Goal: Information Seeking & Learning: Find specific fact

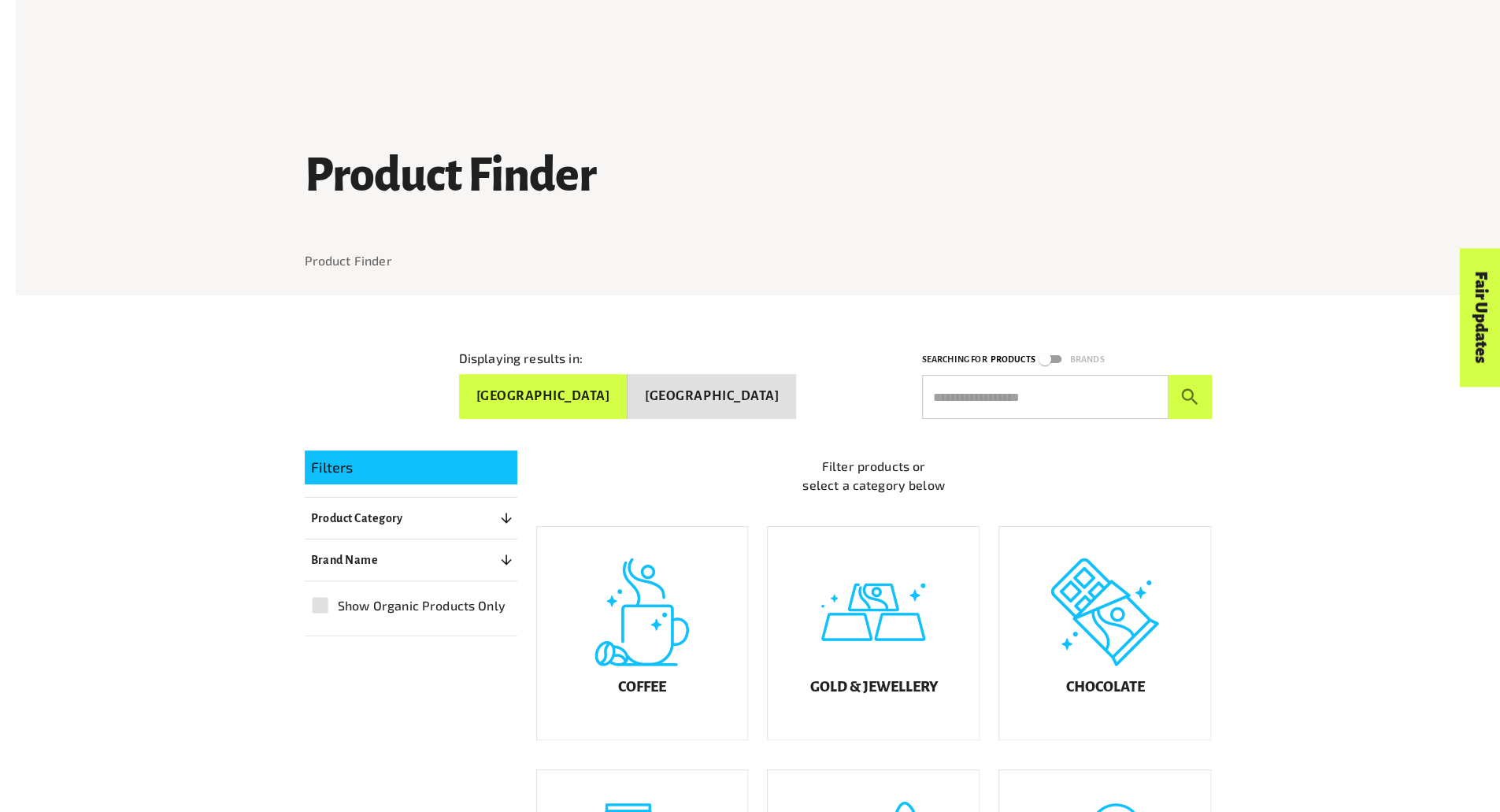
click at [629, 380] on button "[GEOGRAPHIC_DATA]" at bounding box center [543, 397] width 170 height 45
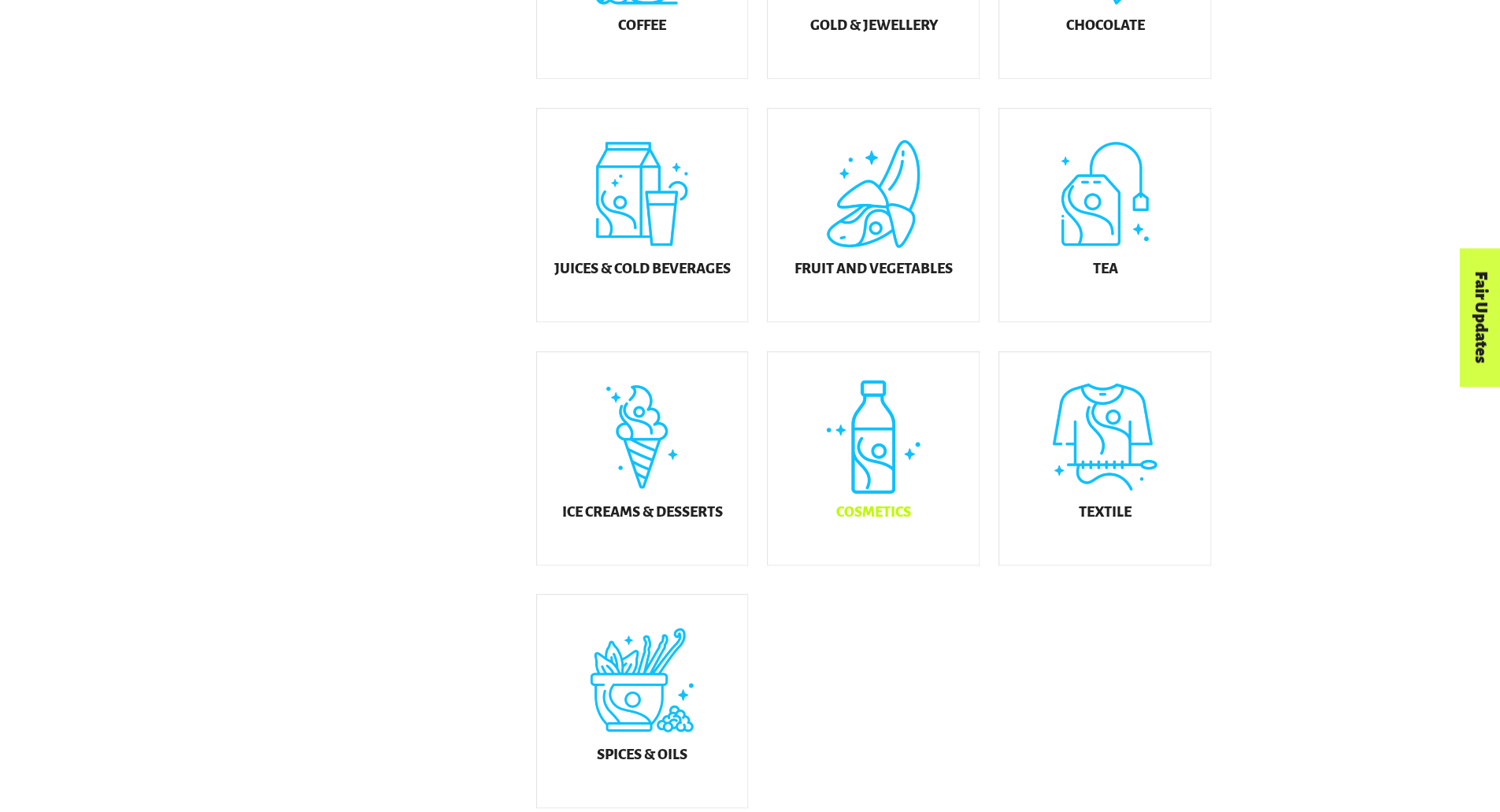
click at [935, 481] on div "Cosmetics" at bounding box center [873, 458] width 212 height 212
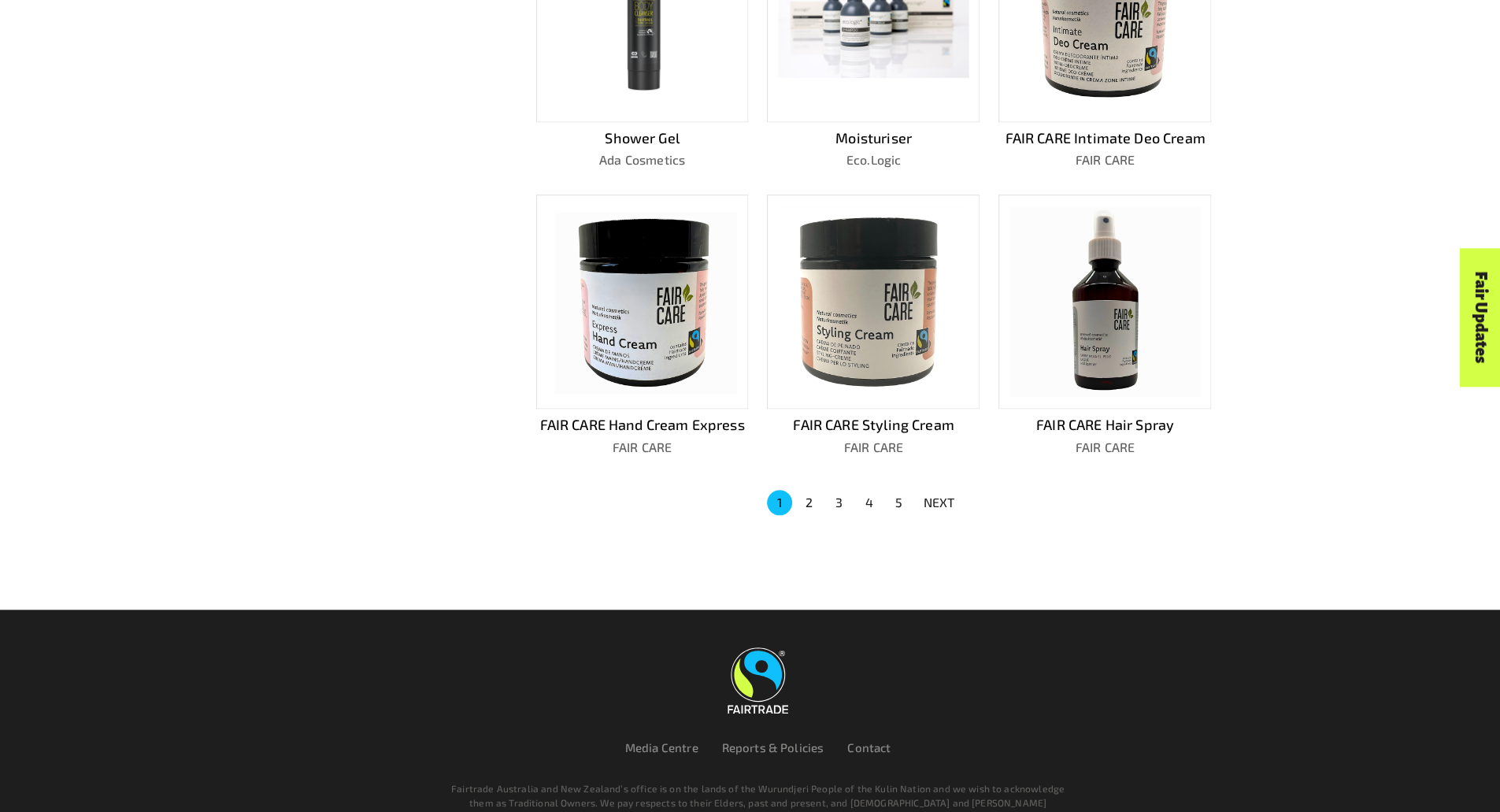
scroll to position [926, 0]
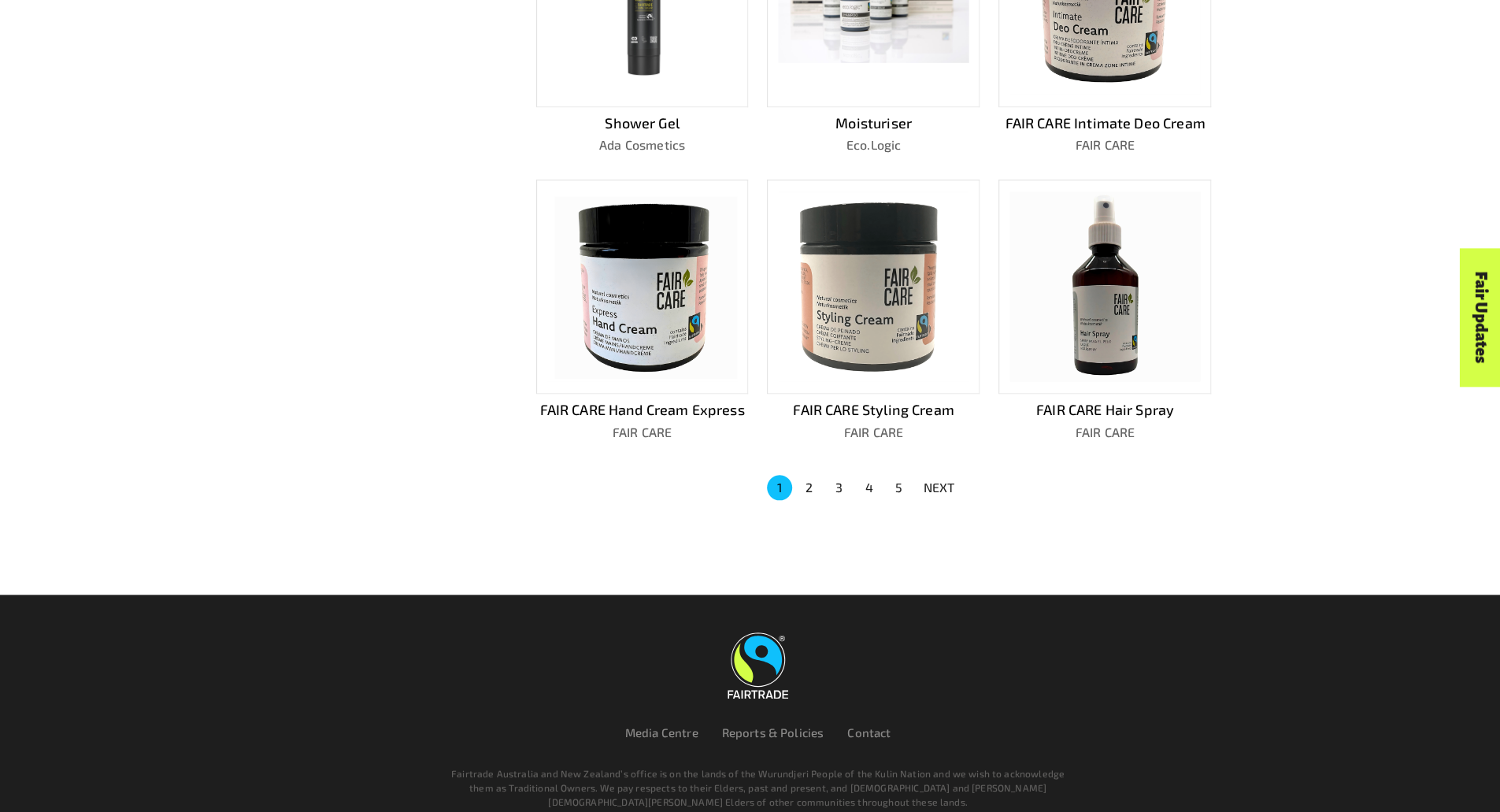
click at [804, 475] on button "2" at bounding box center [810, 488] width 25 height 25
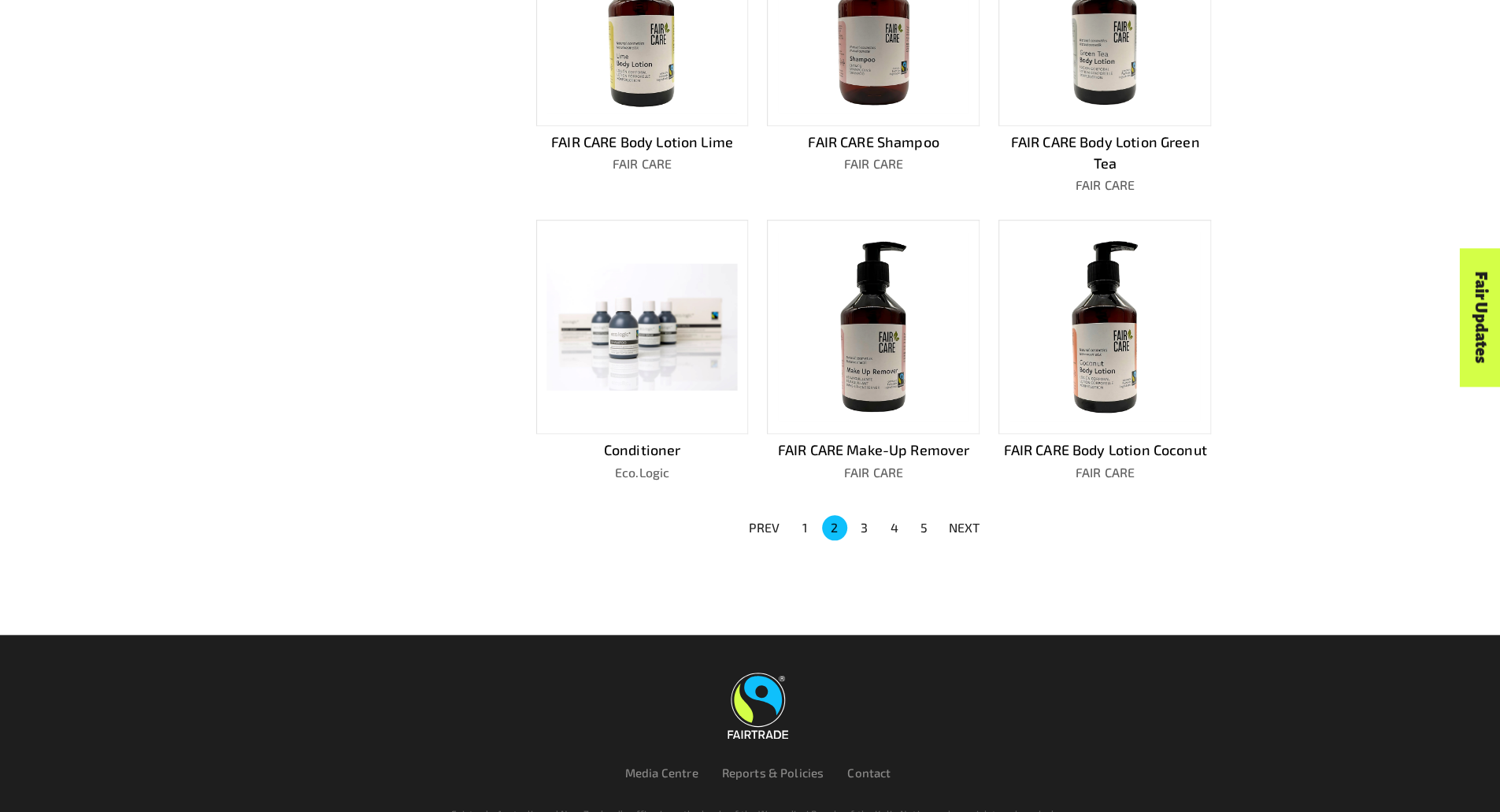
scroll to position [892, 0]
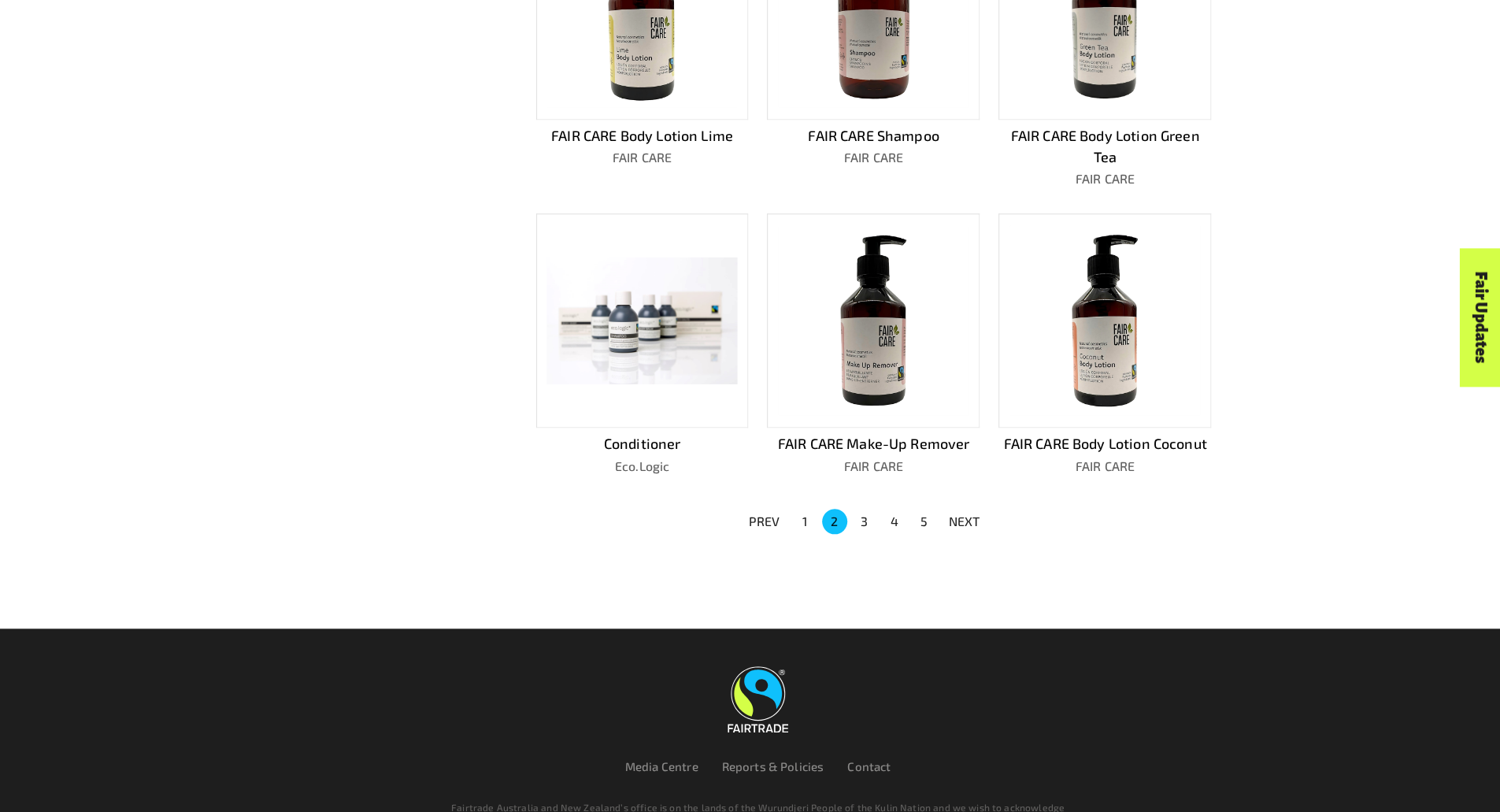
click at [864, 520] on button "3" at bounding box center [864, 521] width 25 height 25
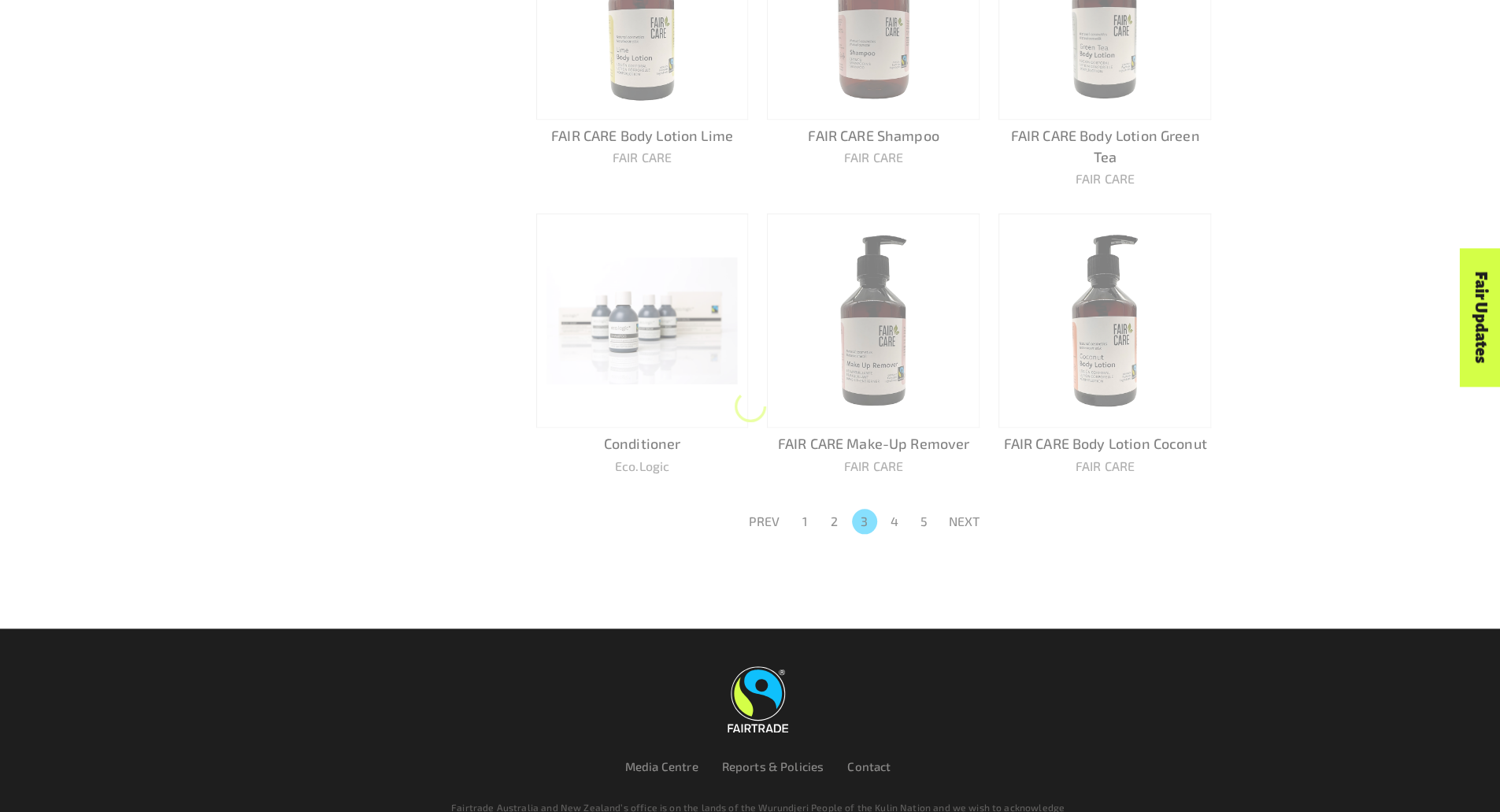
scroll to position [870, 0]
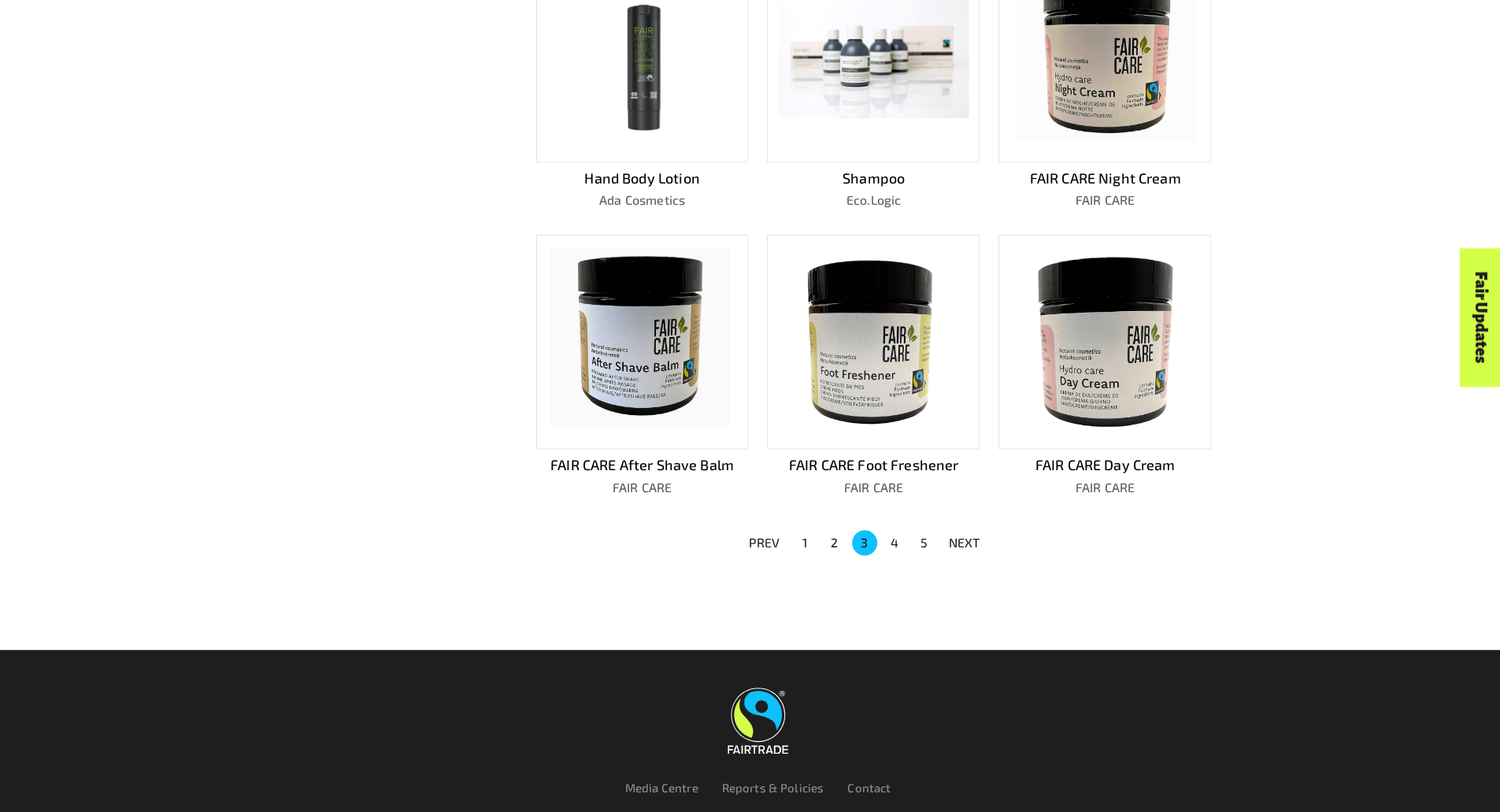
click at [894, 530] on button "4" at bounding box center [895, 542] width 25 height 25
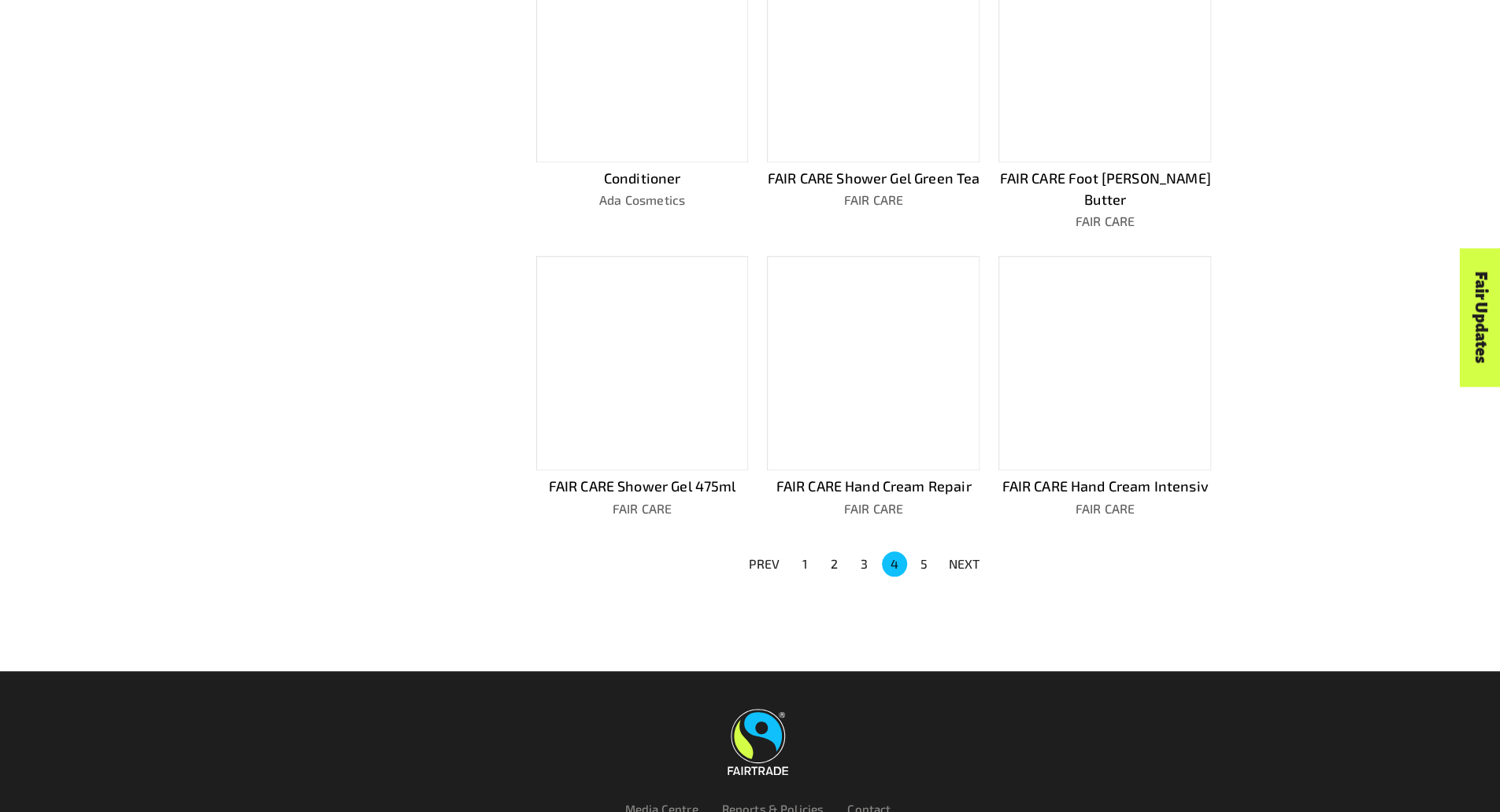
scroll to position [892, 0]
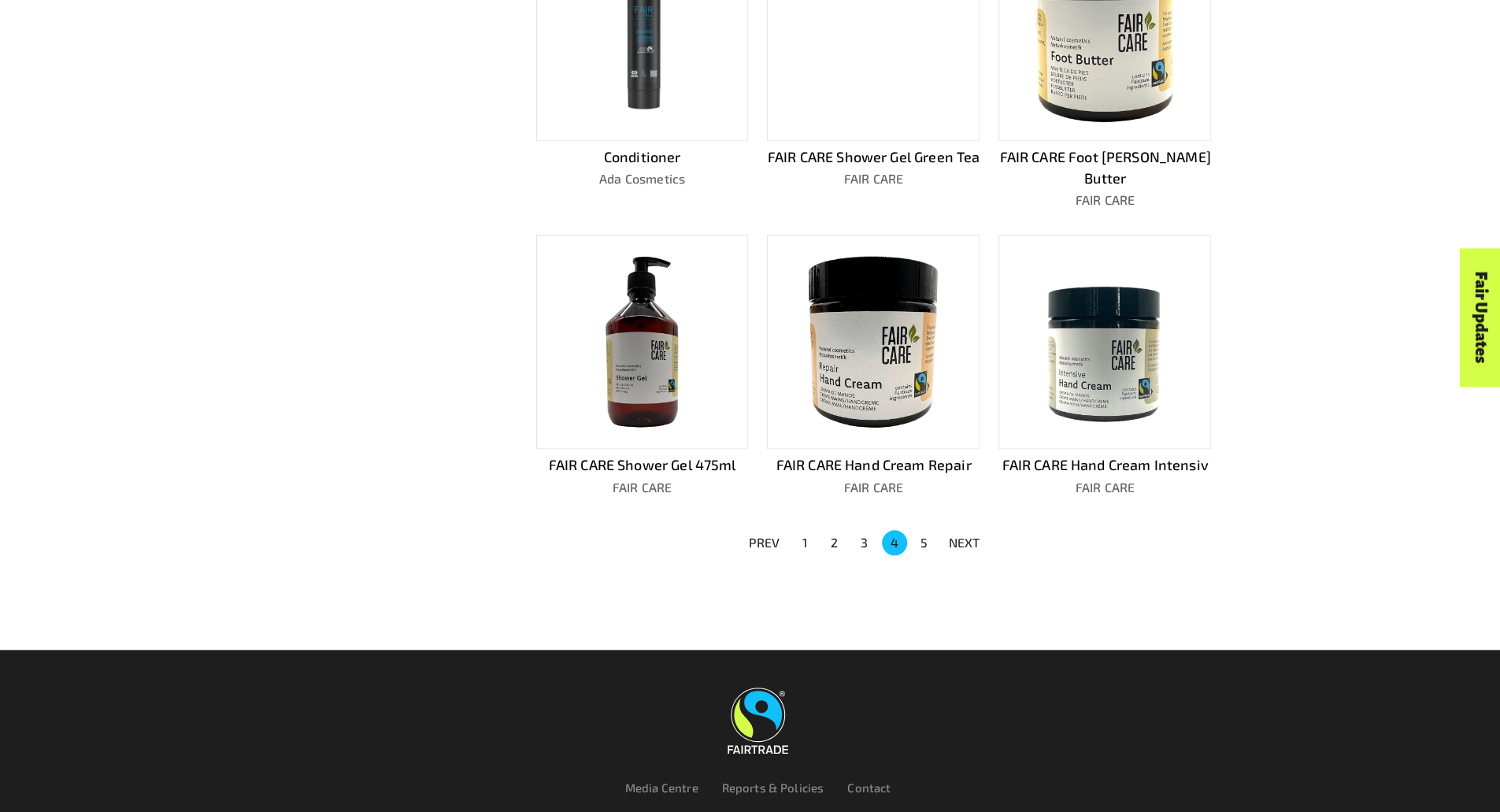
click at [937, 530] on li "5" at bounding box center [925, 542] width 30 height 25
click at [926, 530] on button "5" at bounding box center [925, 542] width 25 height 25
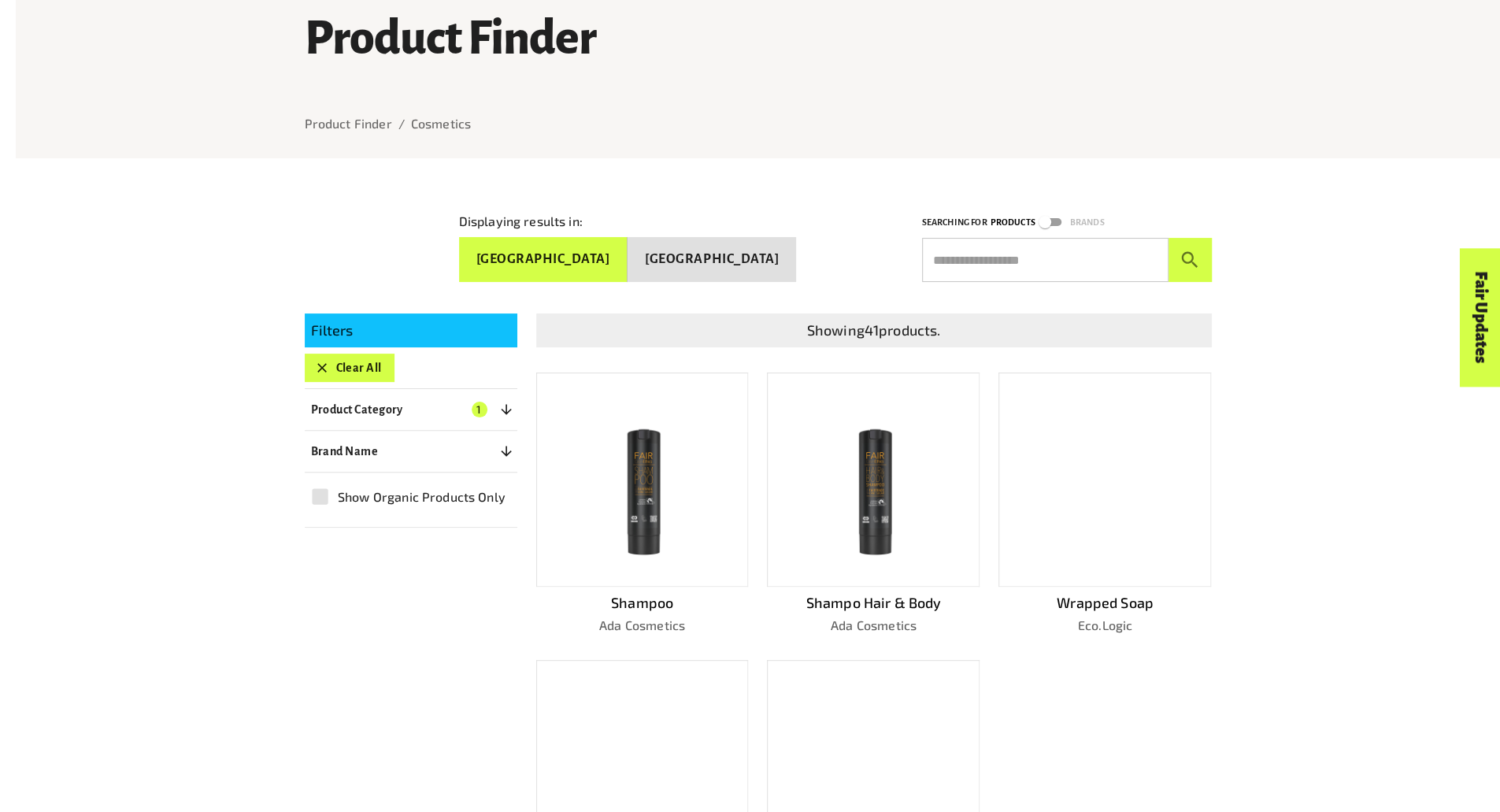
scroll to position [133, 0]
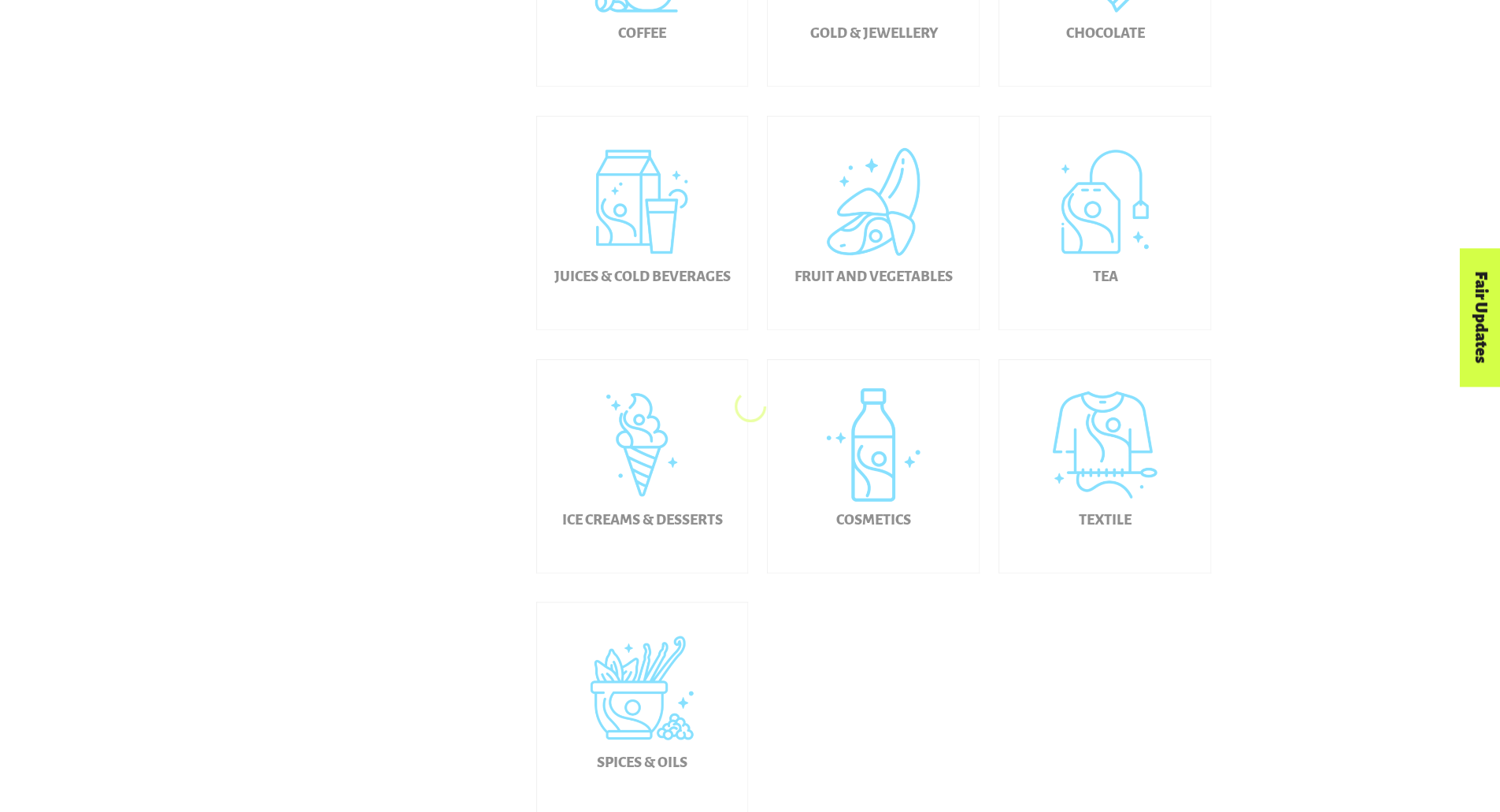
scroll to position [658, 0]
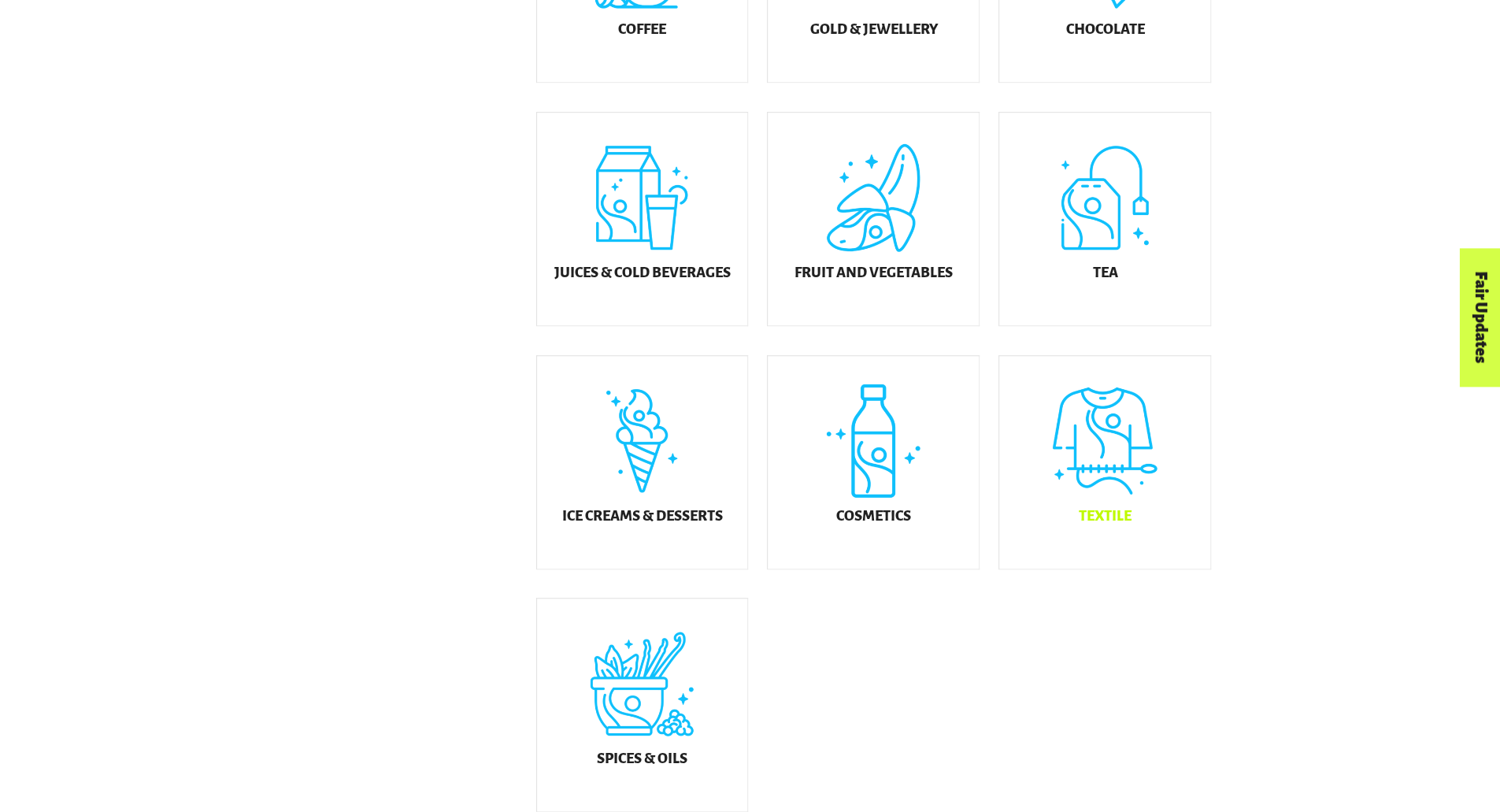
click at [1105, 471] on div "Textile" at bounding box center [1105, 462] width 212 height 212
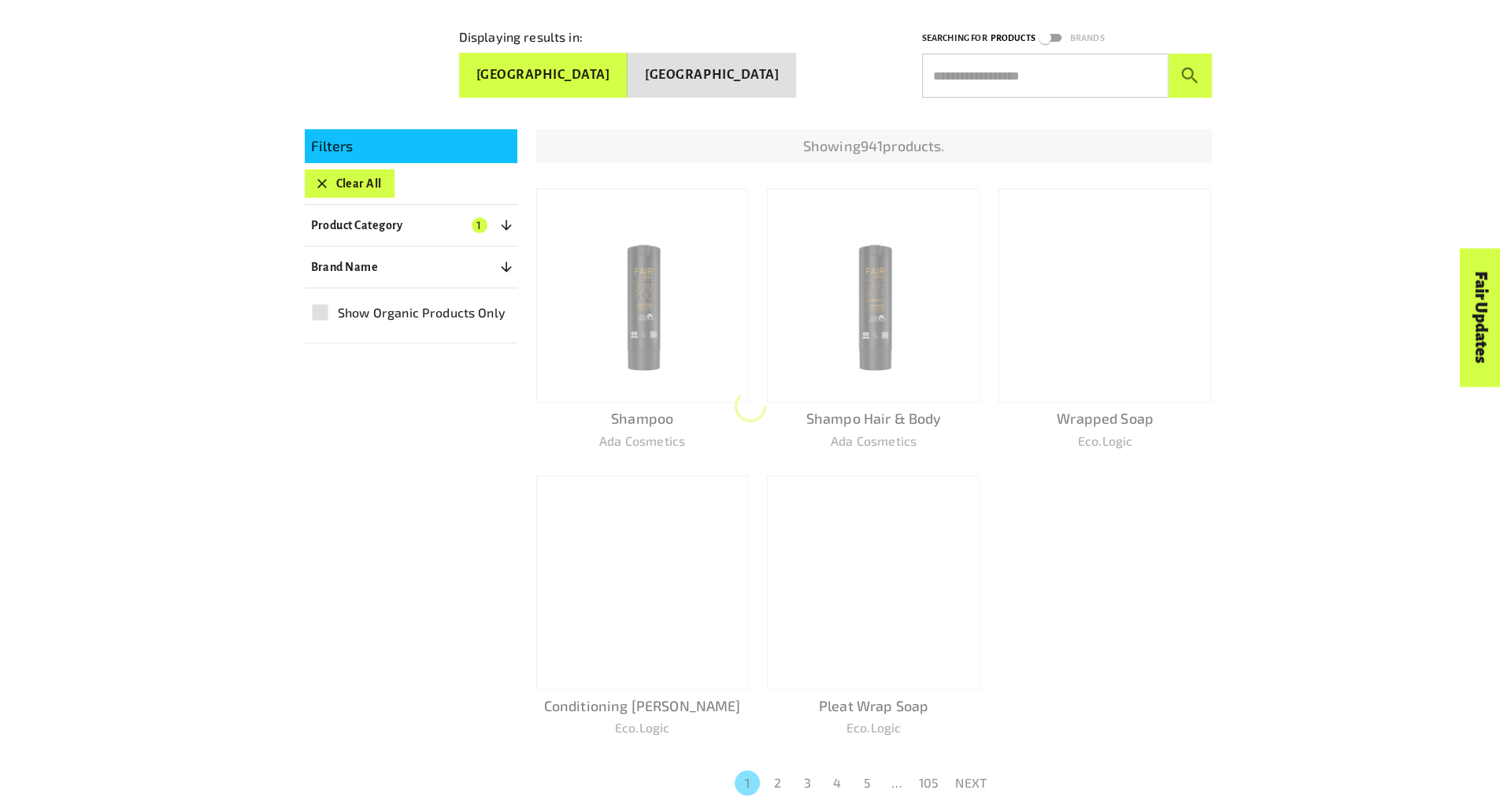
scroll to position [295, 0]
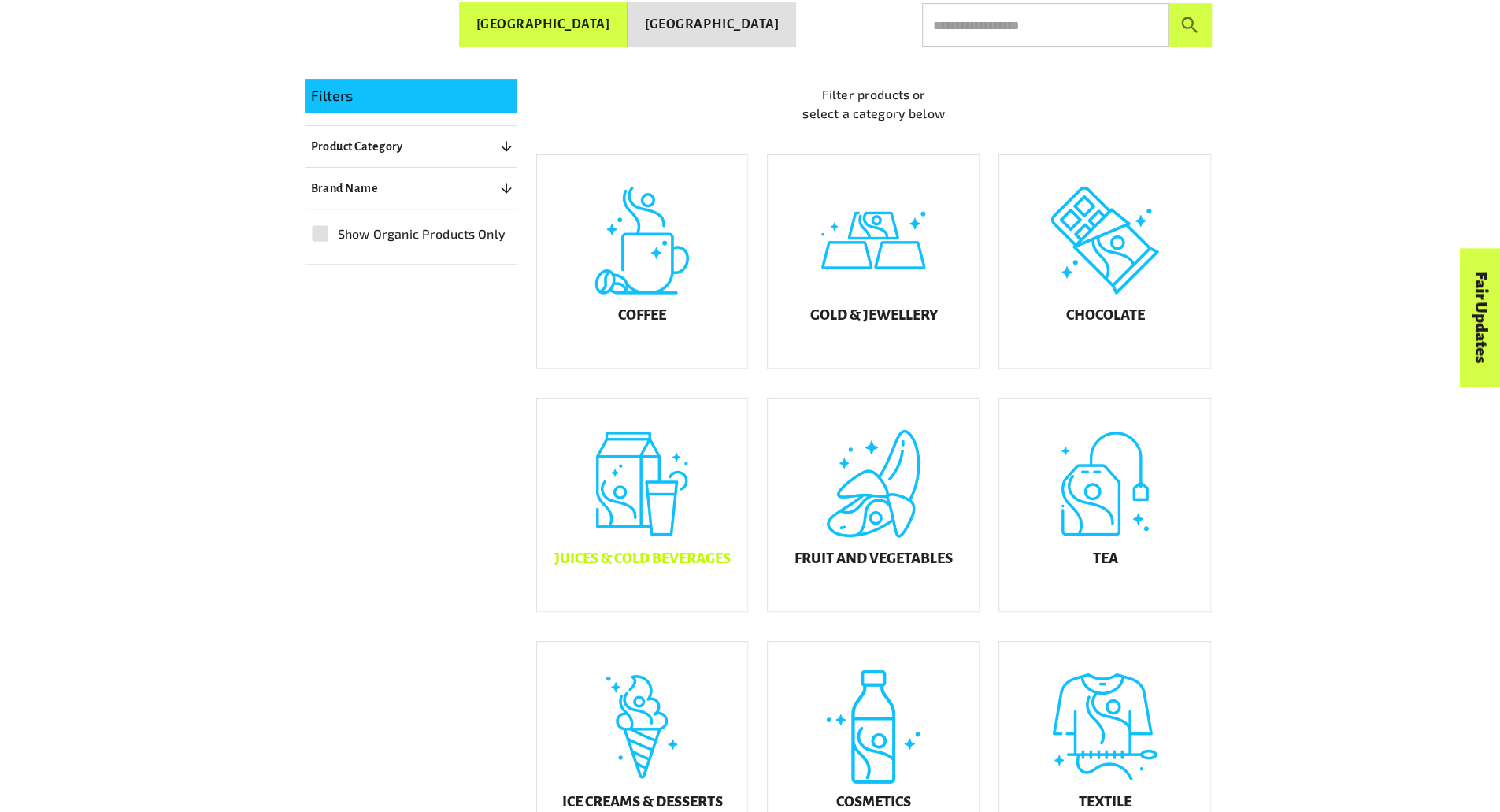
scroll to position [317, 0]
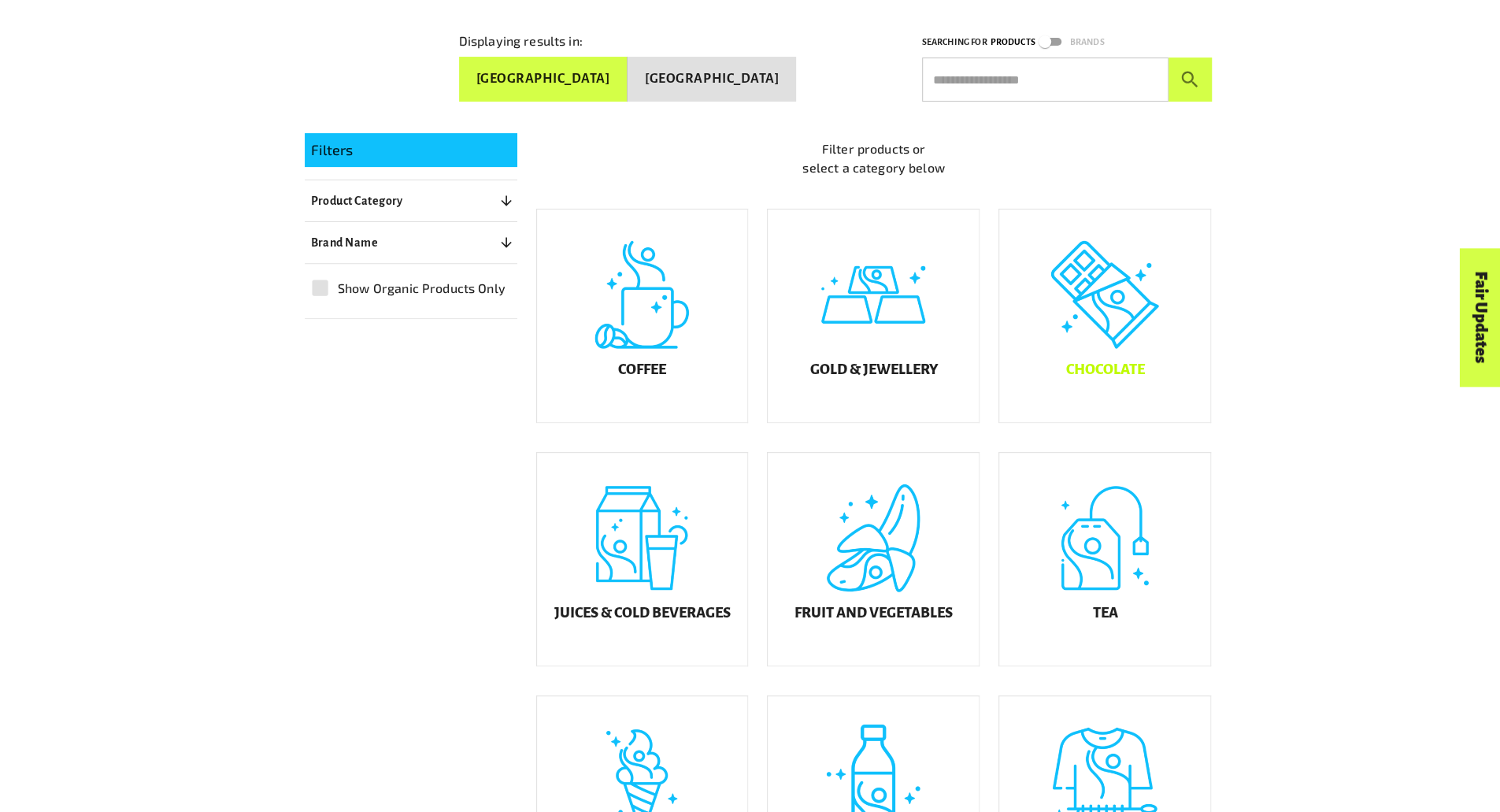
click at [1120, 330] on div "Chocolate" at bounding box center [1105, 315] width 212 height 212
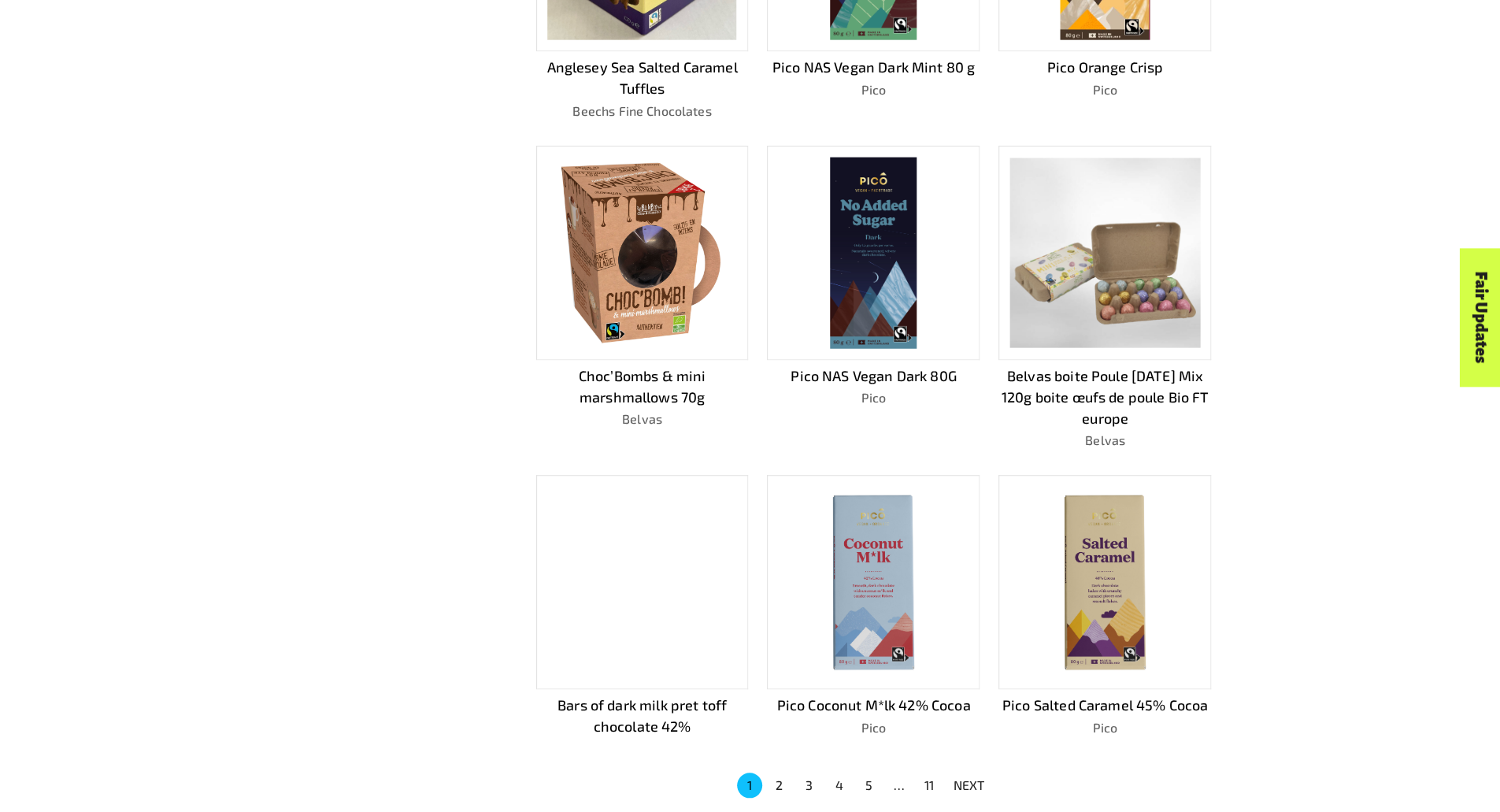
scroll to position [671, 0]
click at [775, 788] on button "2" at bounding box center [780, 786] width 25 height 25
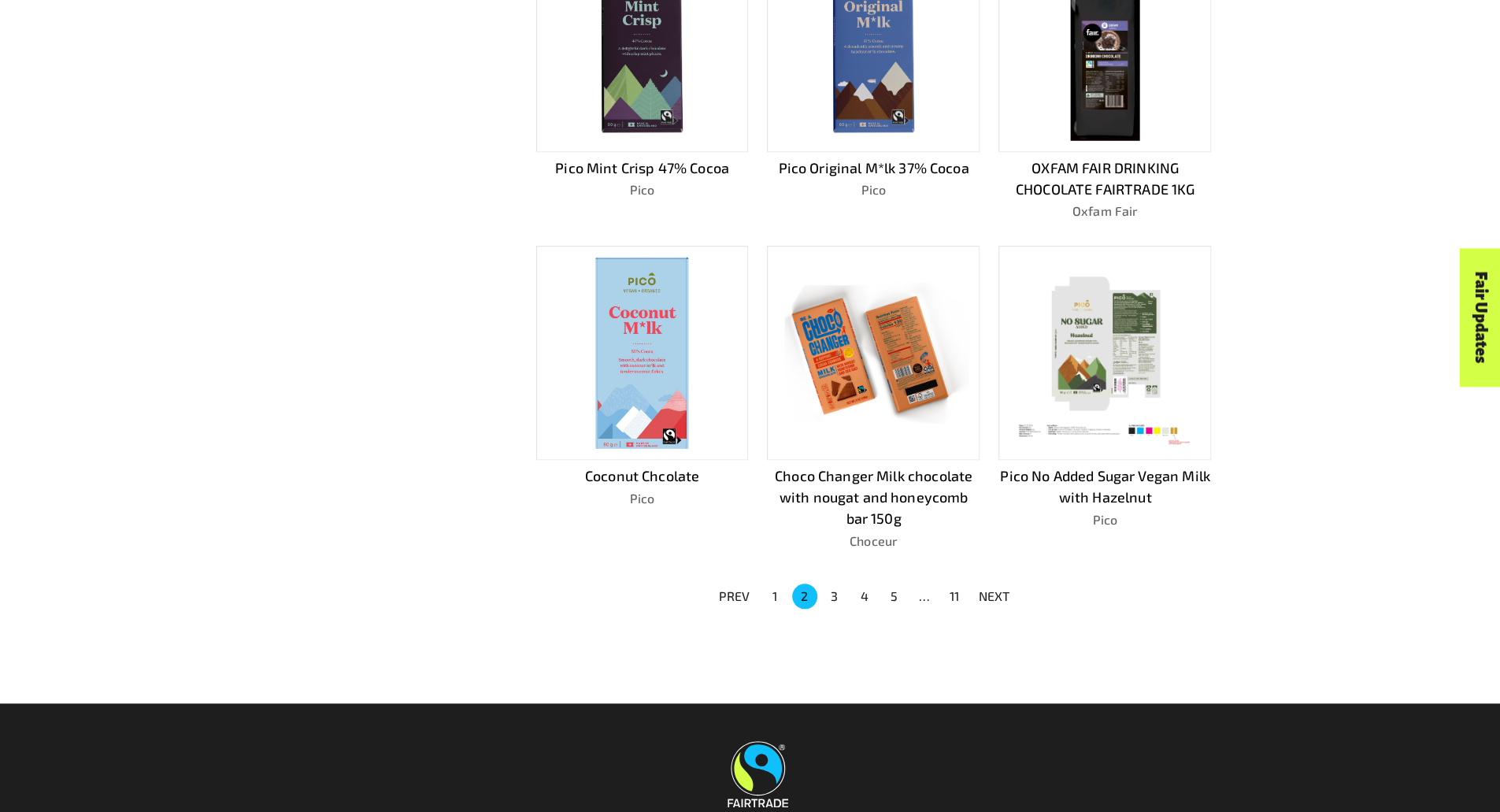
scroll to position [916, 0]
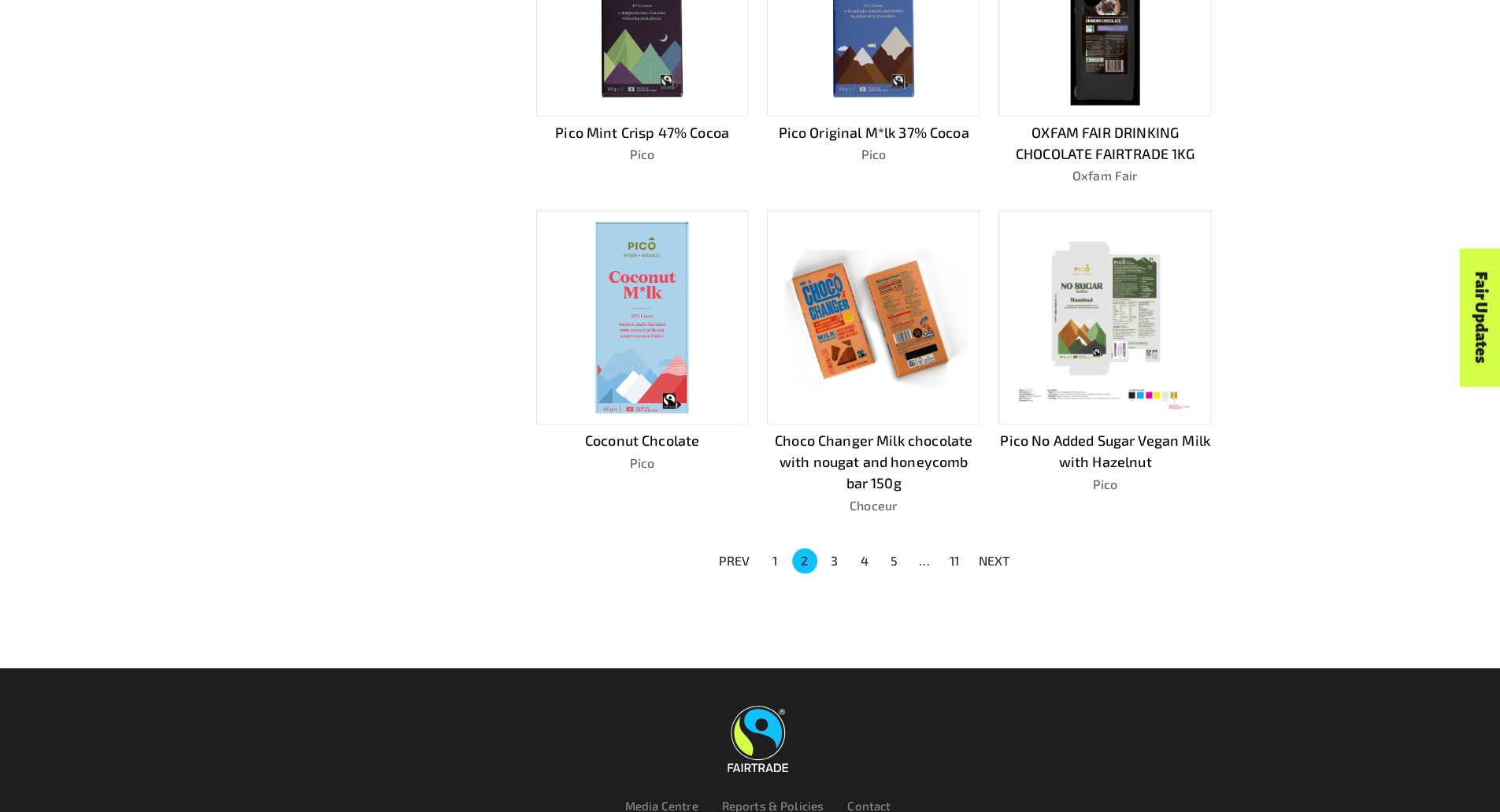
click at [827, 548] on button "3" at bounding box center [835, 561] width 25 height 25
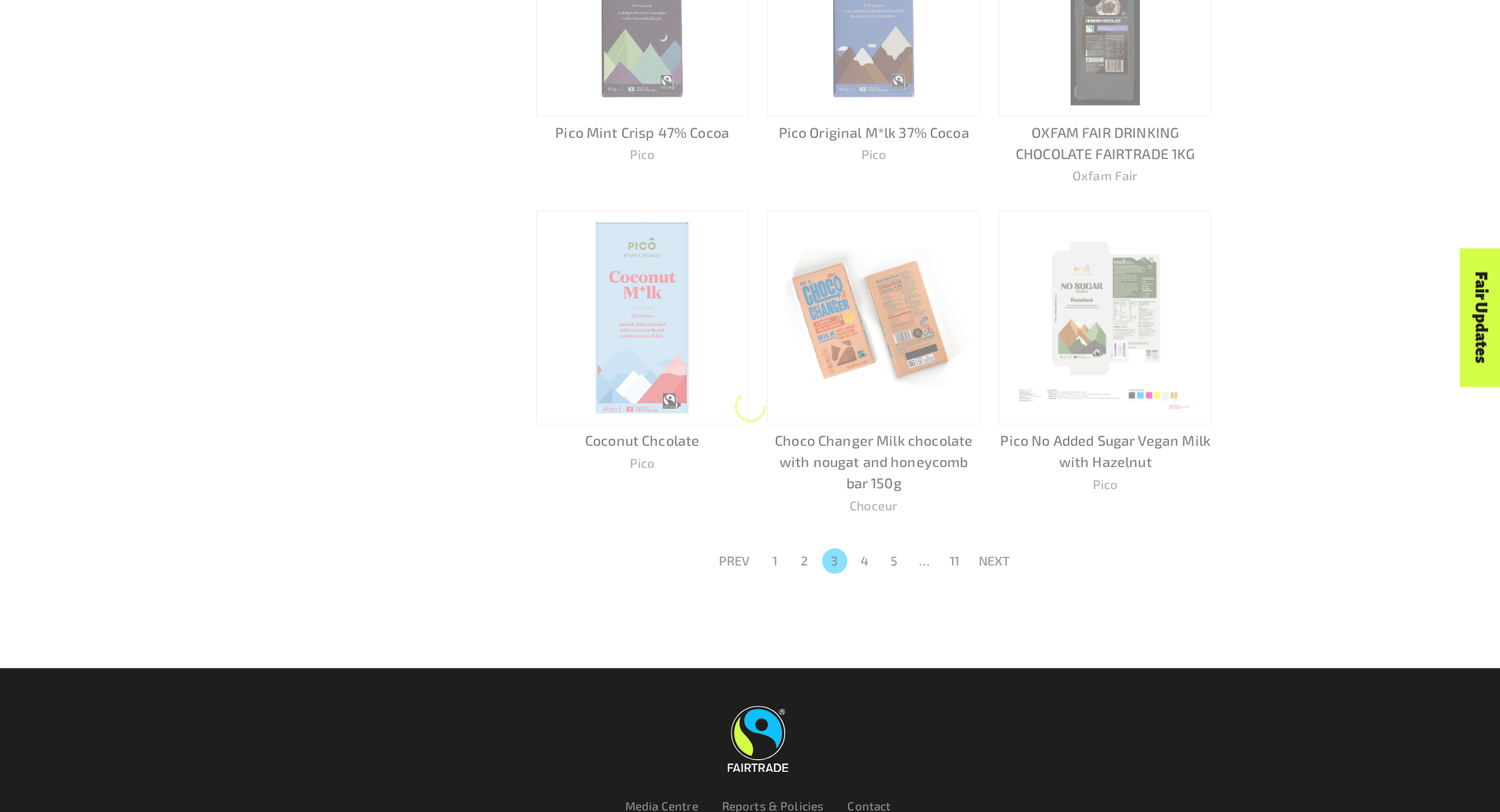
scroll to position [937, 0]
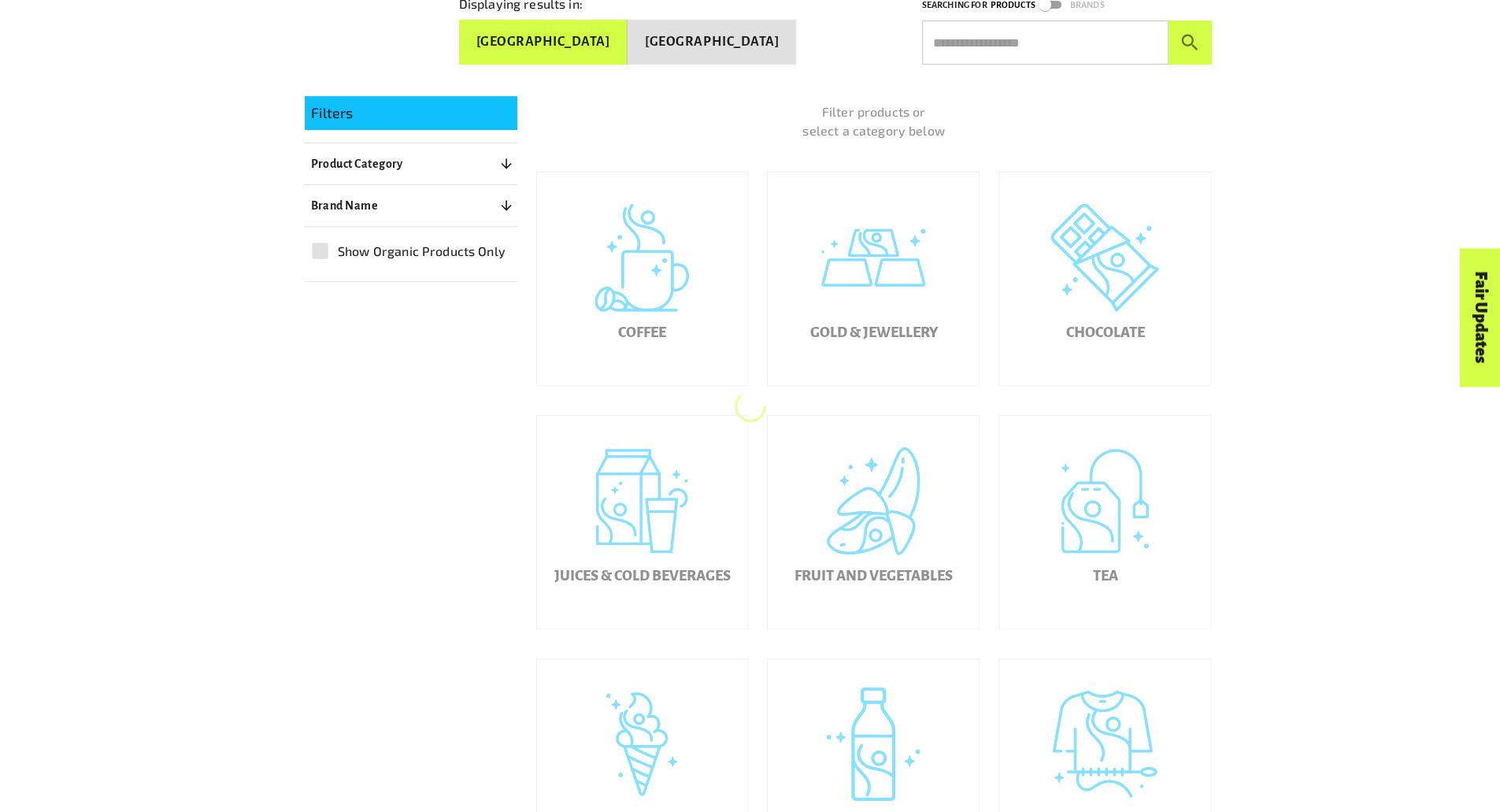
scroll to position [317, 0]
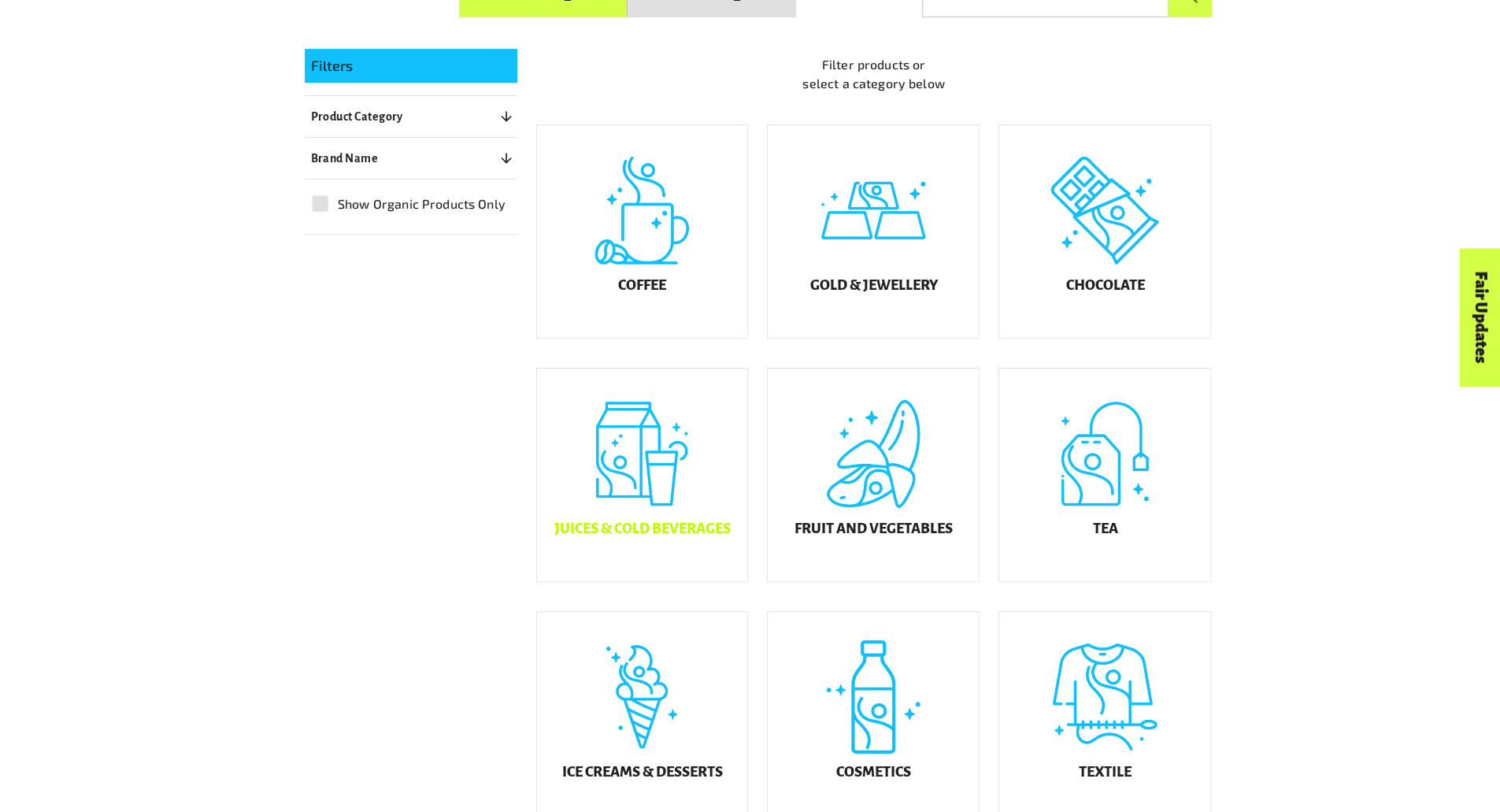
click at [676, 500] on div "Juices & Cold Beverages" at bounding box center [643, 474] width 212 height 212
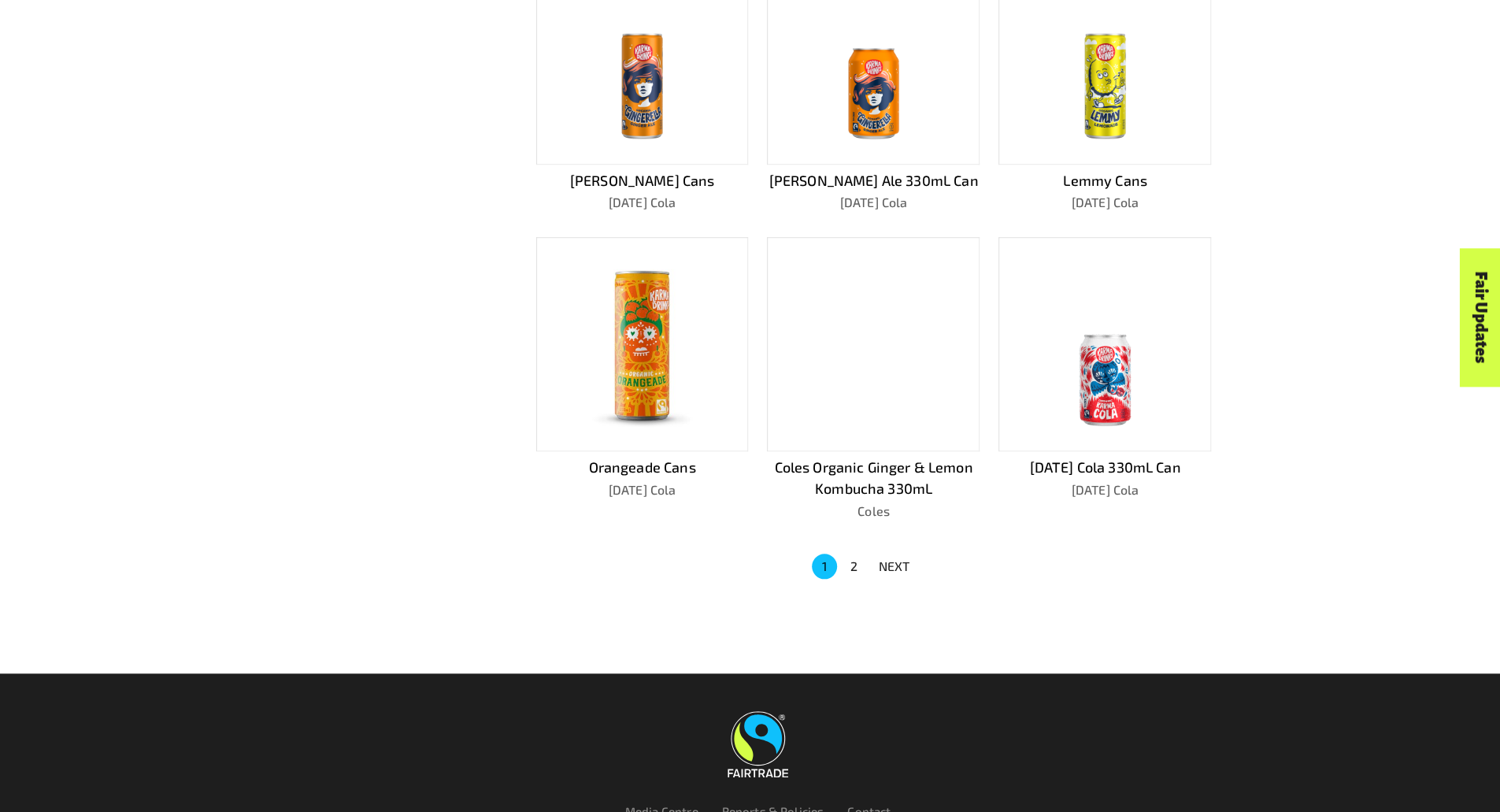
scroll to position [868, 0]
click at [846, 572] on button "2" at bounding box center [855, 566] width 25 height 25
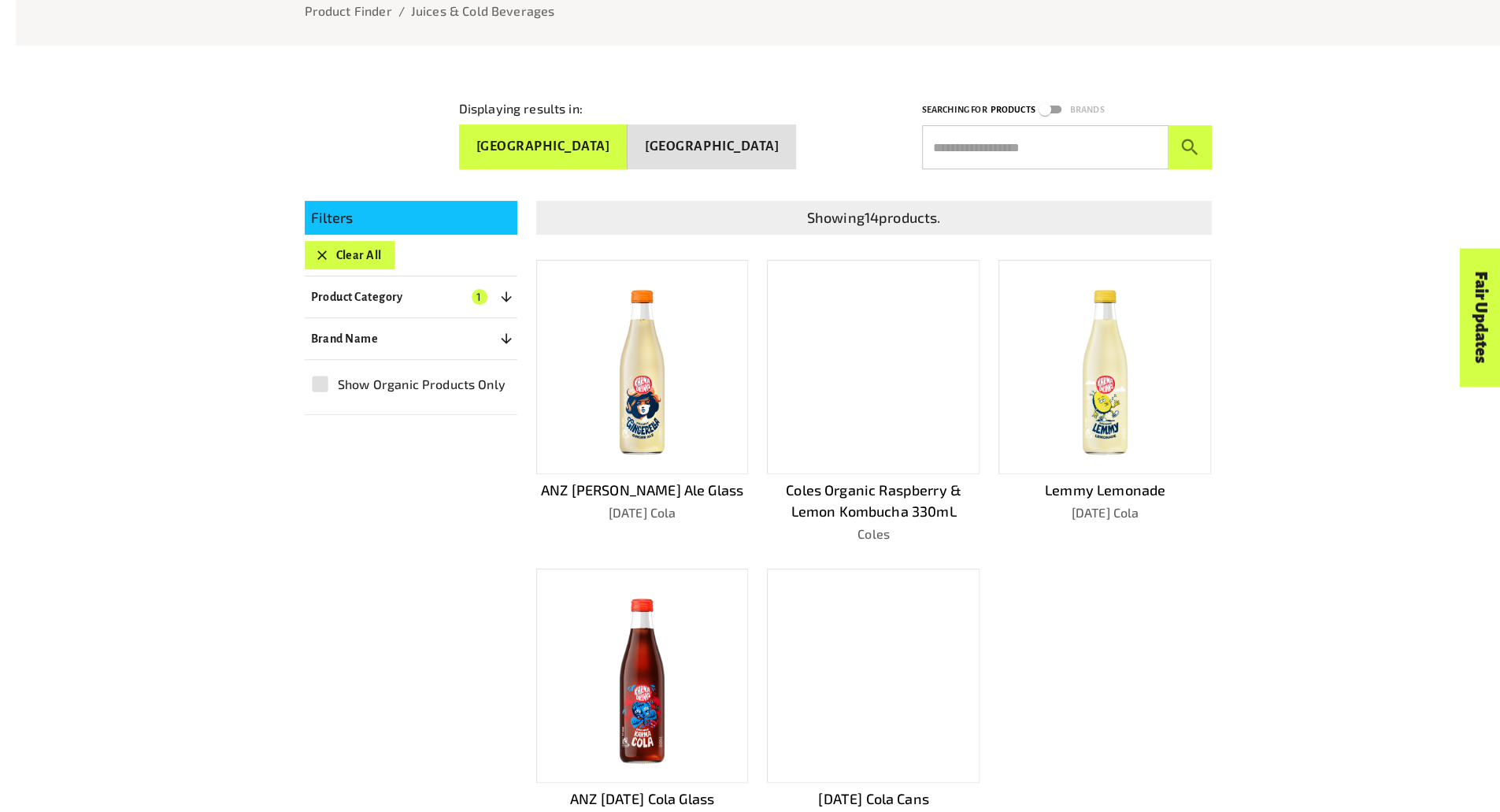
scroll to position [249, 0]
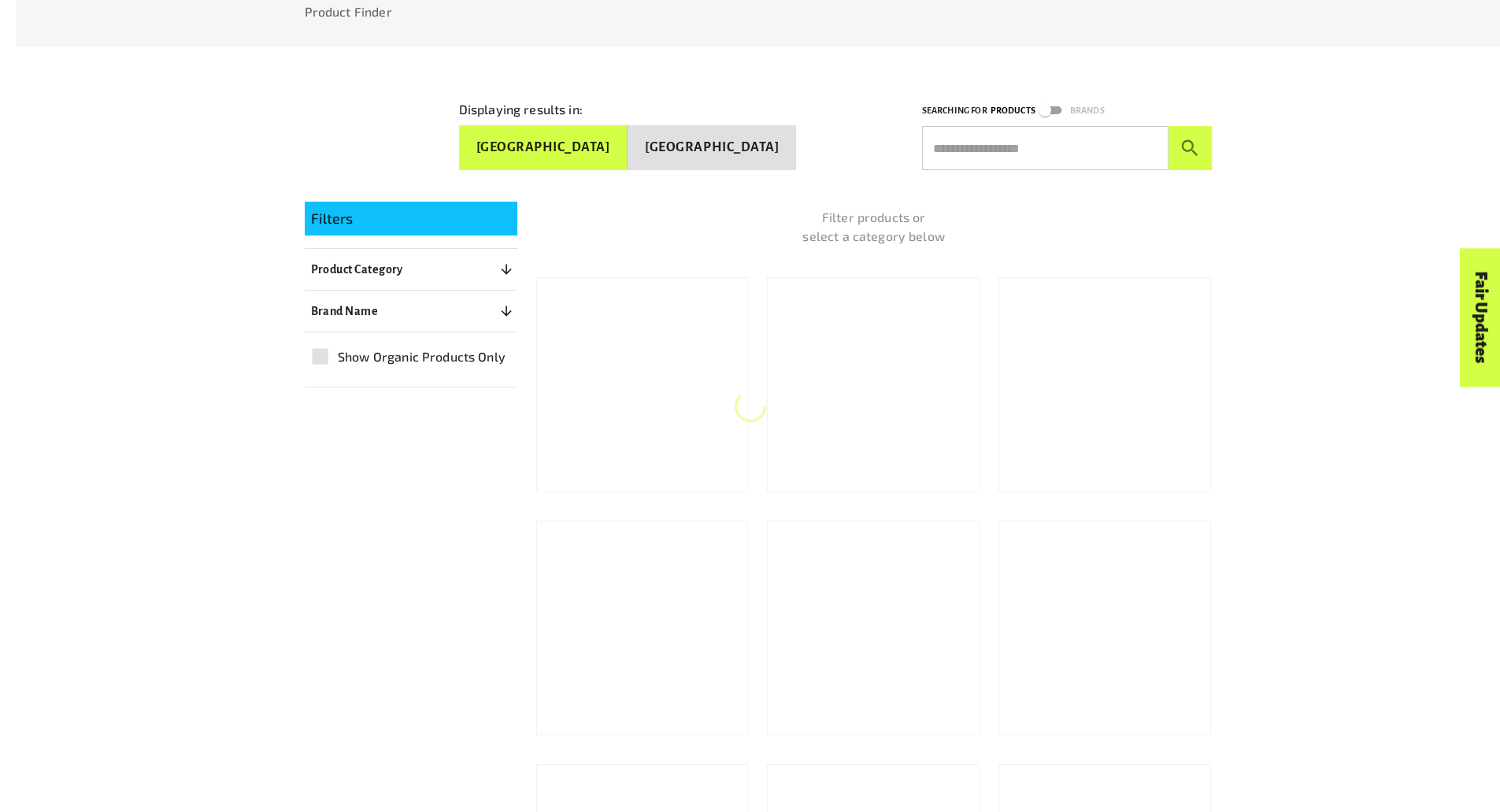
scroll to position [402, 0]
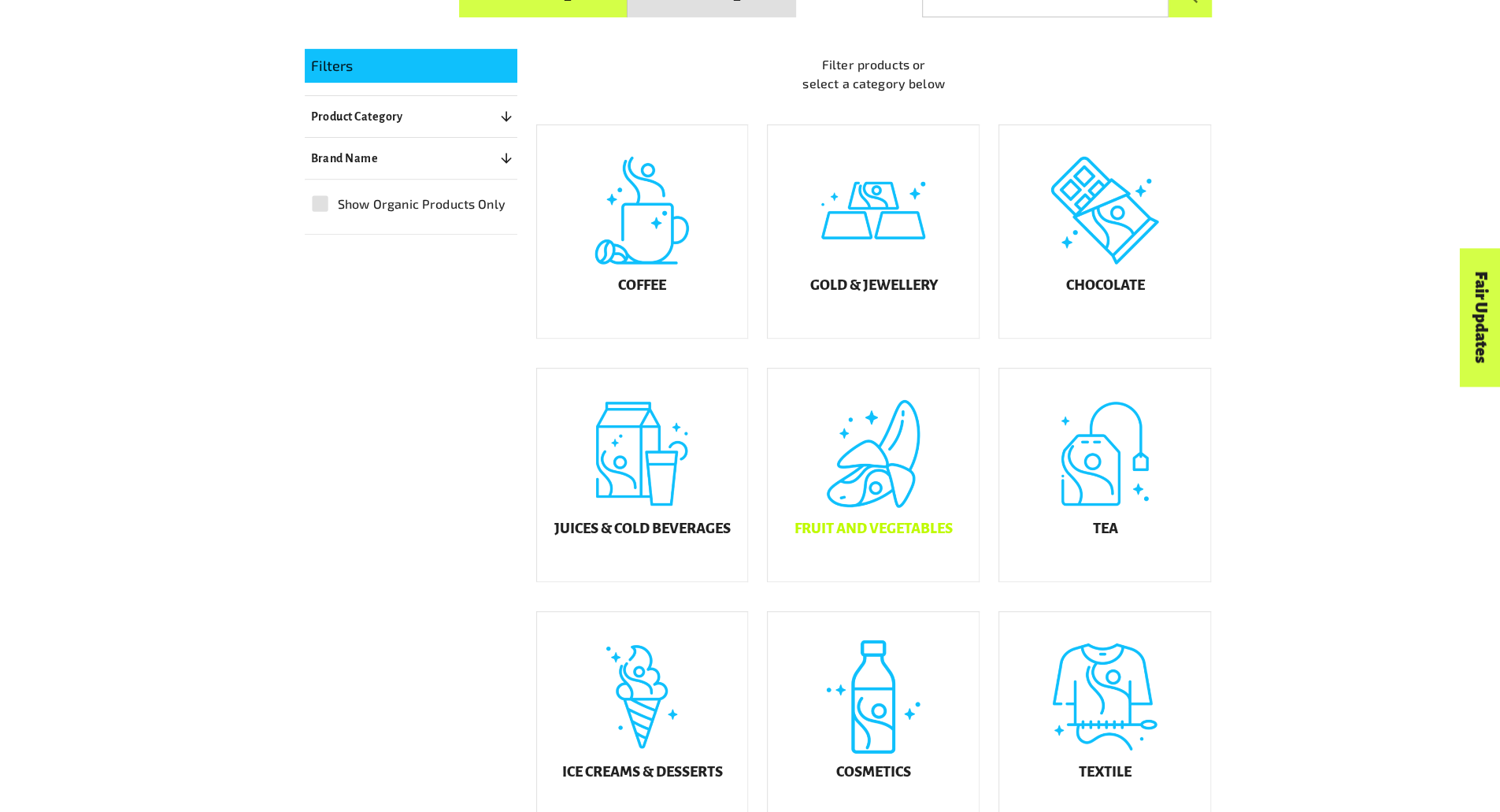
drag, startPoint x: 853, startPoint y: 463, endPoint x: 801, endPoint y: 495, distance: 61.1
click at [801, 495] on div "Fruit and Vegetables" at bounding box center [873, 474] width 212 height 212
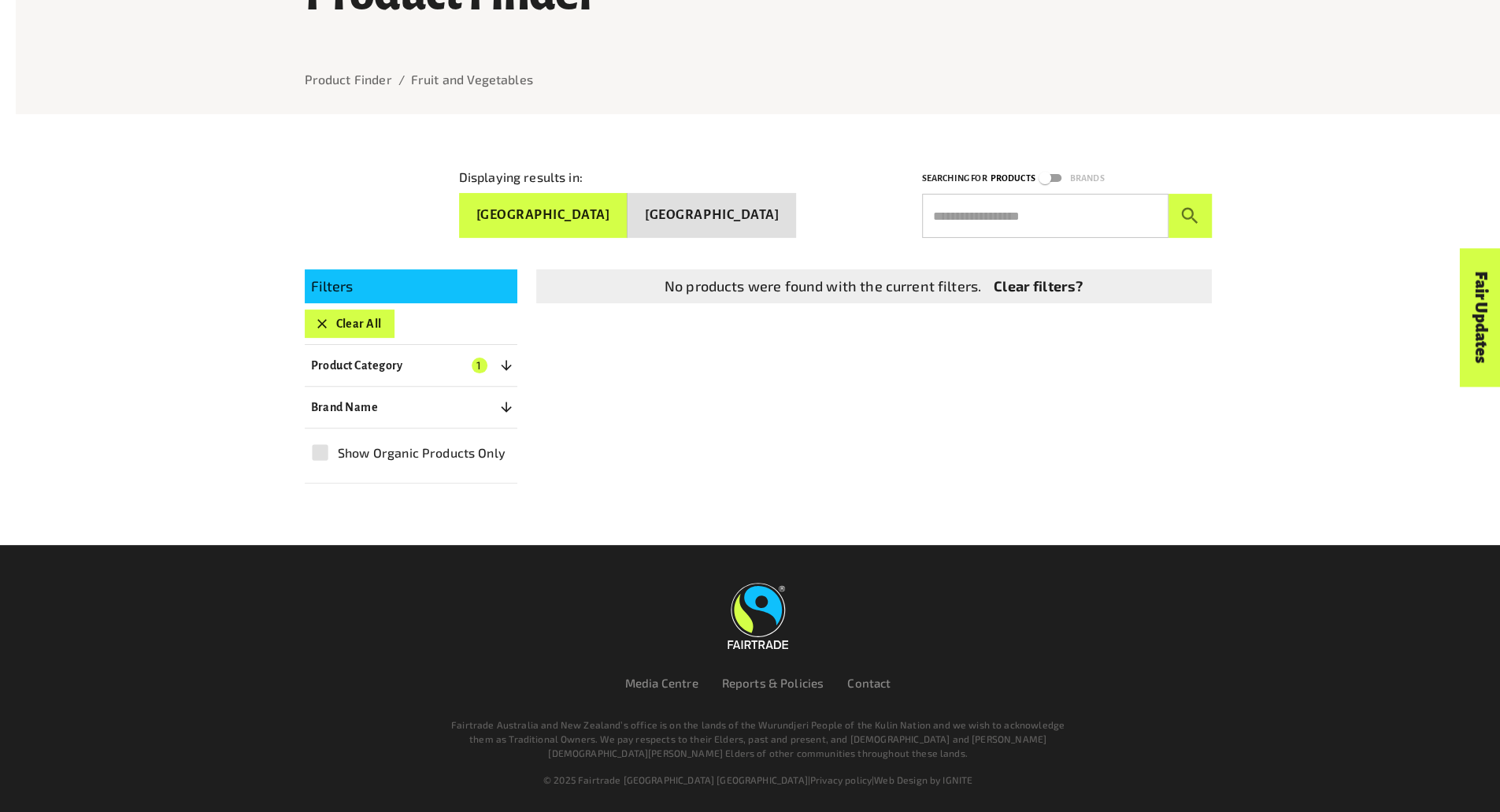
scroll to position [173, 0]
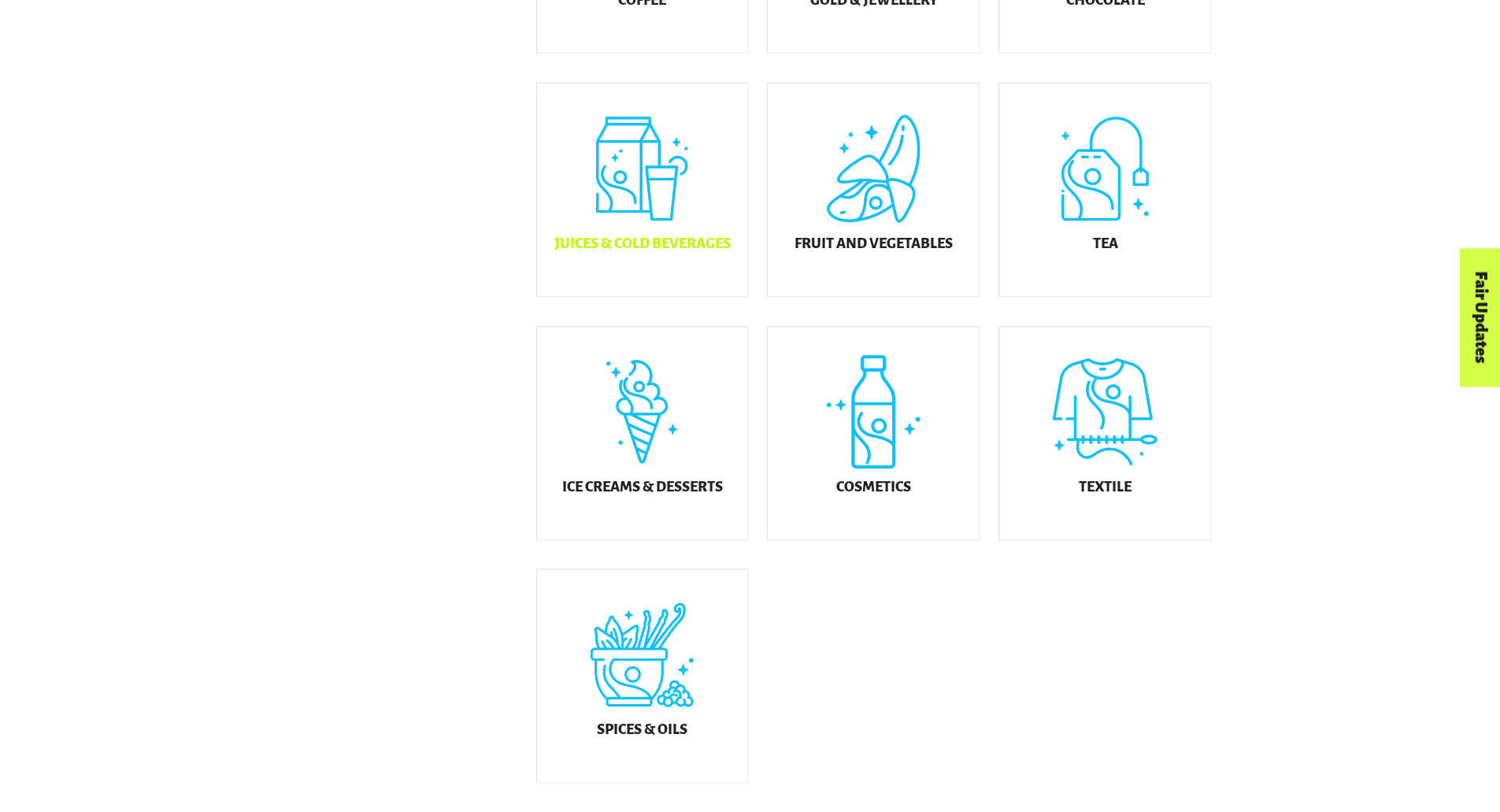
scroll to position [688, 0]
click at [674, 466] on div "Ice Creams & Desserts" at bounding box center [643, 432] width 212 height 212
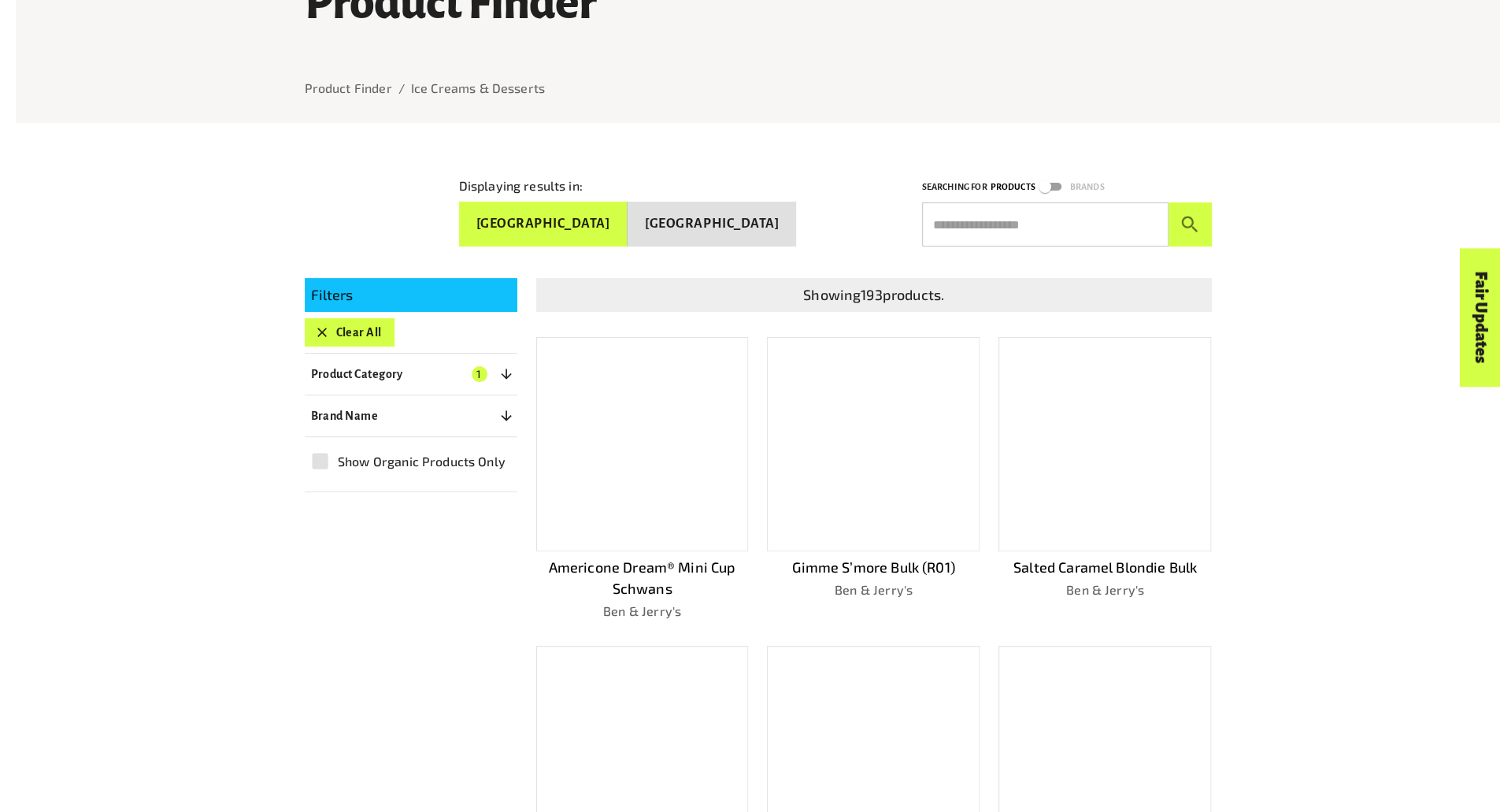
scroll to position [688, 0]
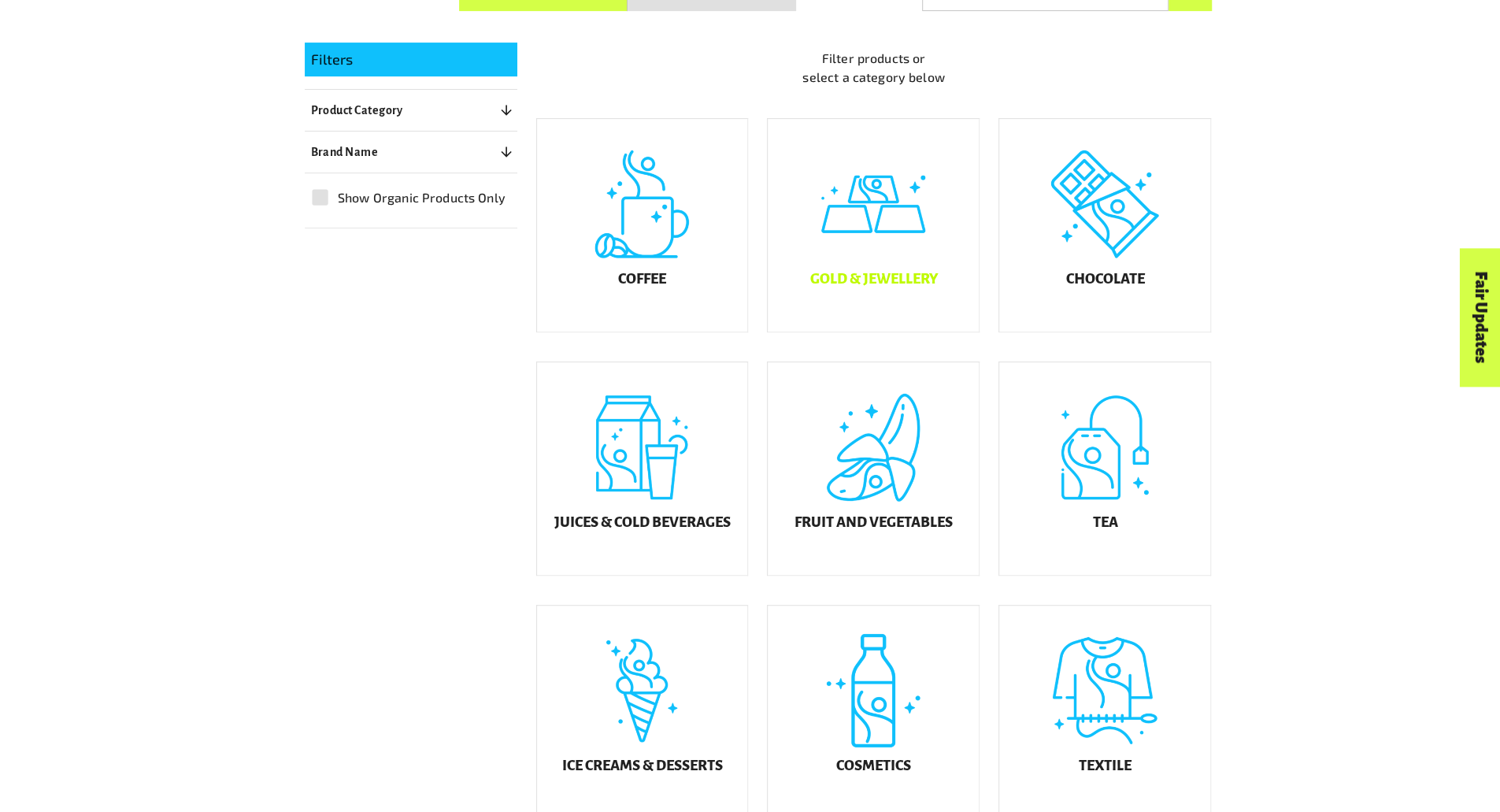
scroll to position [460, 0]
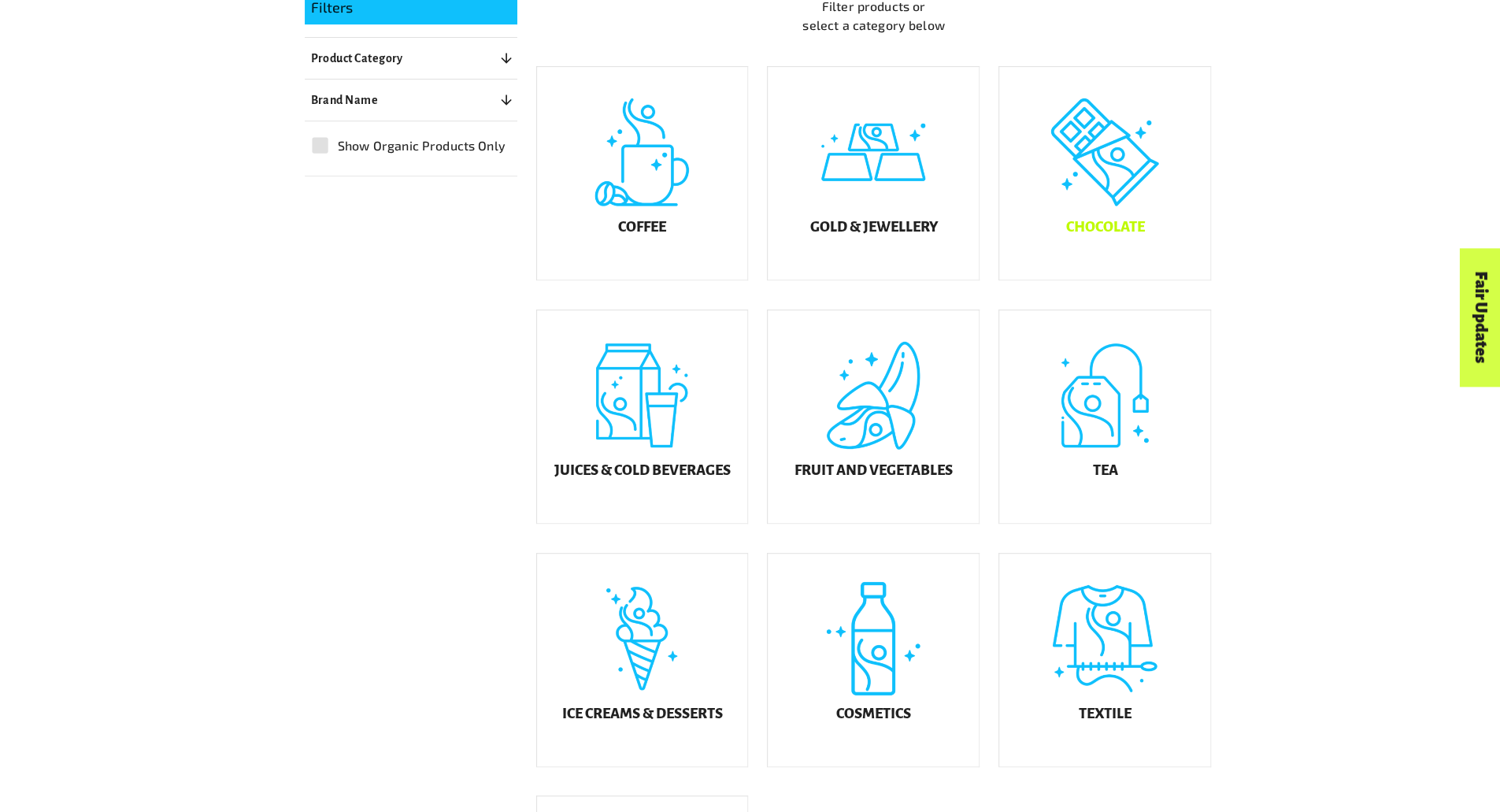
click at [1120, 196] on div "Chocolate" at bounding box center [1105, 173] width 212 height 212
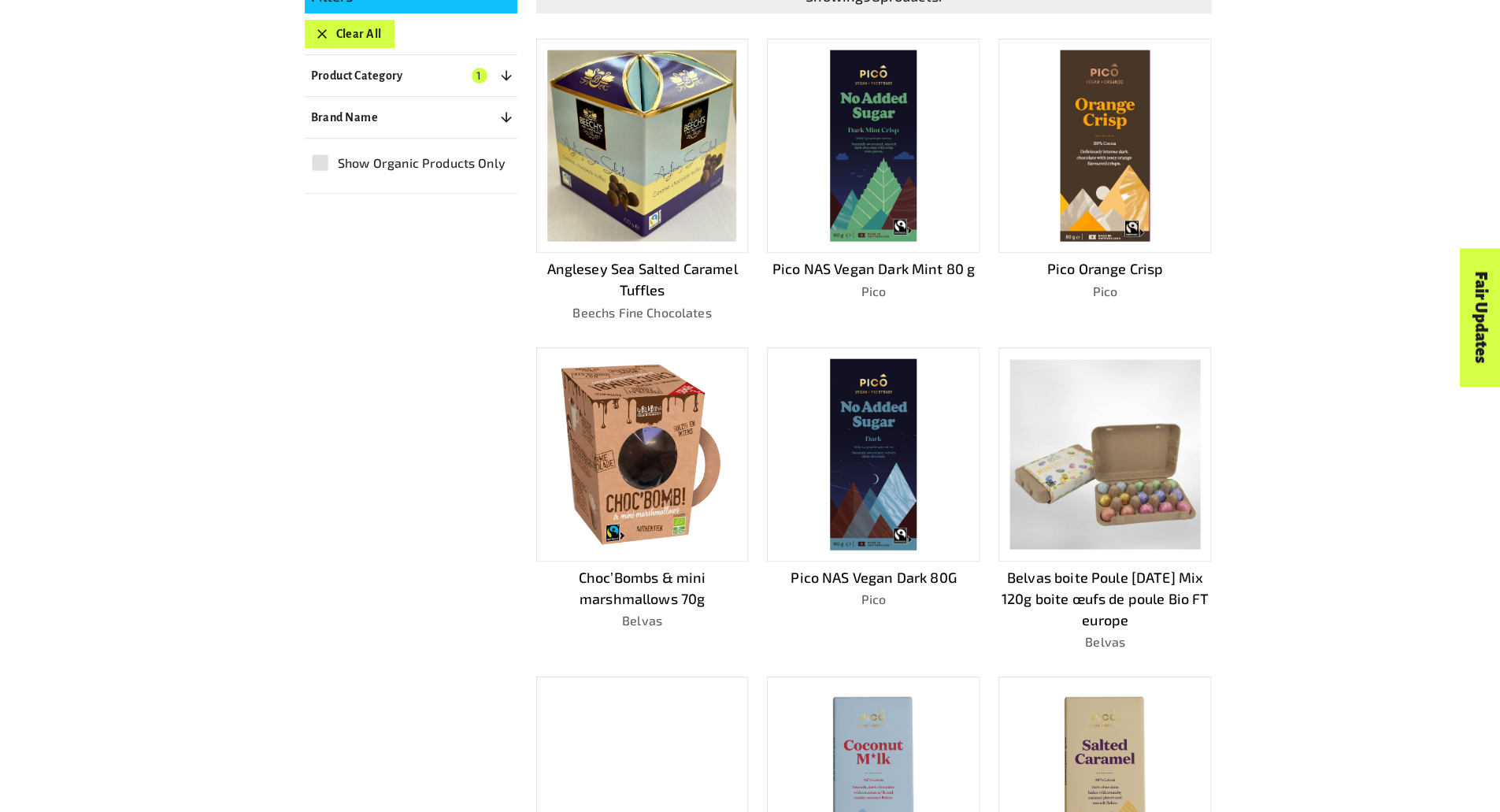
scroll to position [471, 0]
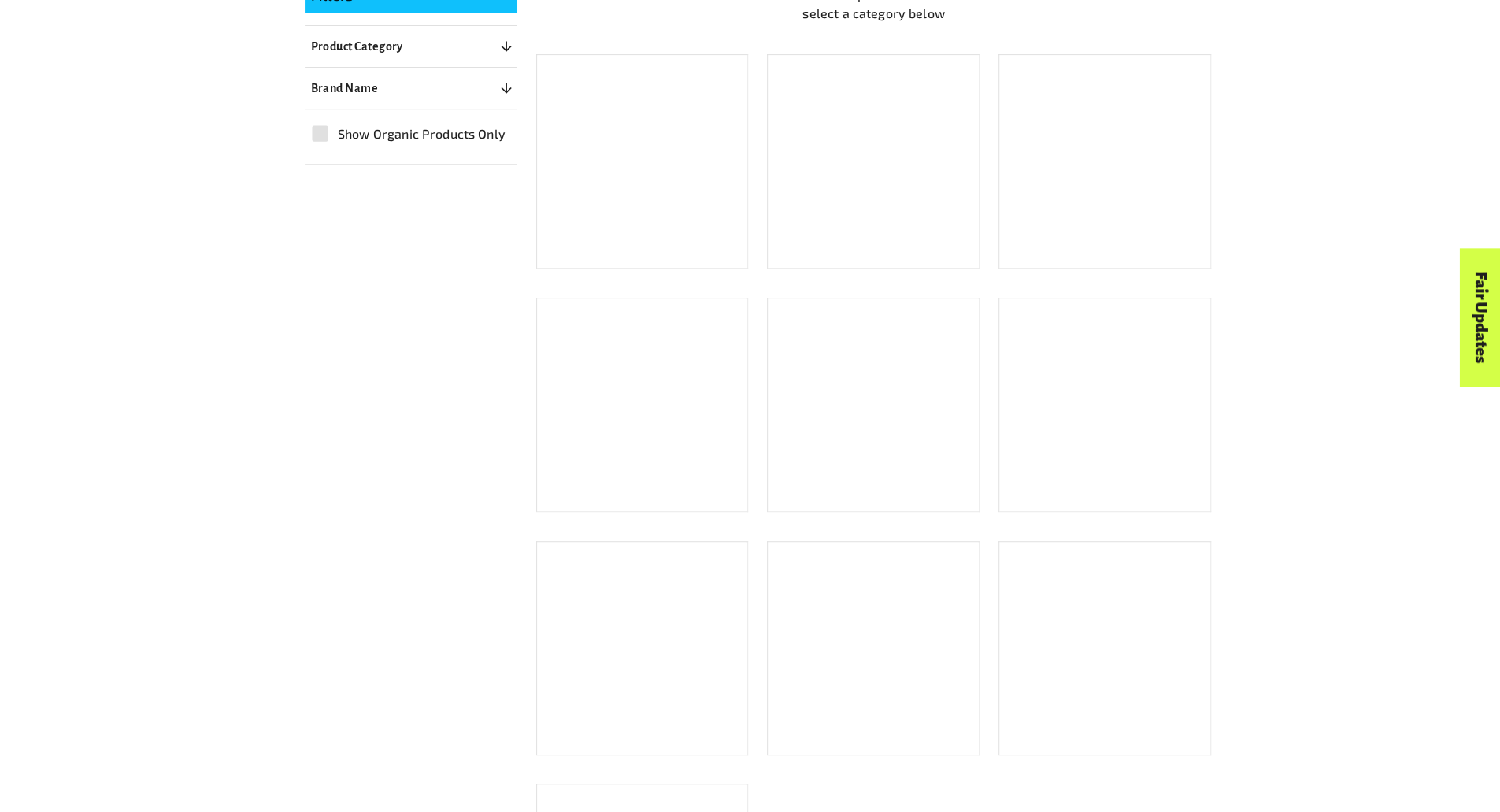
scroll to position [538, 0]
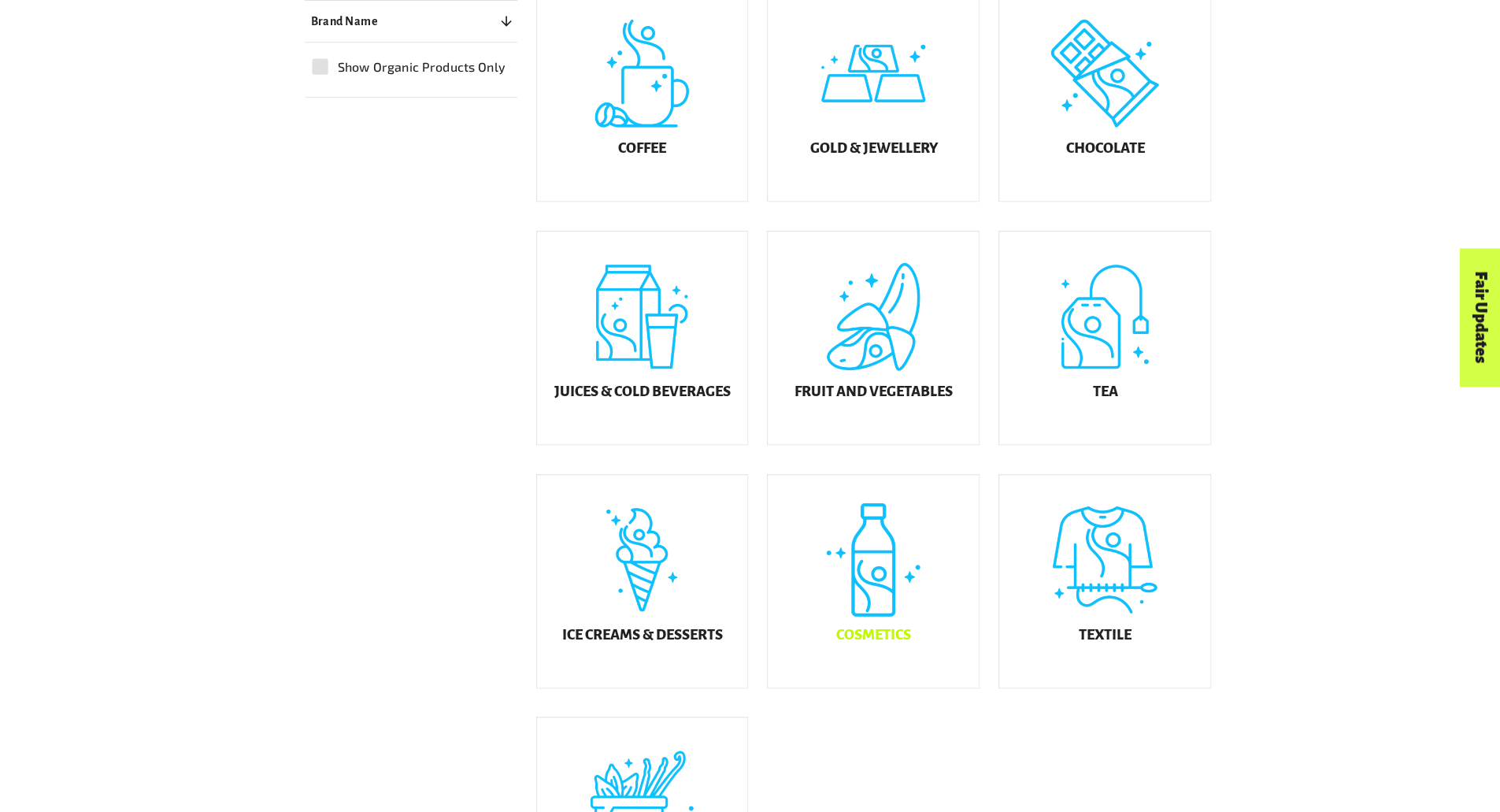
click at [890, 567] on div "Cosmetics" at bounding box center [873, 581] width 212 height 212
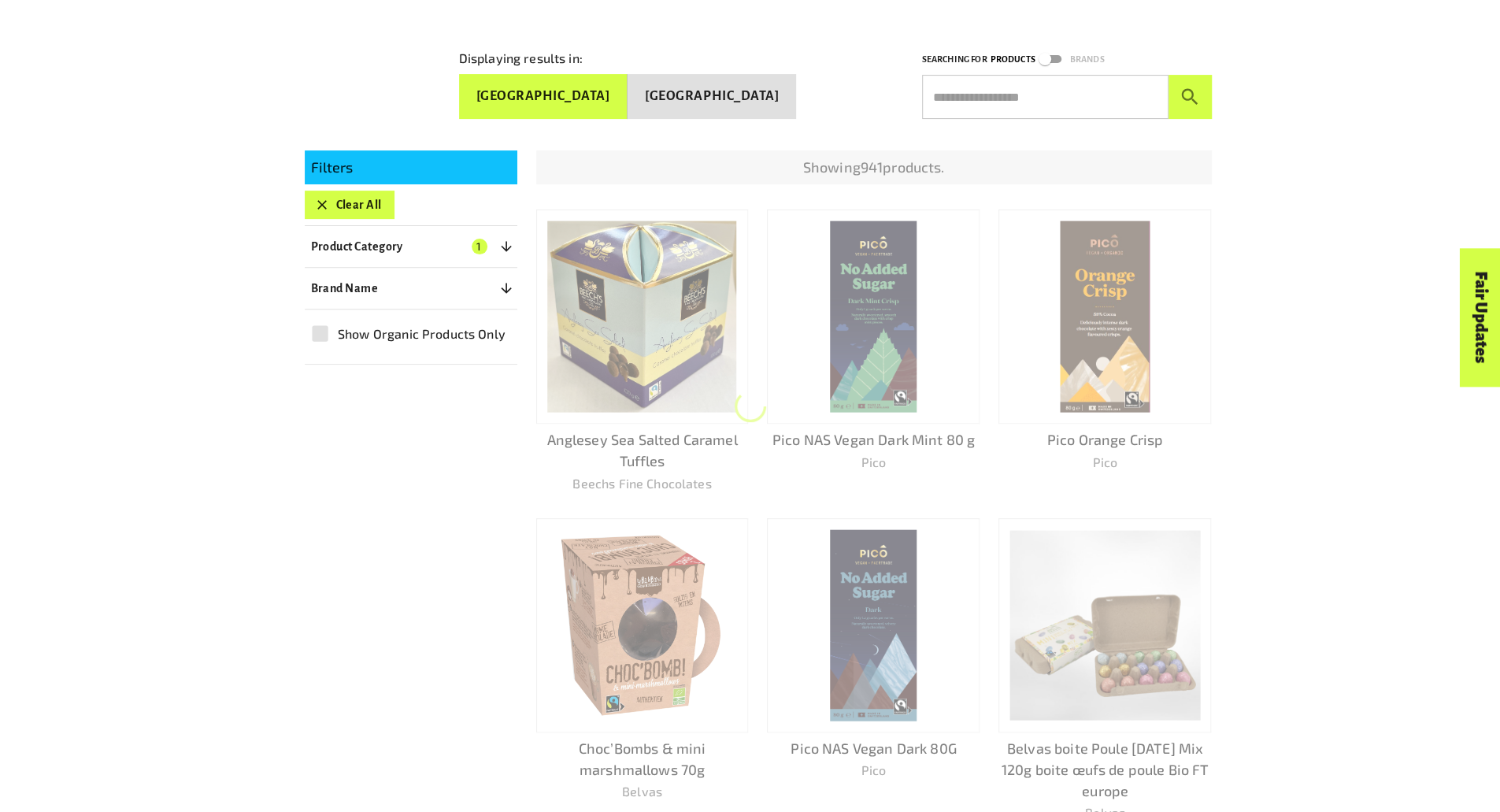
scroll to position [295, 0]
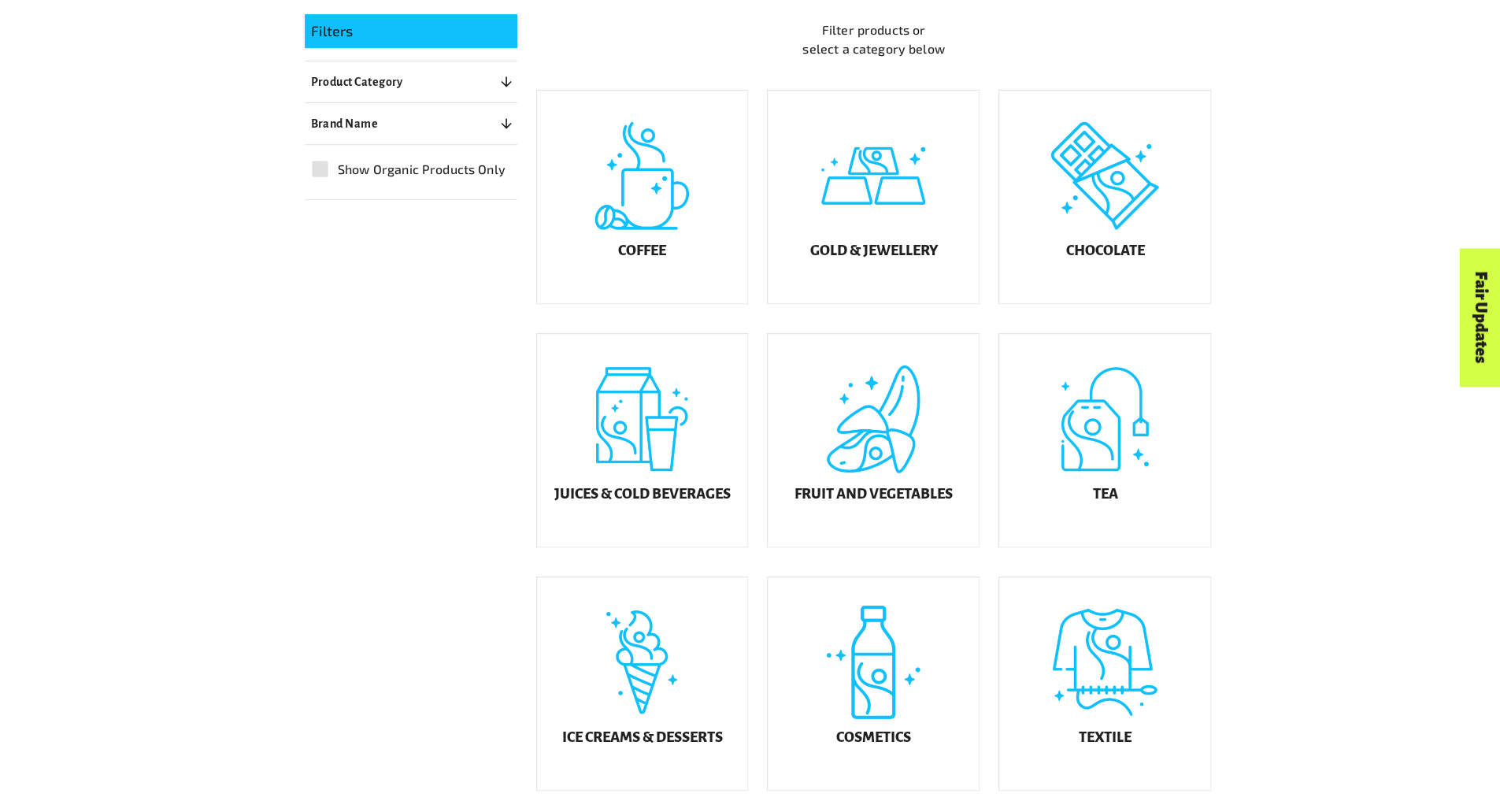
scroll to position [437, 0]
click at [1445, 640] on div "Product Finder Product Finder Displaying results in: [GEOGRAPHIC_DATA] [GEOGRAP…" at bounding box center [758, 331] width 1484 height 1535
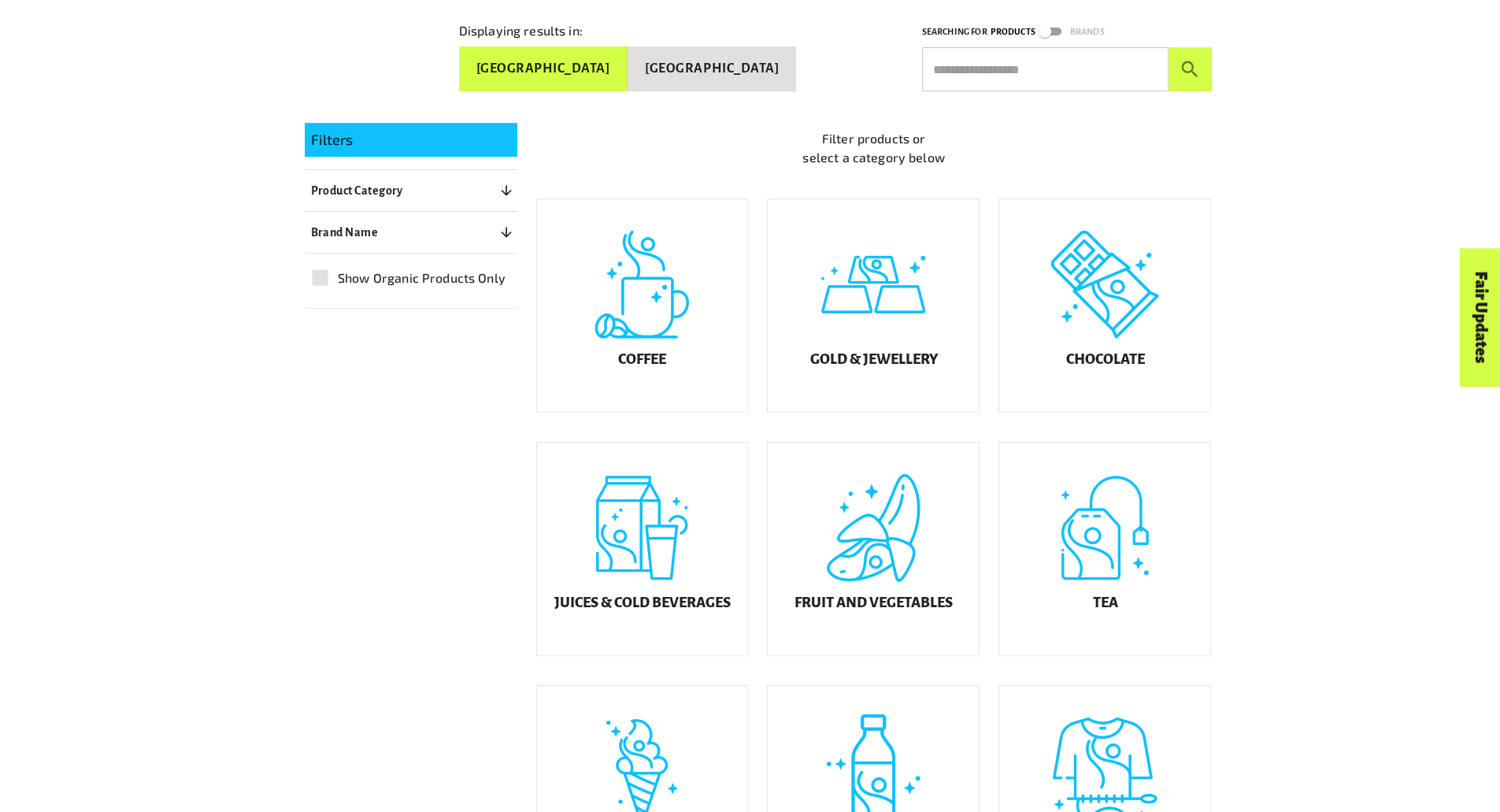
scroll to position [326, 0]
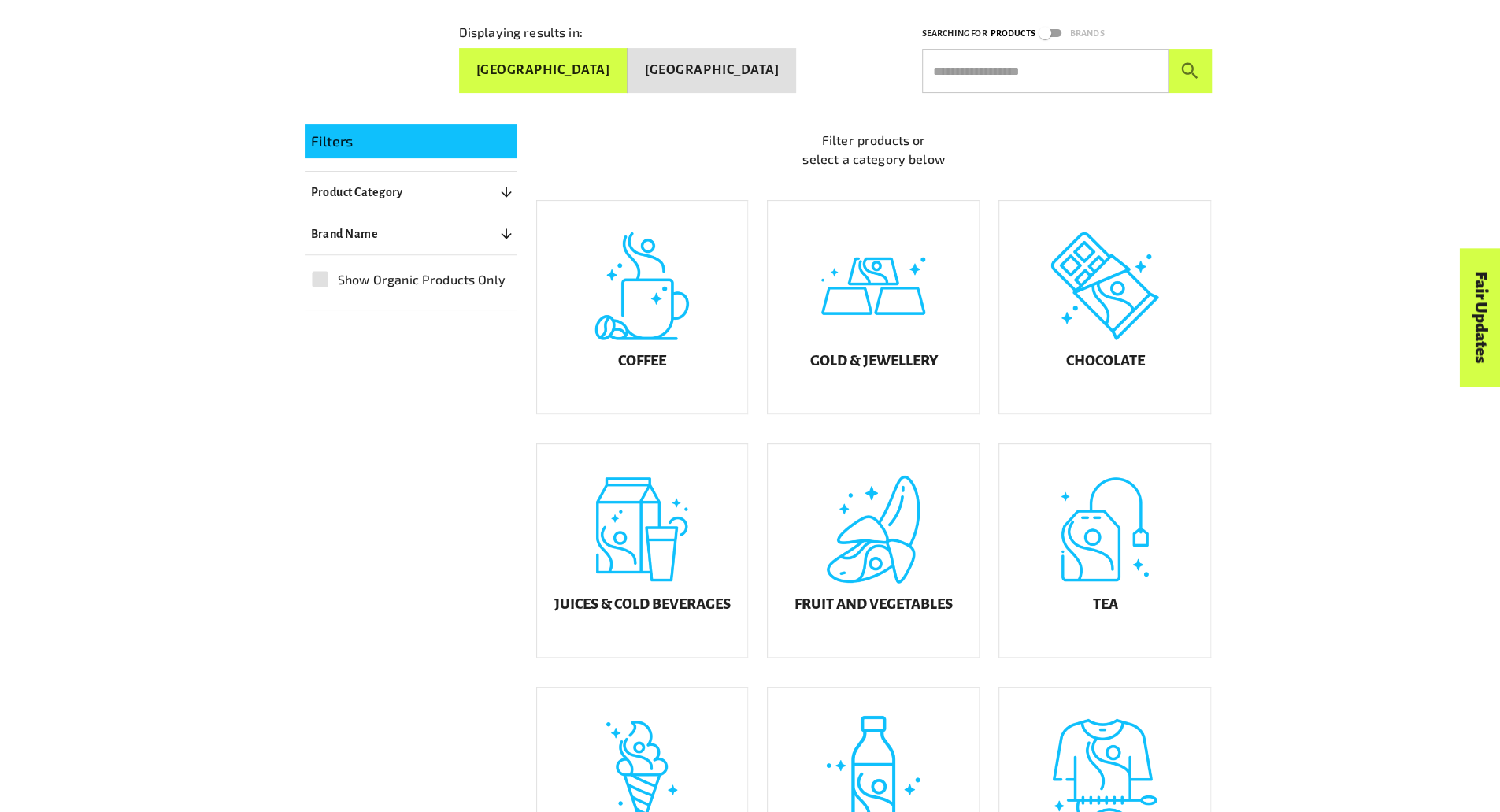
click at [1084, 741] on div "Textile" at bounding box center [1105, 794] width 212 height 212
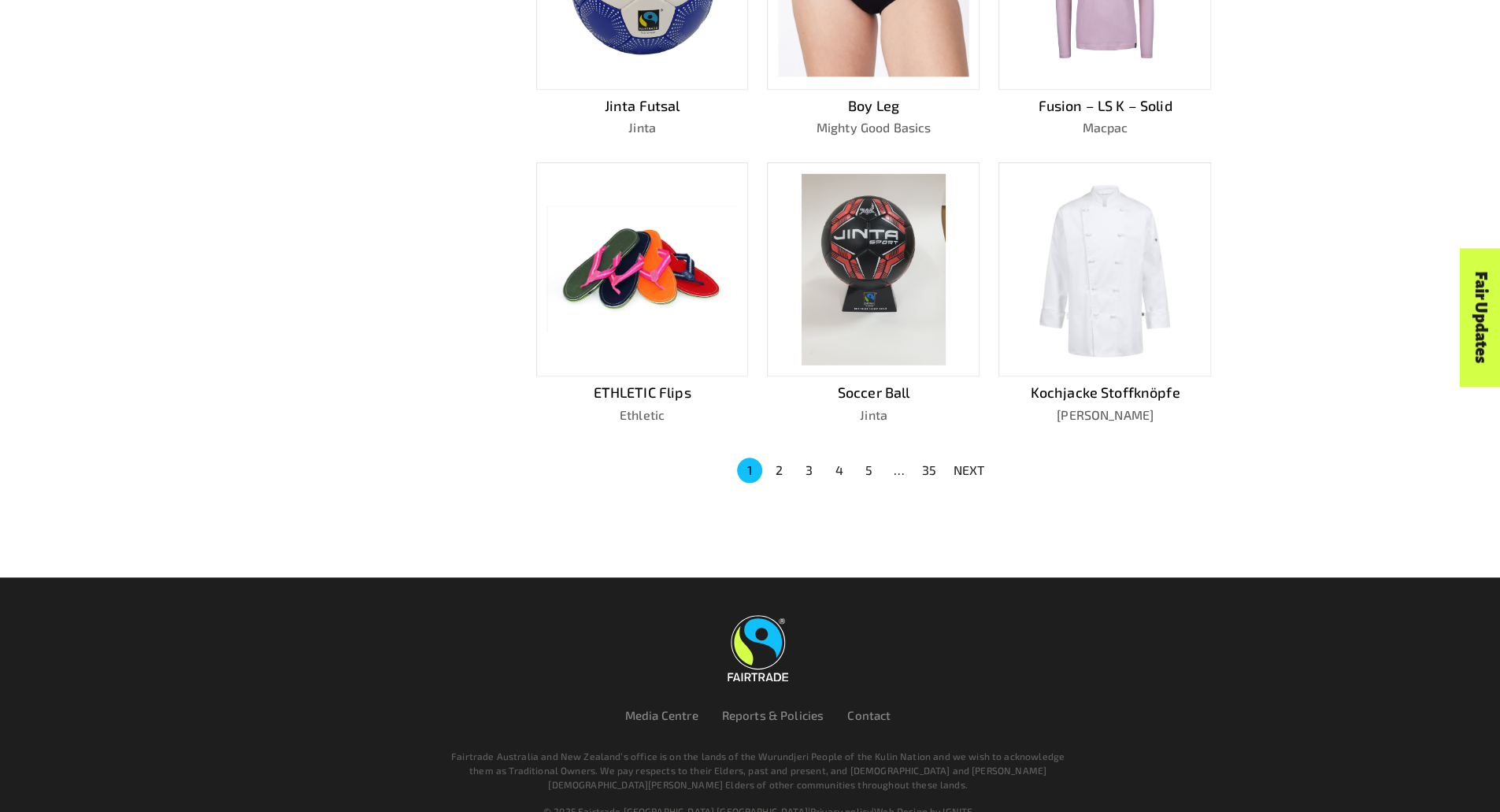
scroll to position [965, 0]
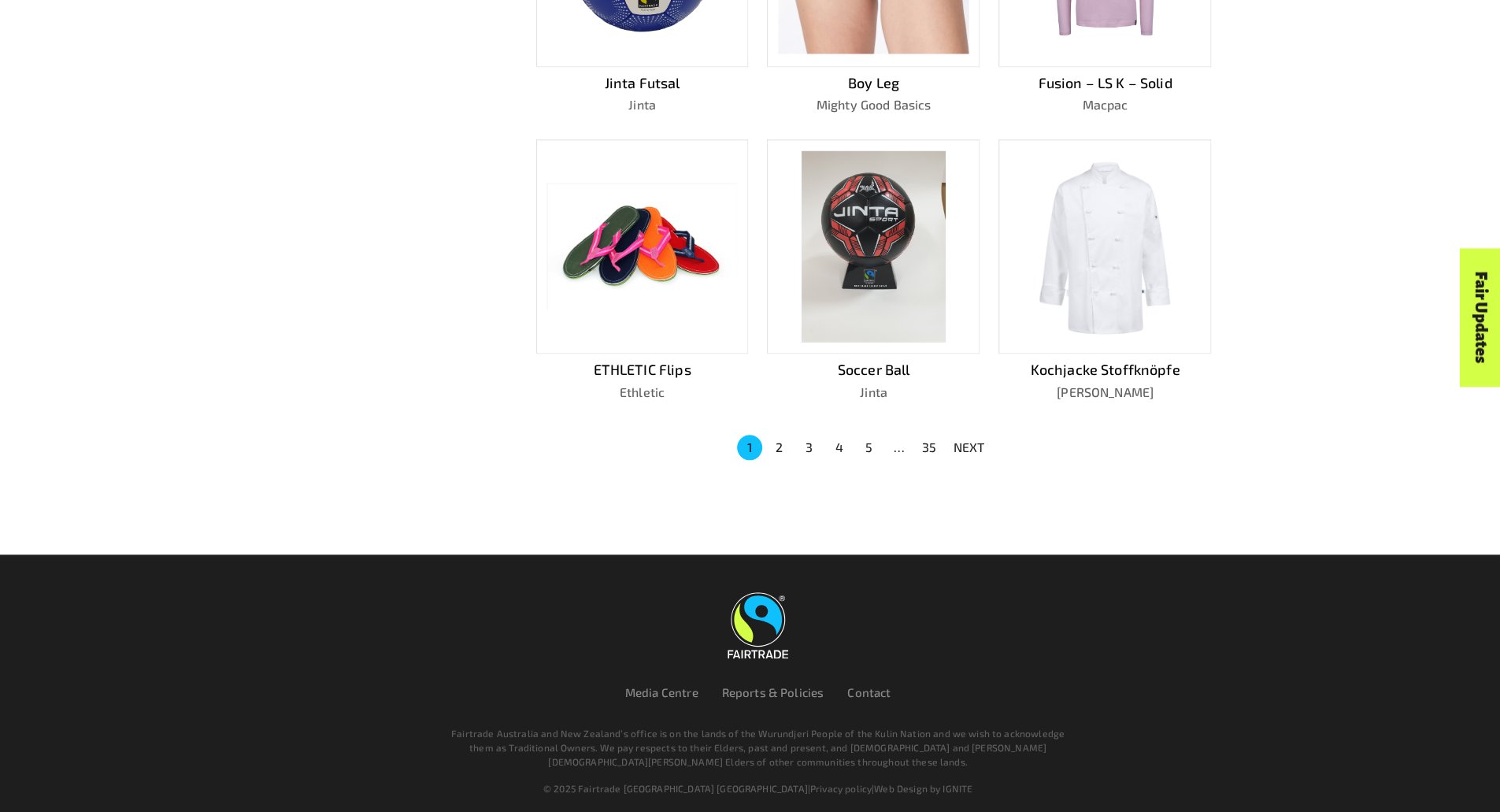
click at [782, 443] on button "2" at bounding box center [780, 447] width 25 height 25
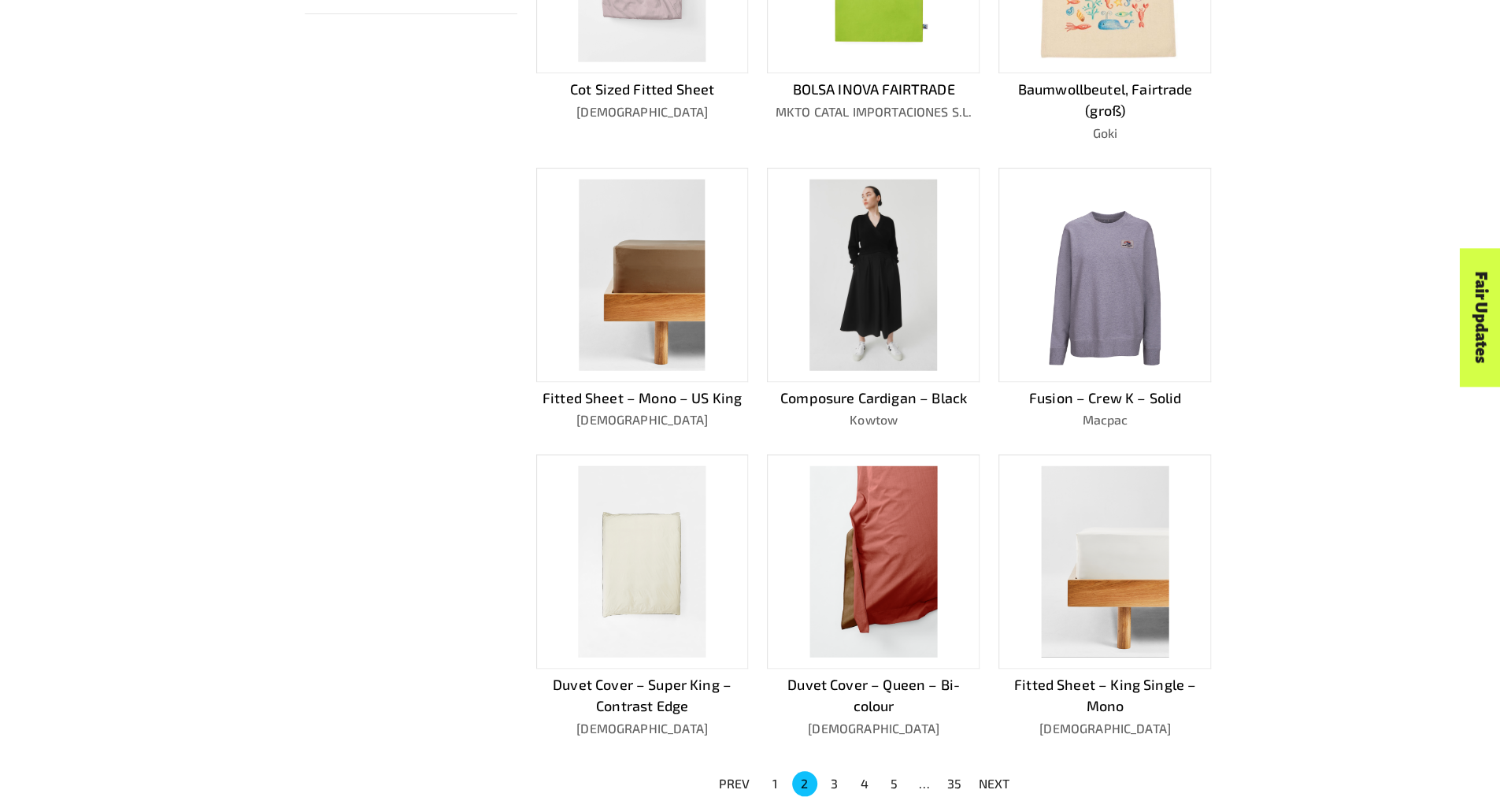
scroll to position [687, 0]
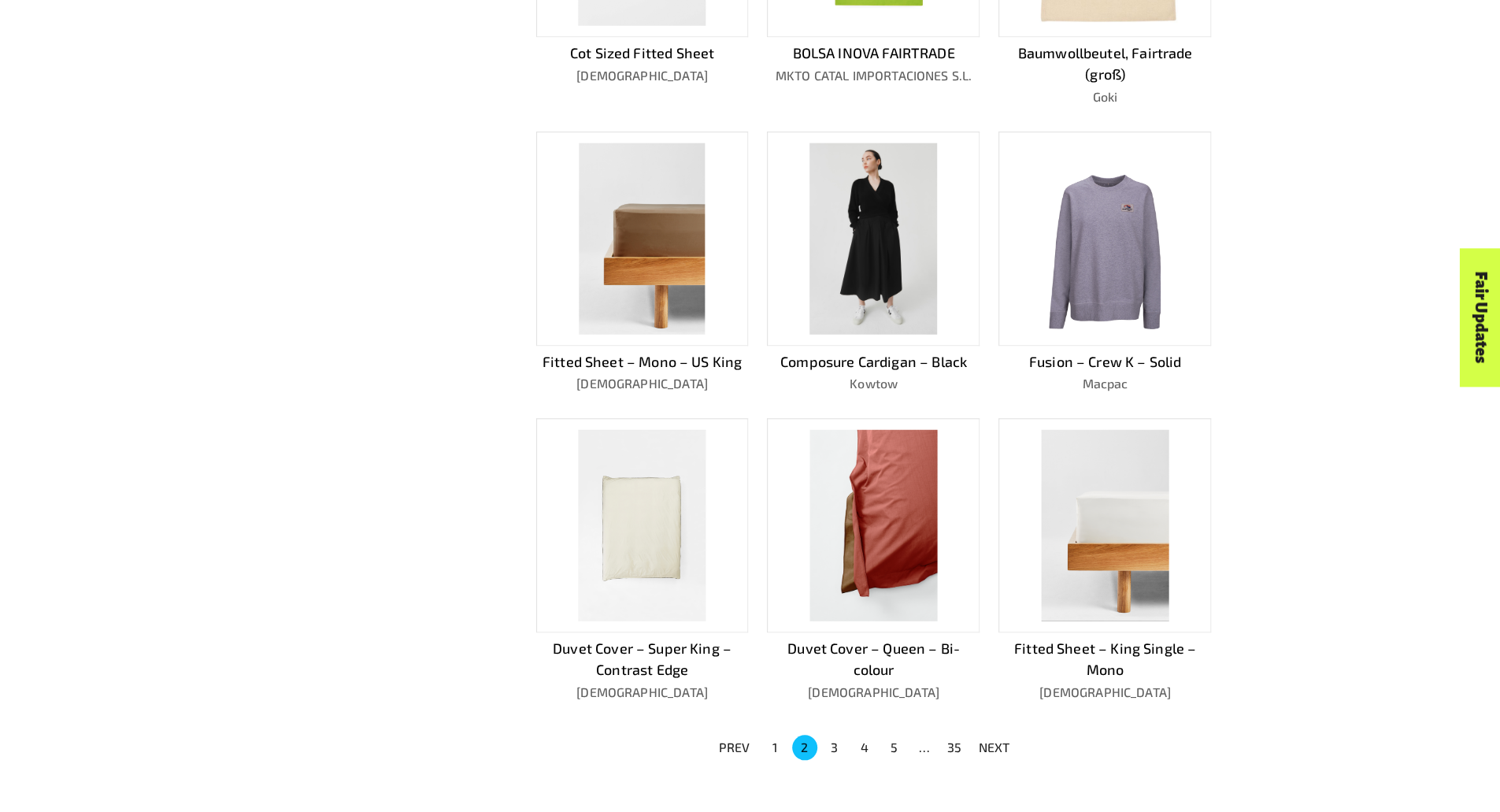
click at [829, 734] on button "3" at bounding box center [835, 747] width 25 height 25
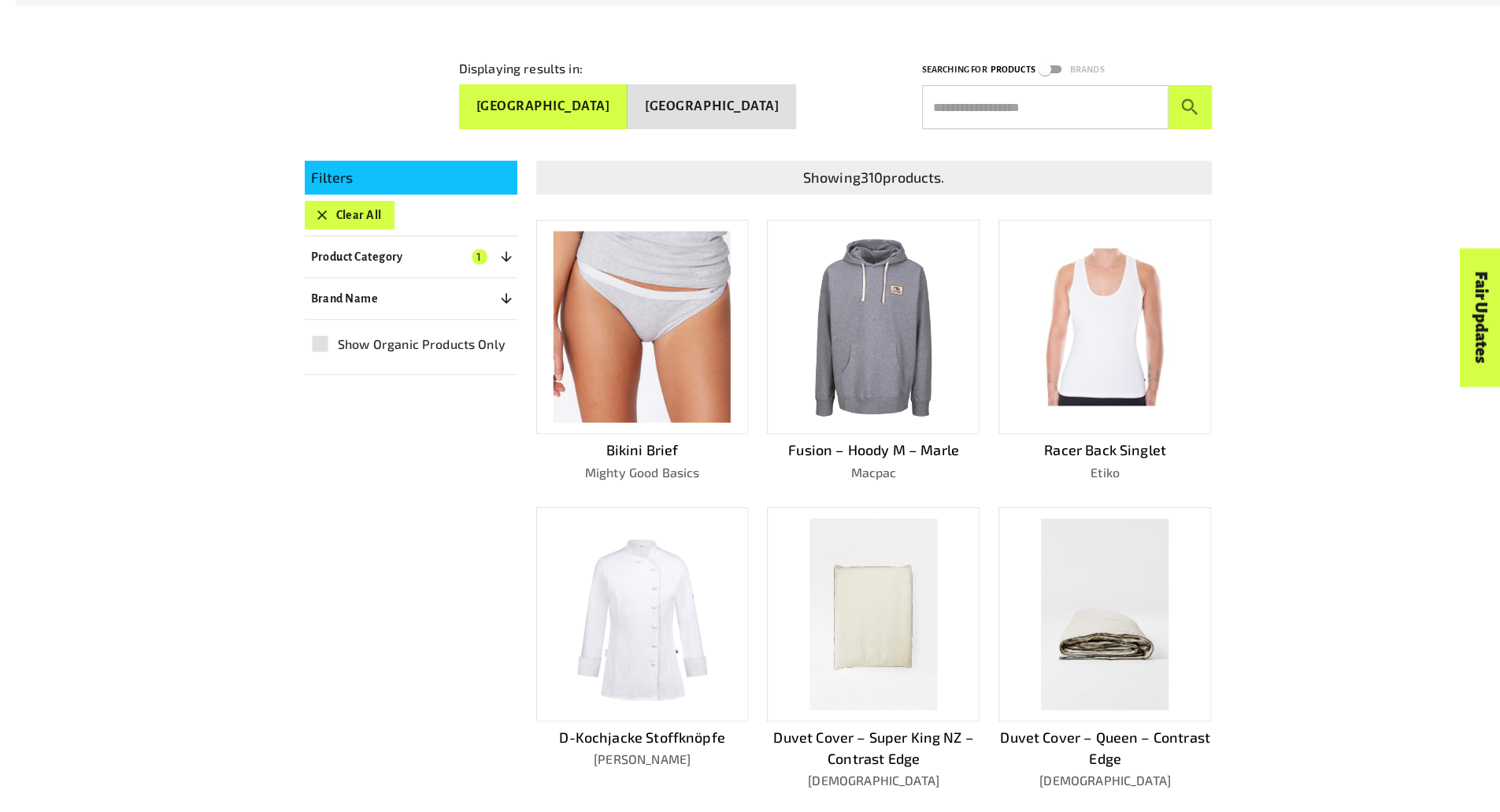
scroll to position [0, 0]
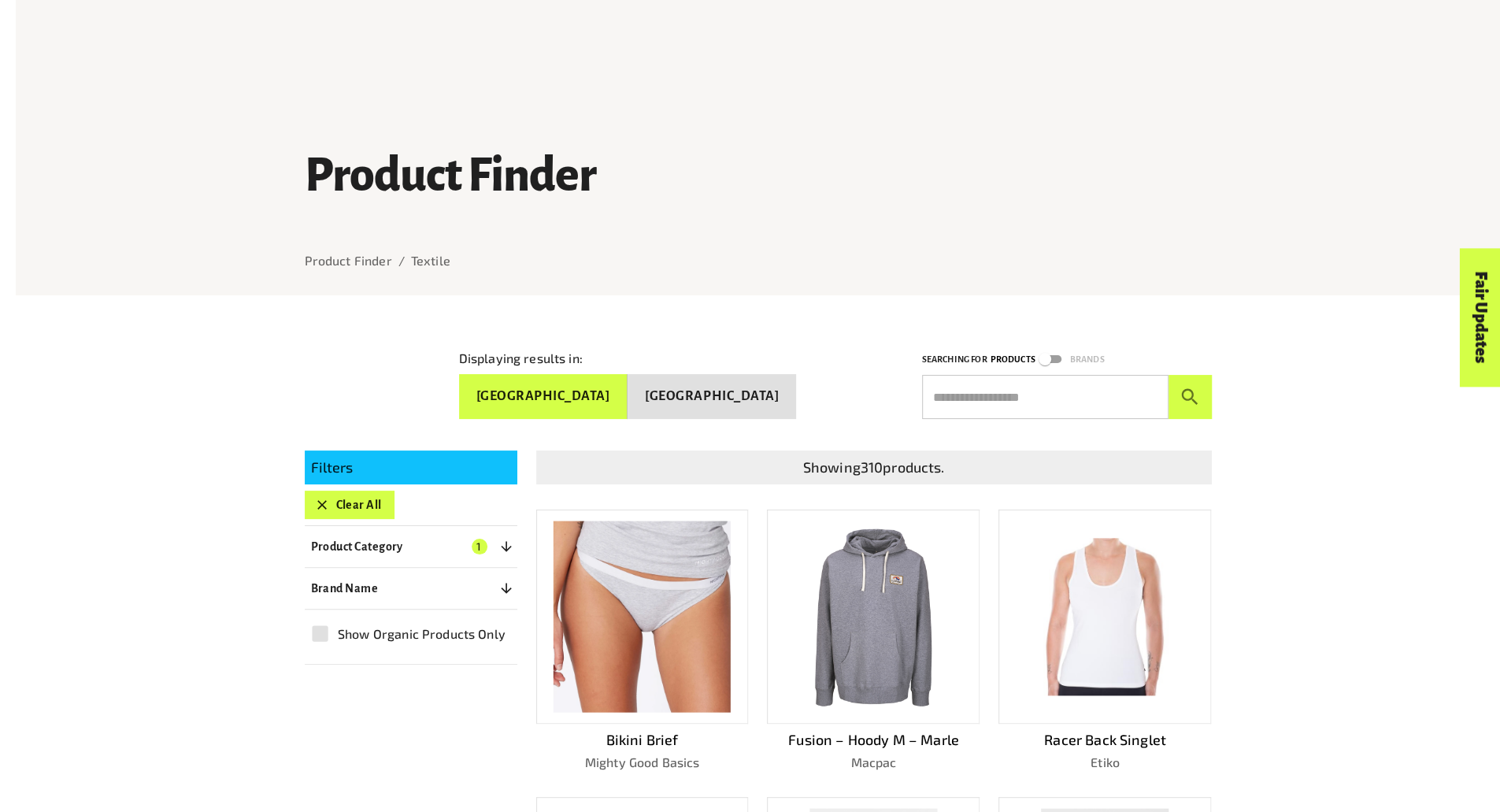
click at [405, 590] on button "Brand Name 0" at bounding box center [410, 588] width 212 height 28
click at [422, 543] on button "Product Category 1" at bounding box center [410, 546] width 212 height 28
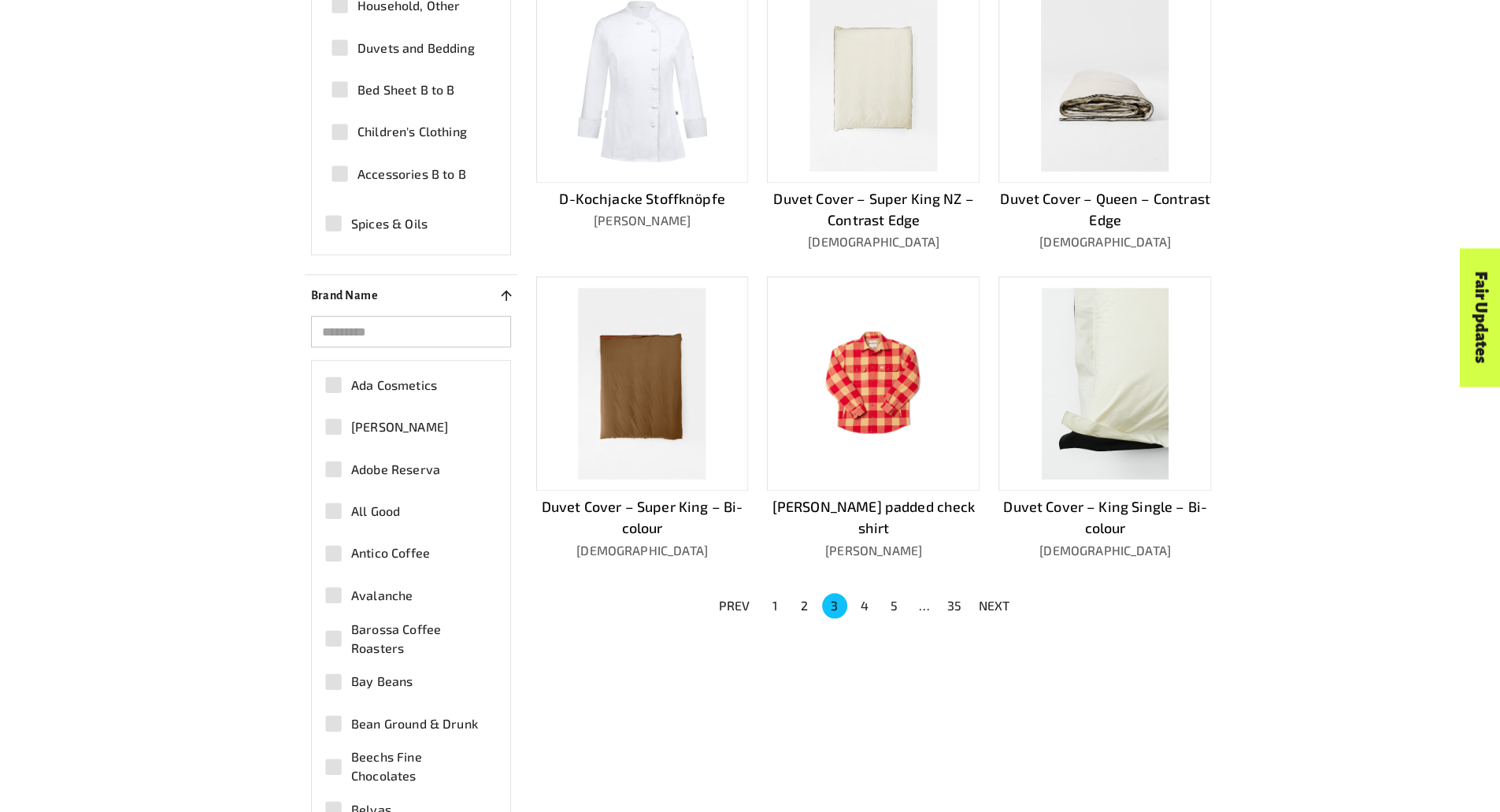
scroll to position [832, 0]
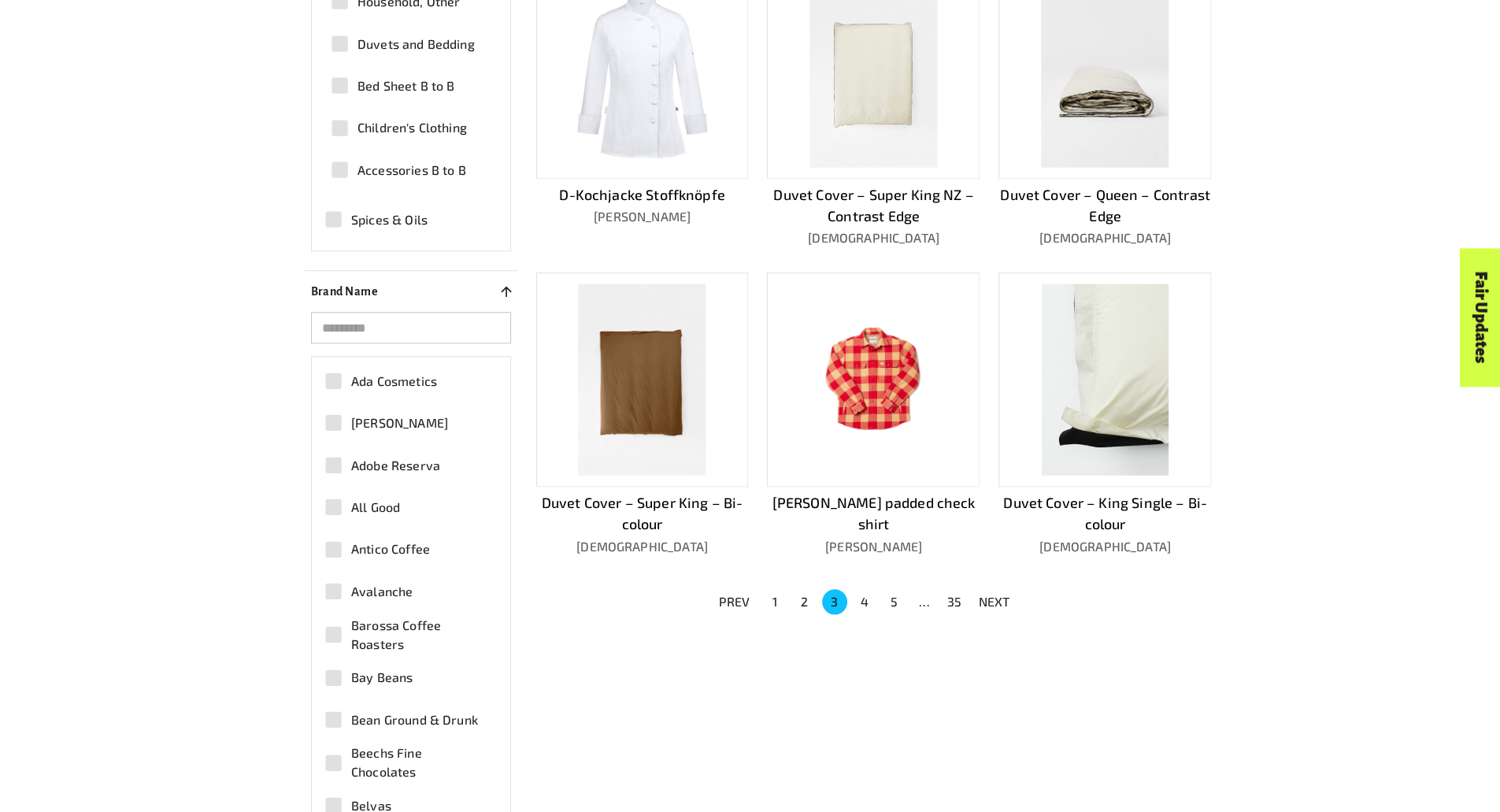
click at [858, 601] on button "4" at bounding box center [864, 601] width 25 height 25
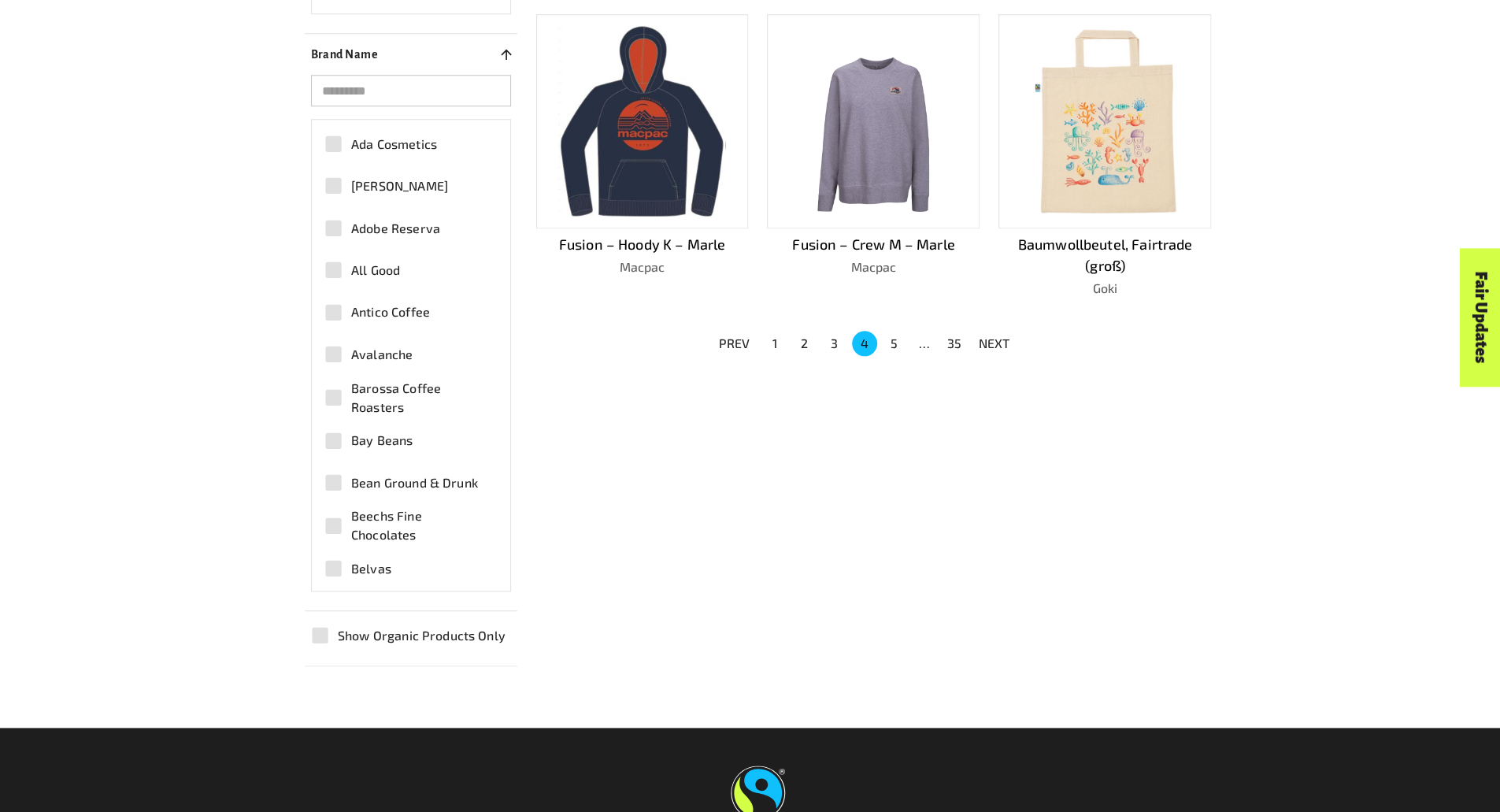
scroll to position [1070, 0]
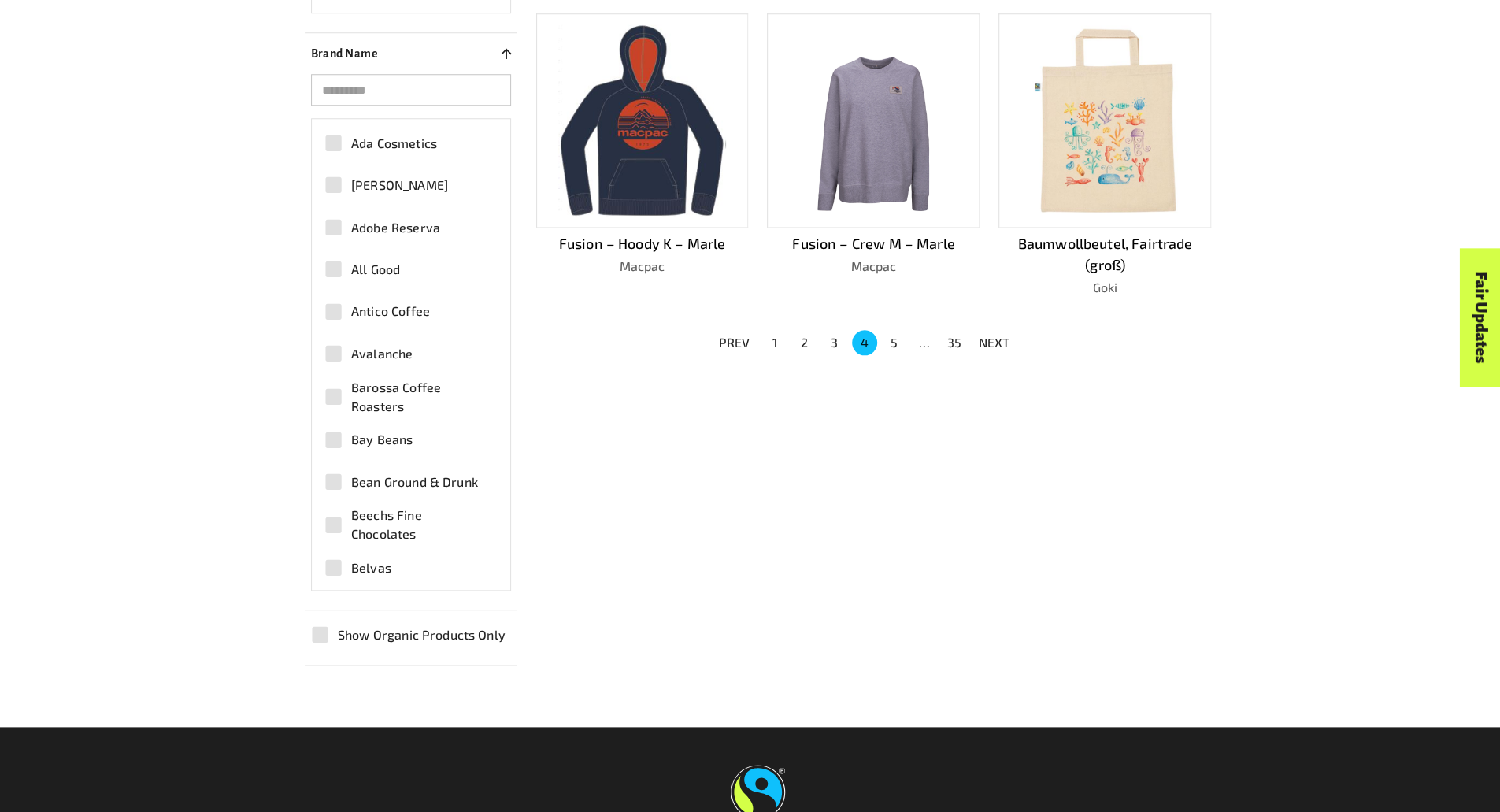
click at [902, 330] on button "5" at bounding box center [895, 342] width 25 height 25
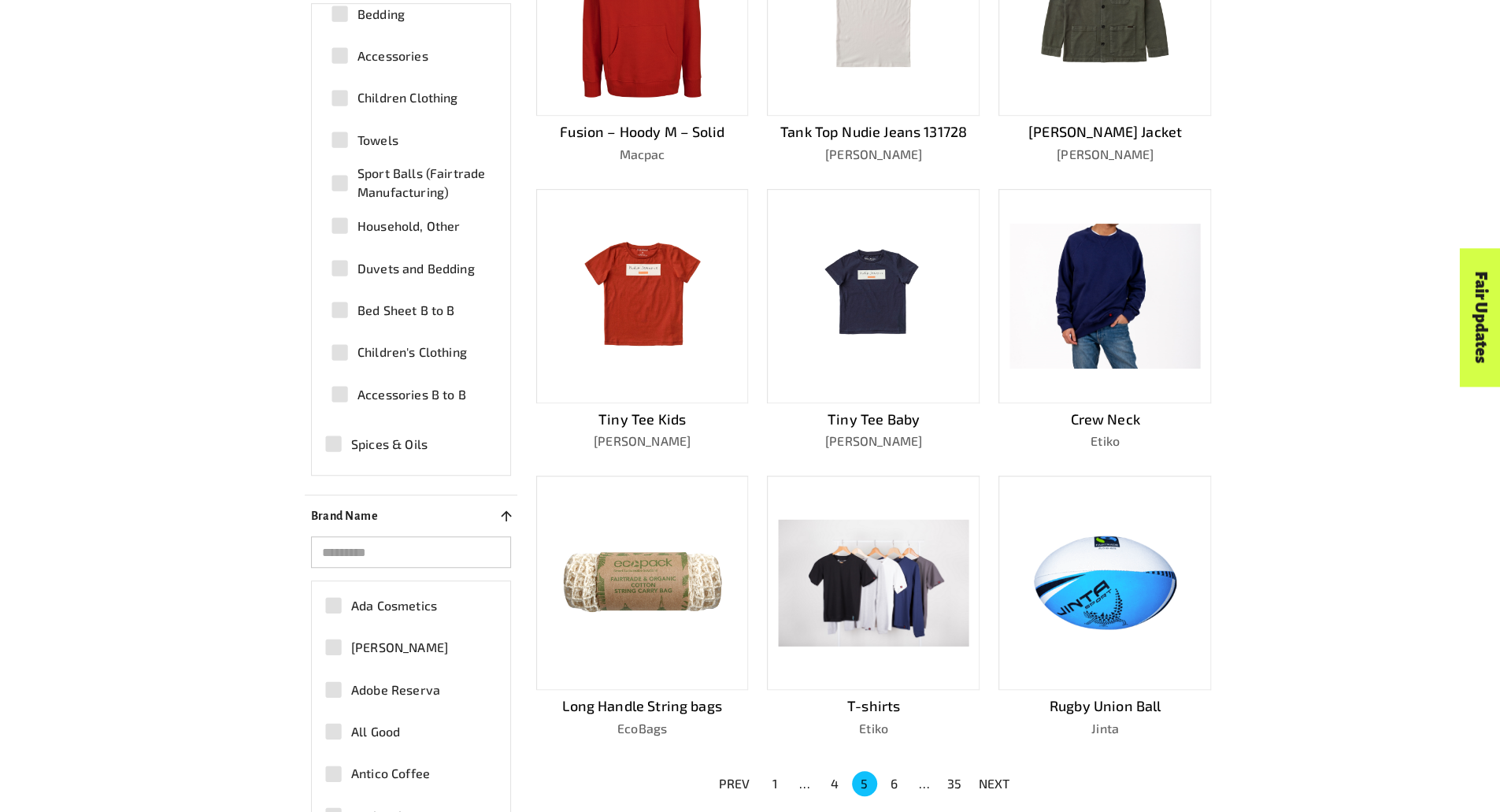
scroll to position [629, 0]
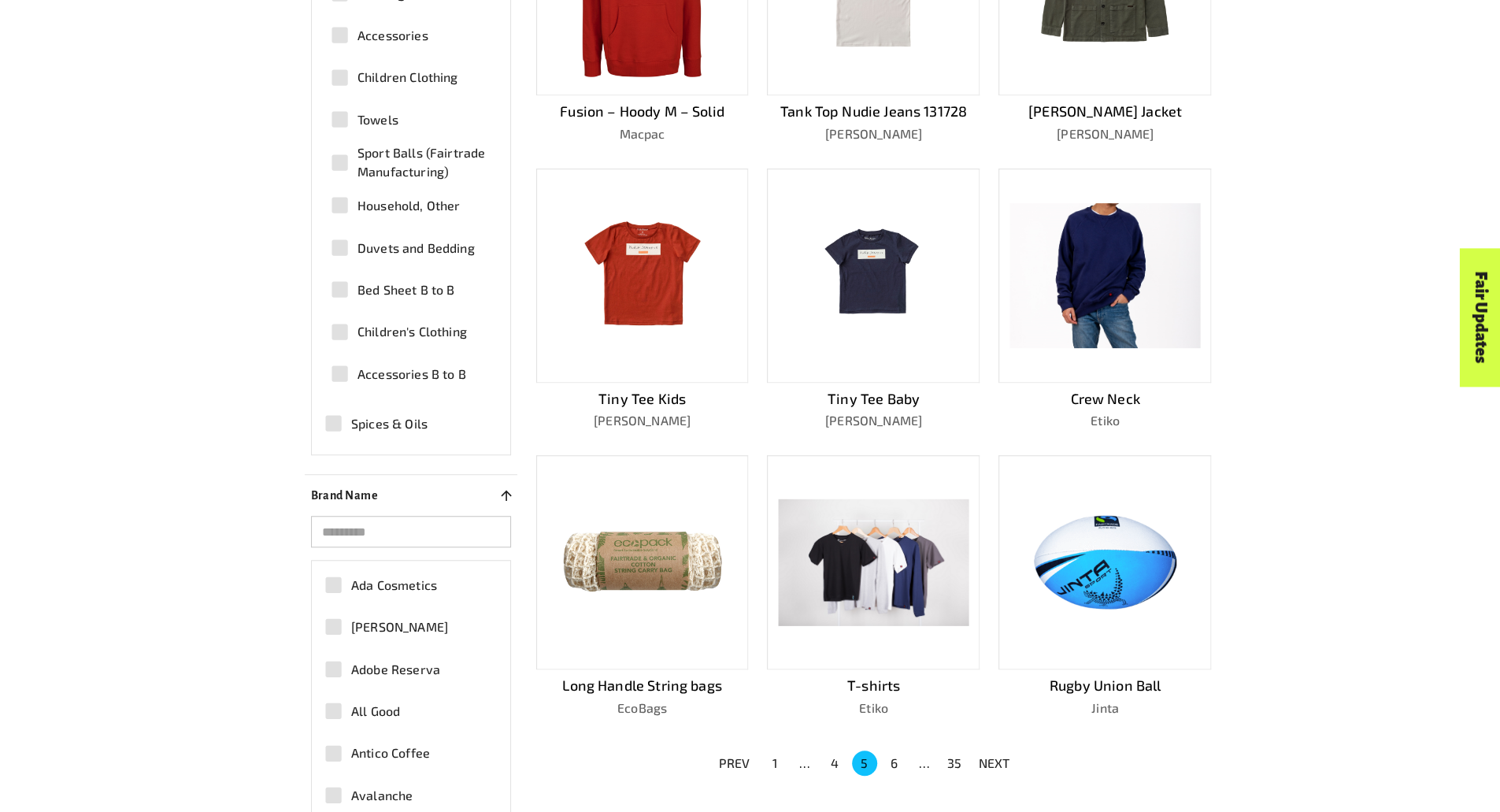
click at [776, 757] on button "1" at bounding box center [775, 763] width 25 height 25
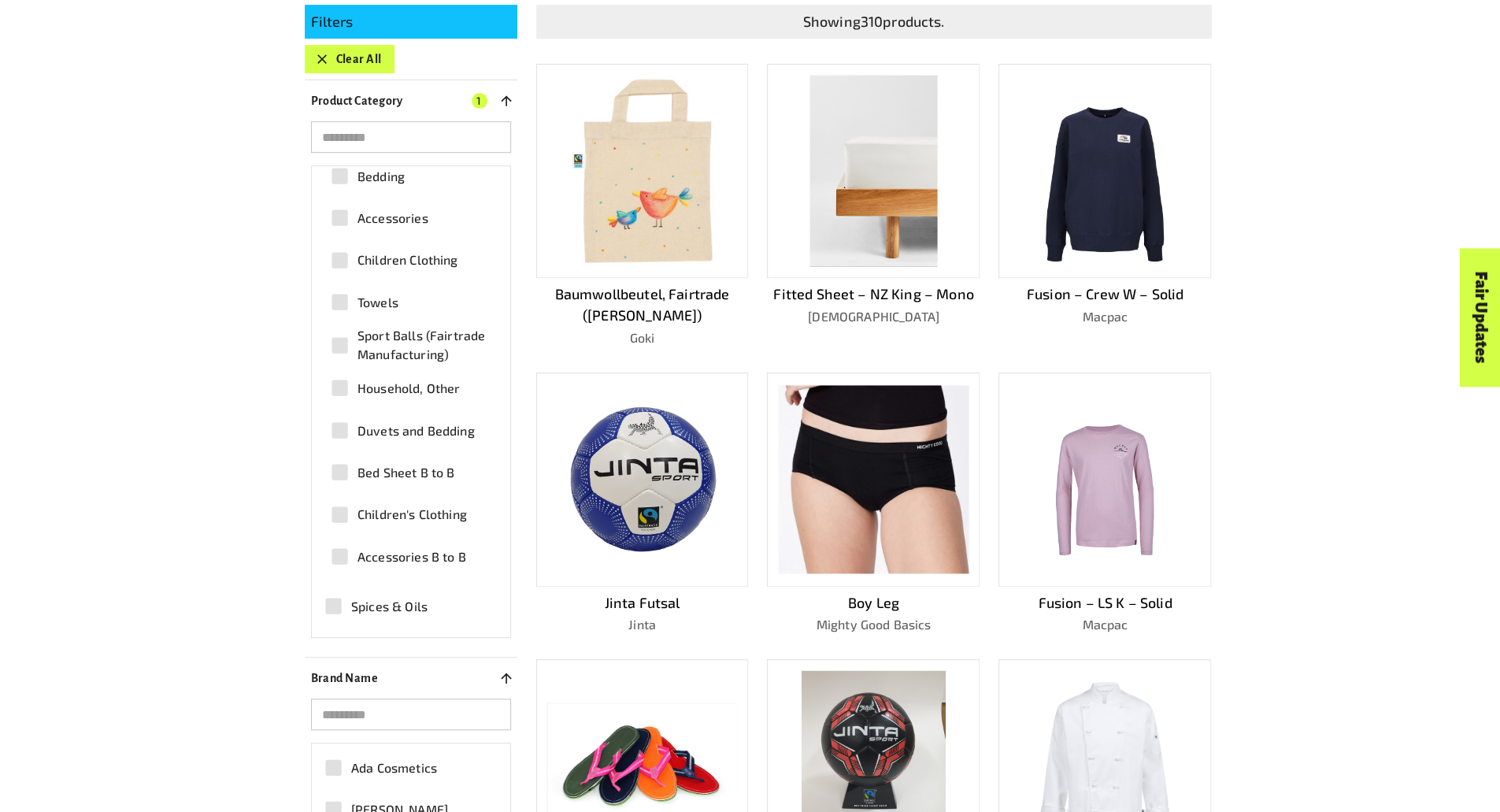
scroll to position [447, 0]
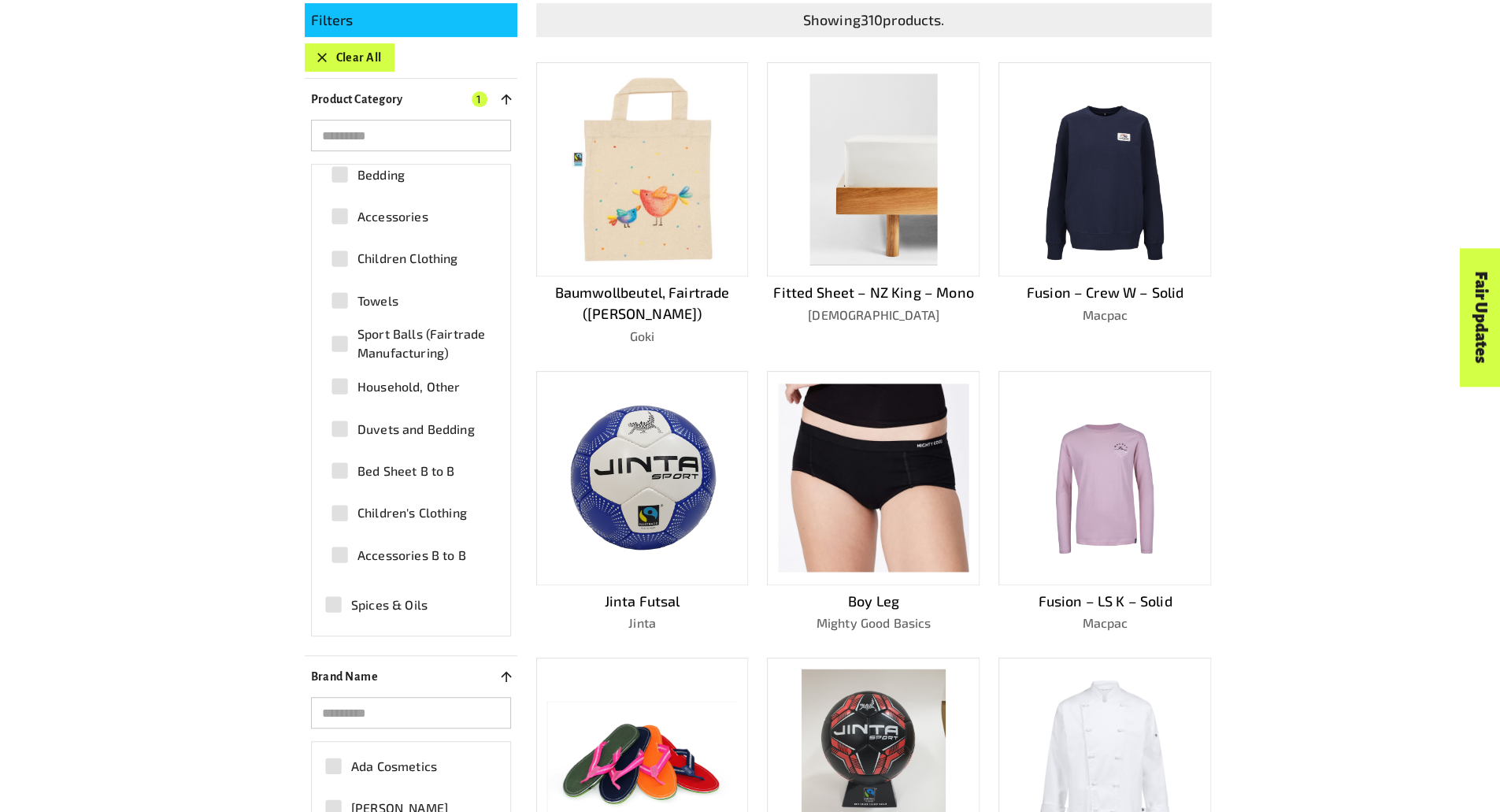
click at [382, 521] on span "Children's Clothing" at bounding box center [412, 512] width 110 height 18
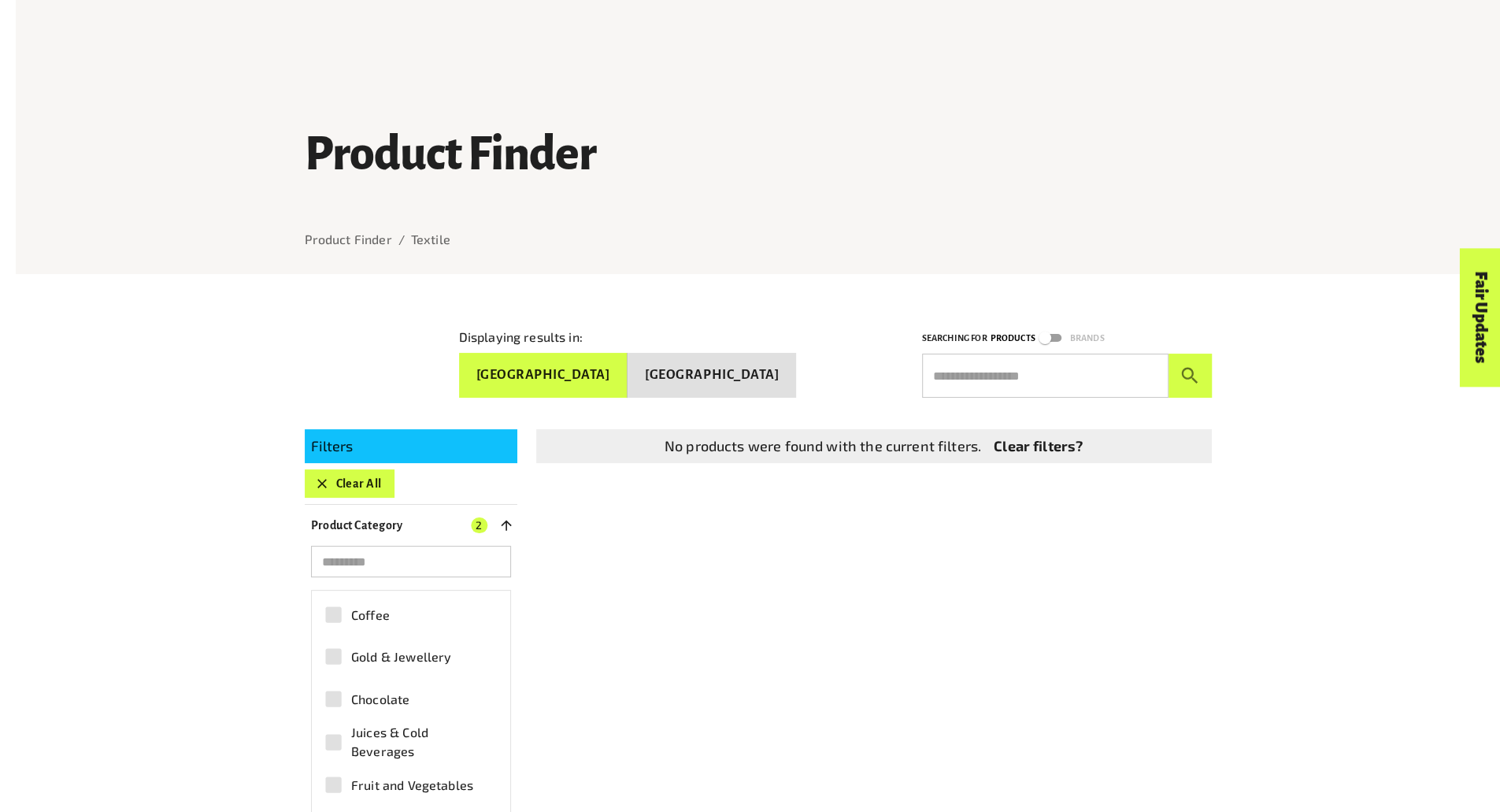
scroll to position [22, 0]
click at [629, 358] on button "[GEOGRAPHIC_DATA]" at bounding box center [543, 374] width 170 height 45
click at [312, 475] on button "Clear All" at bounding box center [349, 482] width 90 height 28
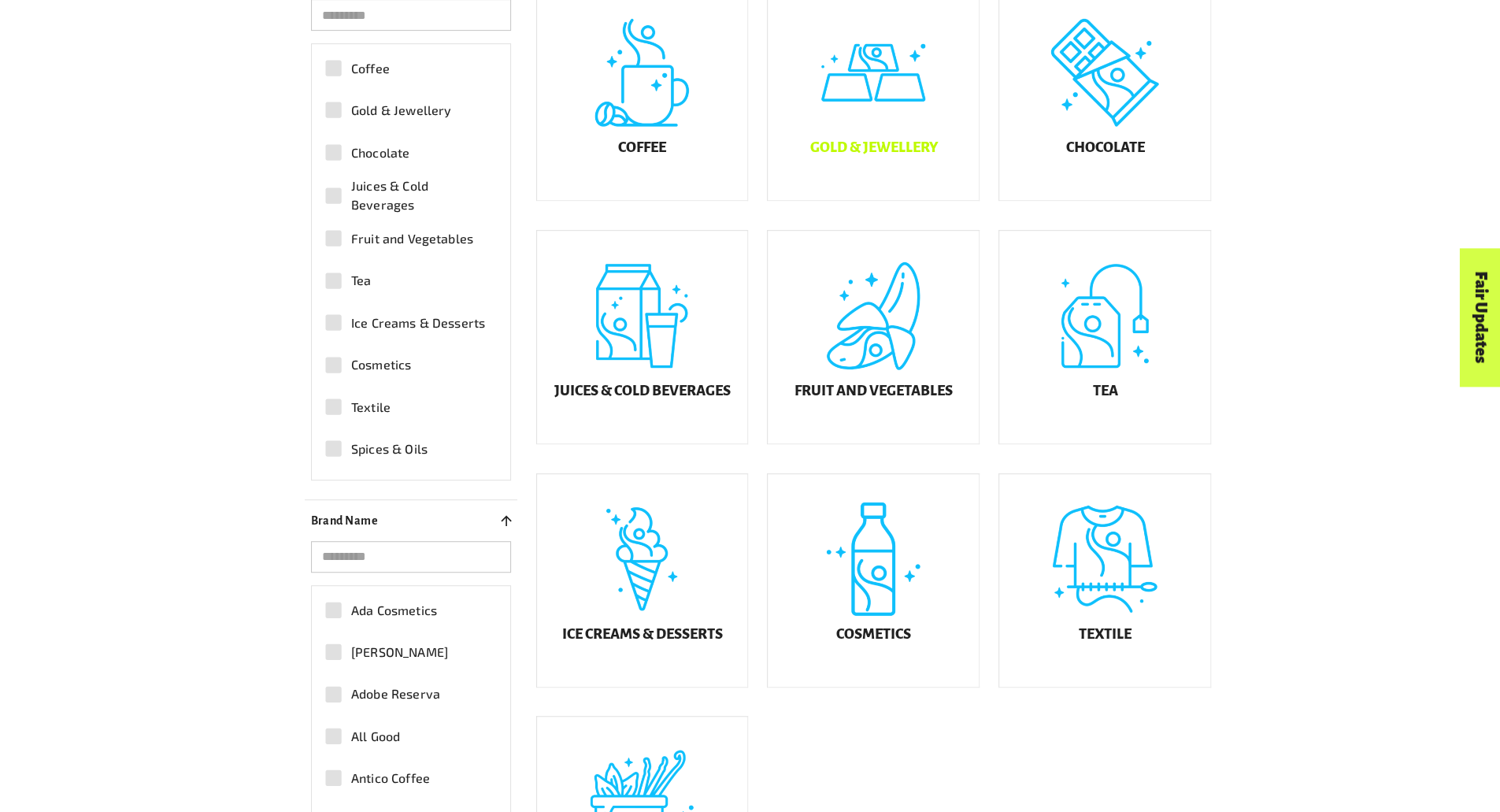
scroll to position [559, 0]
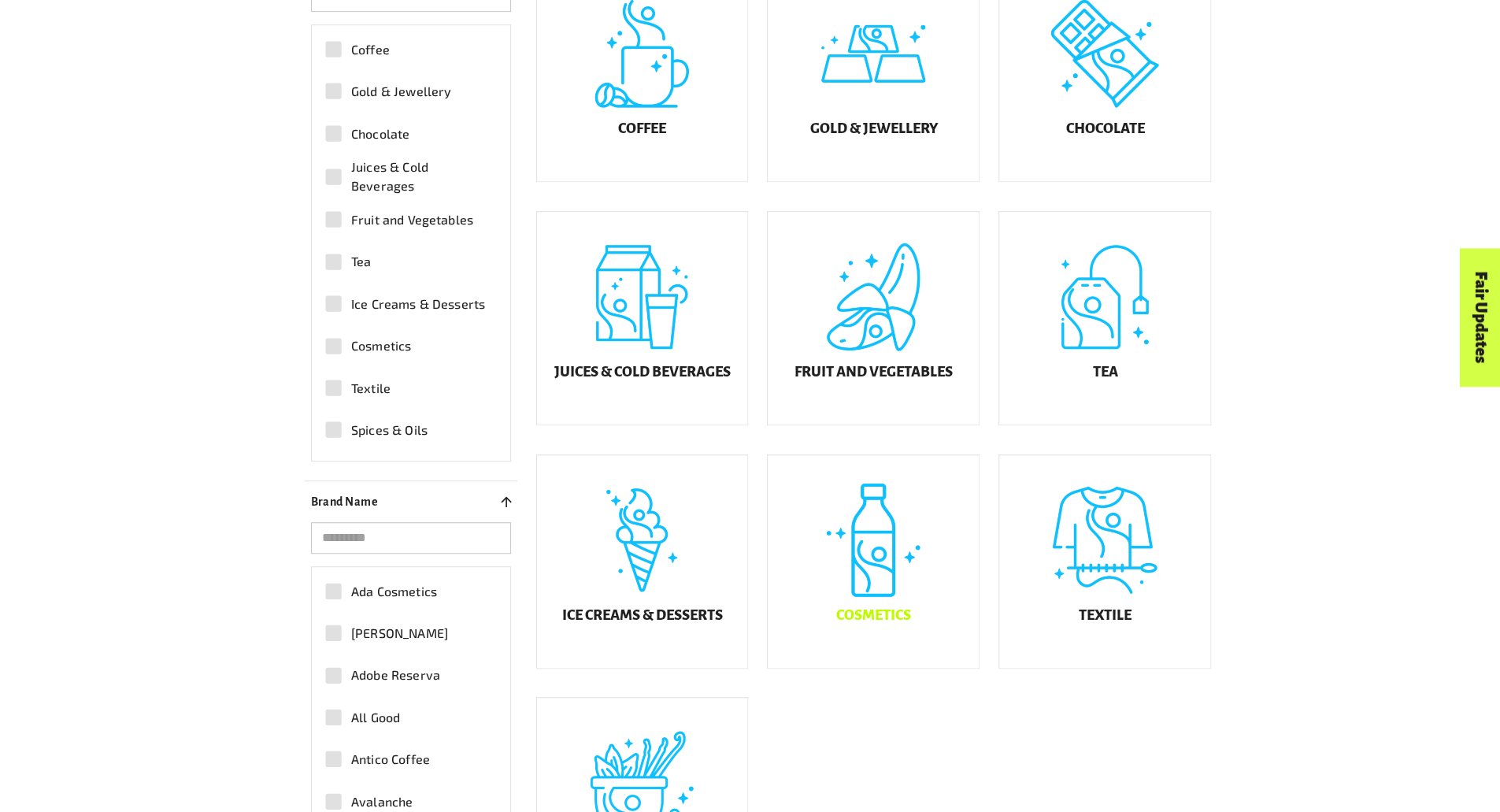
click at [919, 583] on div "Cosmetics" at bounding box center [873, 561] width 212 height 212
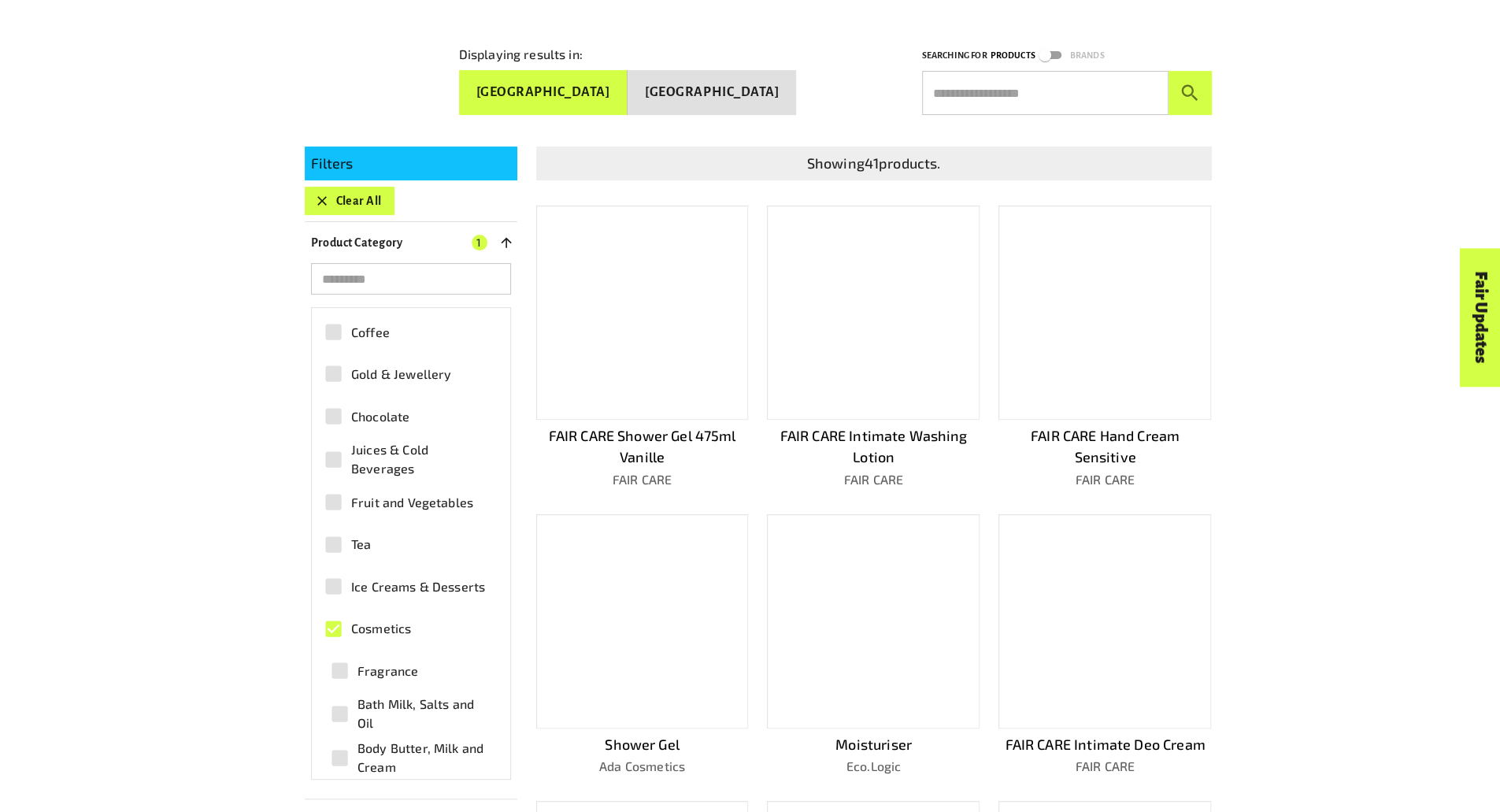
scroll to position [295, 0]
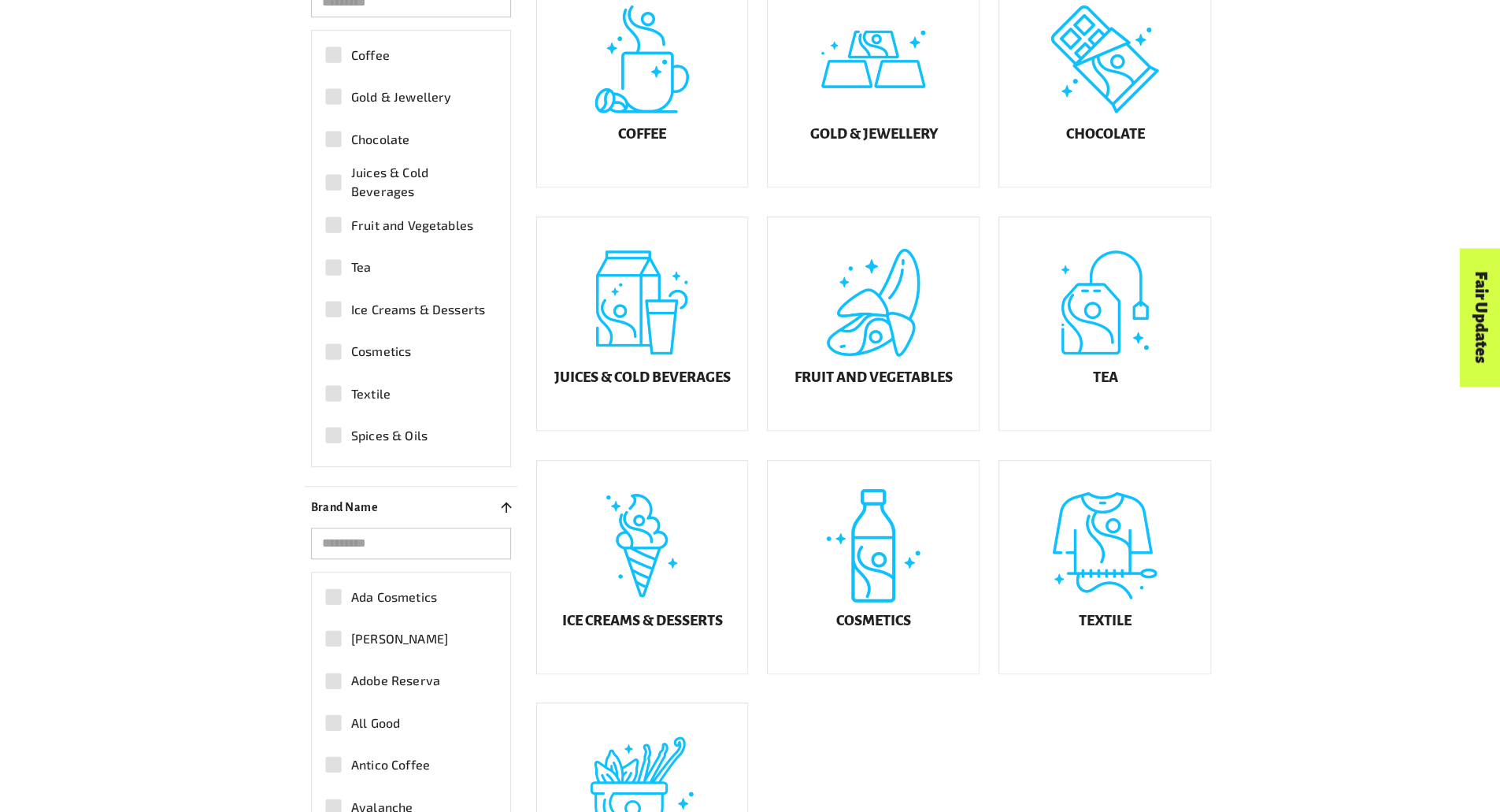
scroll to position [559, 0]
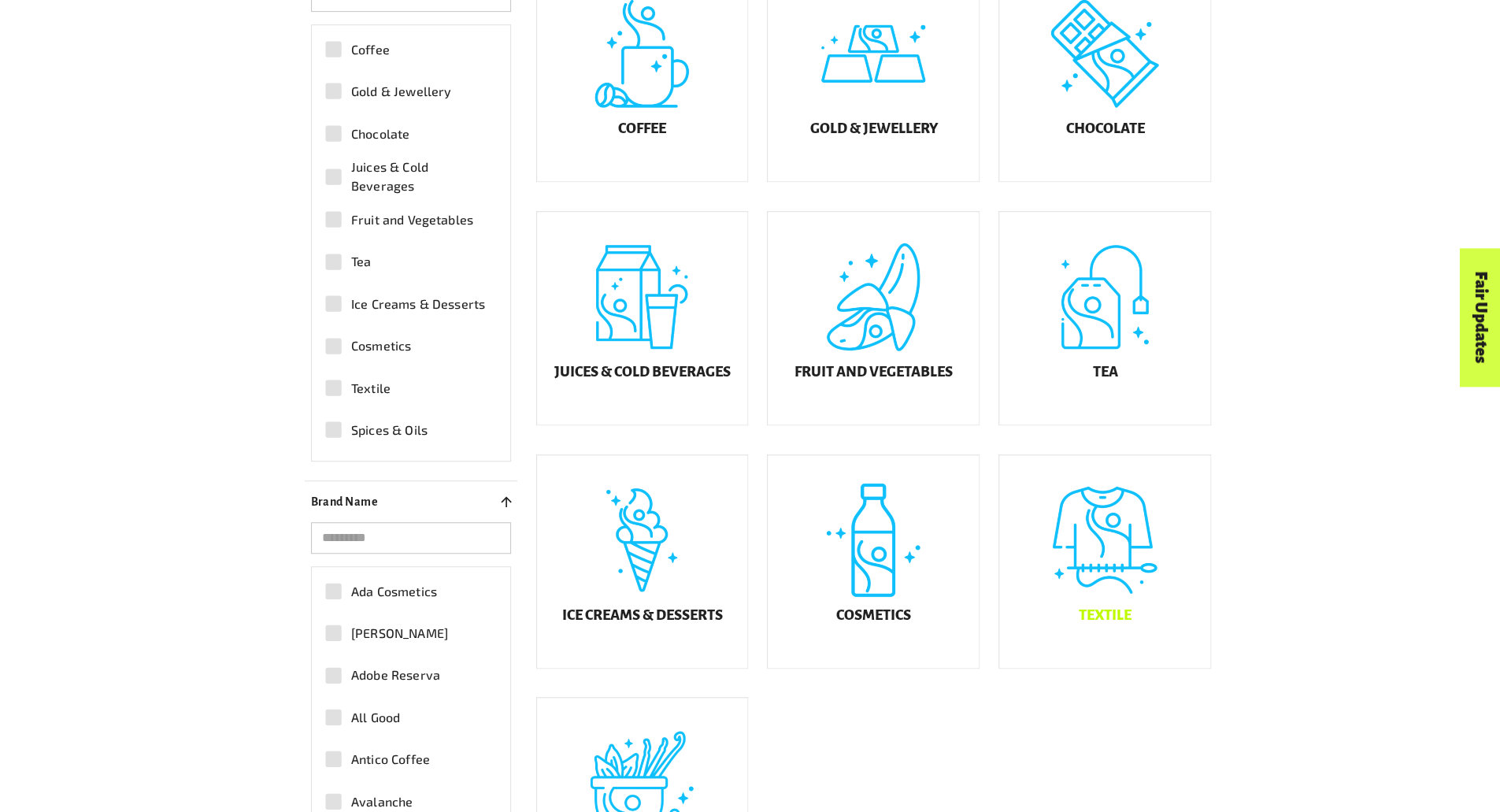
click at [1148, 504] on div "Textile" at bounding box center [1105, 561] width 212 height 212
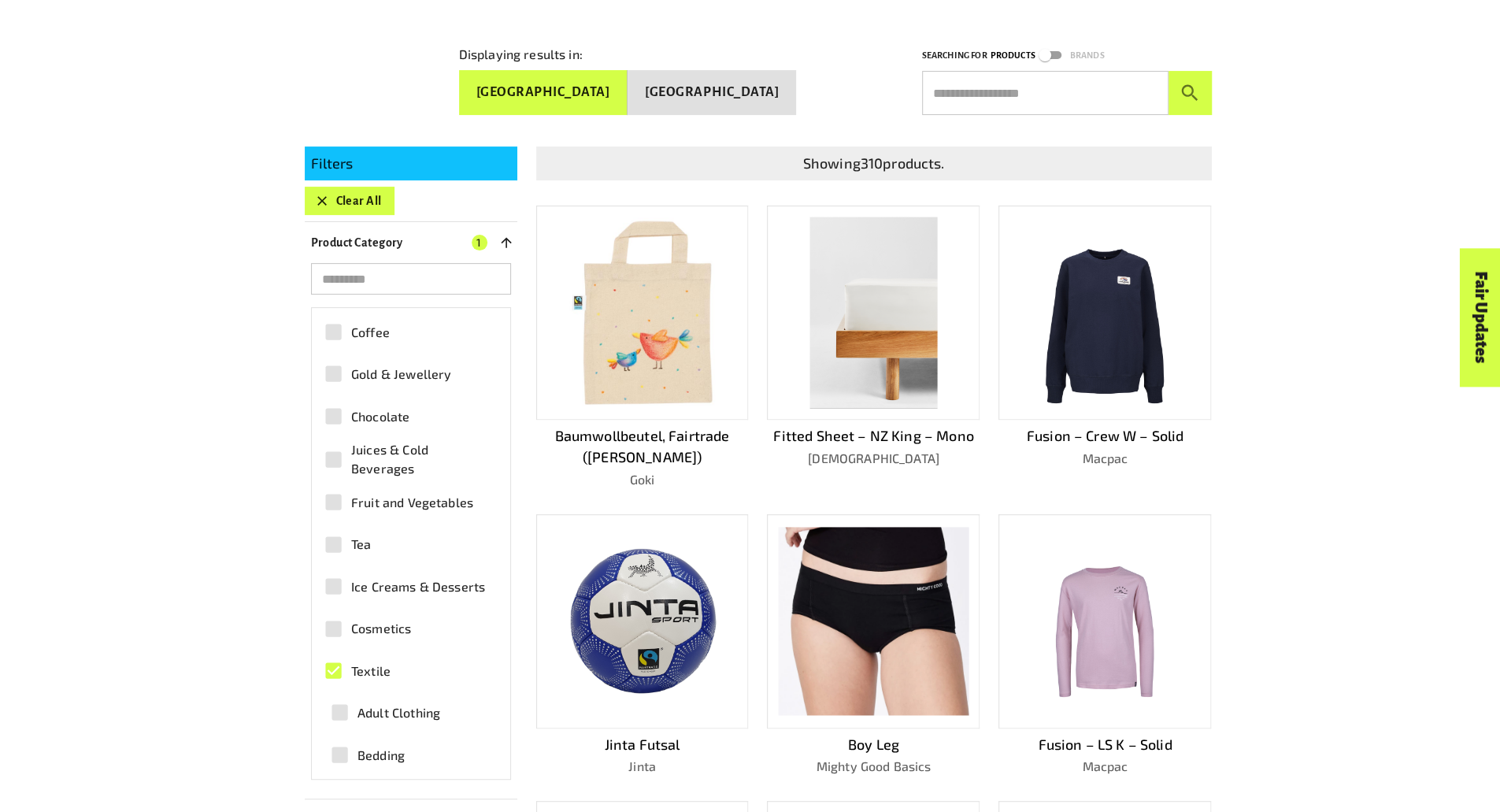
scroll to position [295, 0]
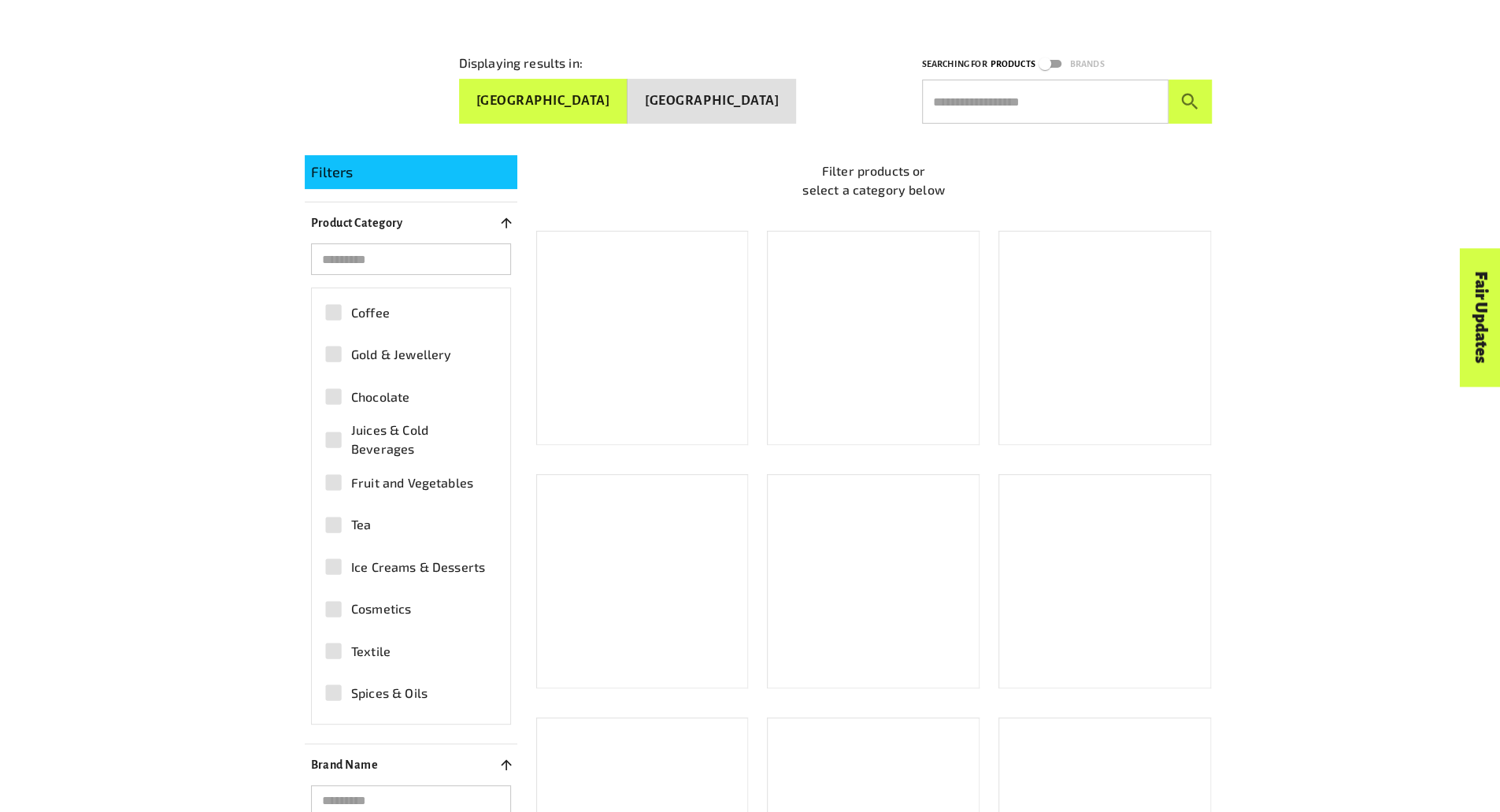
scroll to position [559, 0]
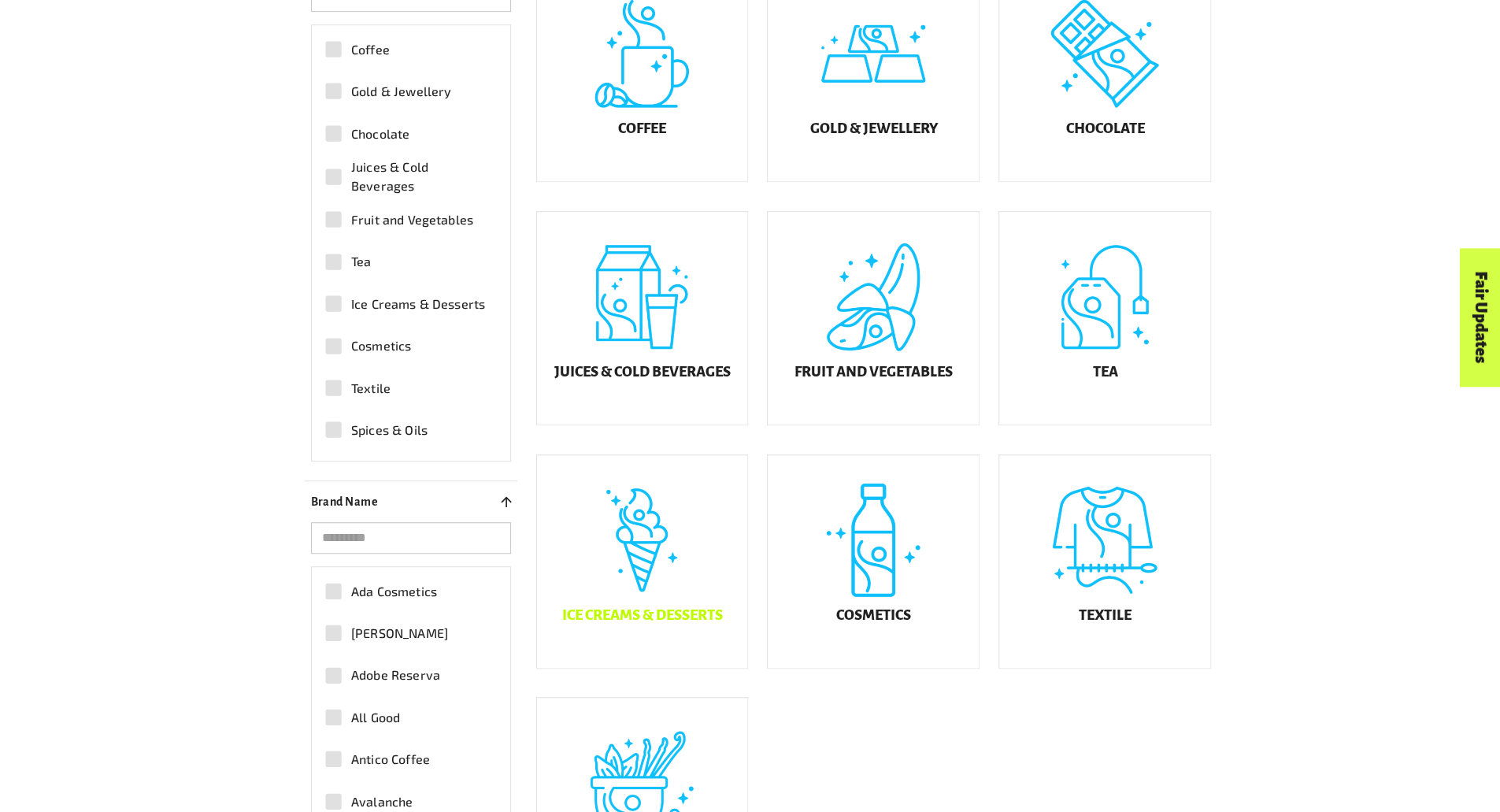
click at [637, 559] on div "Ice Creams & Desserts" at bounding box center [643, 561] width 212 height 212
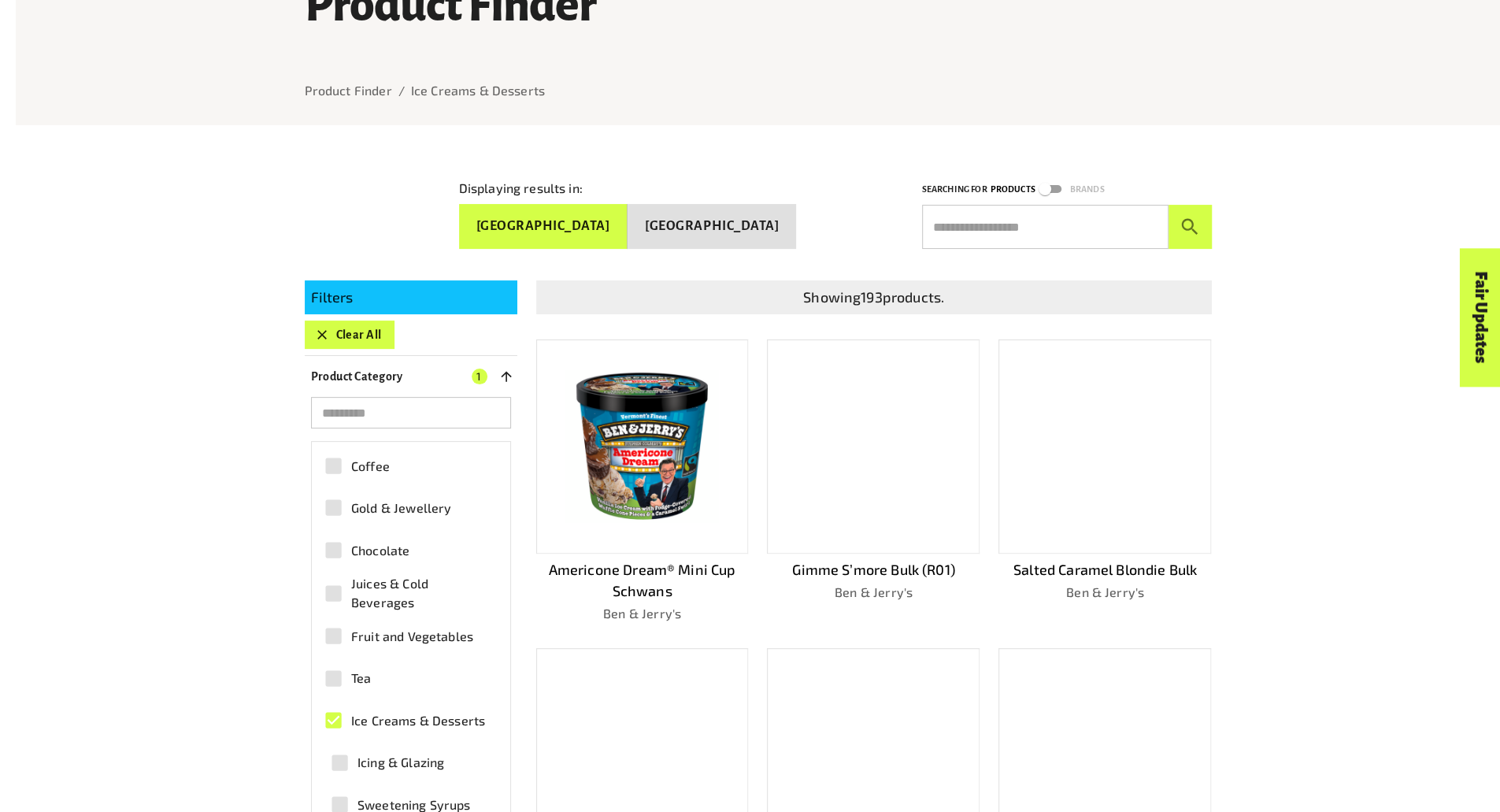
scroll to position [169, 0]
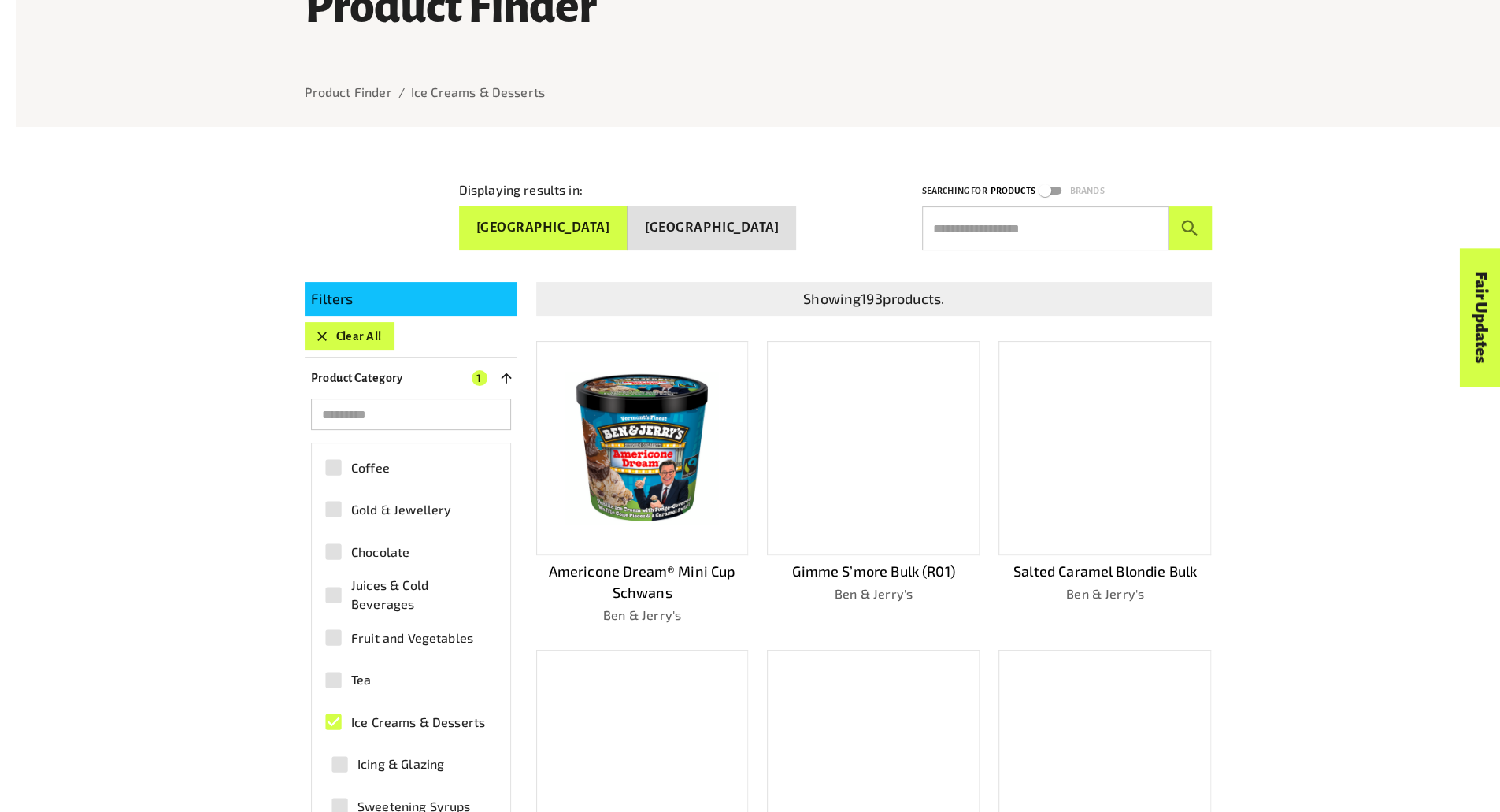
click at [353, 500] on span "Gold & Jewellery" at bounding box center [401, 508] width 100 height 18
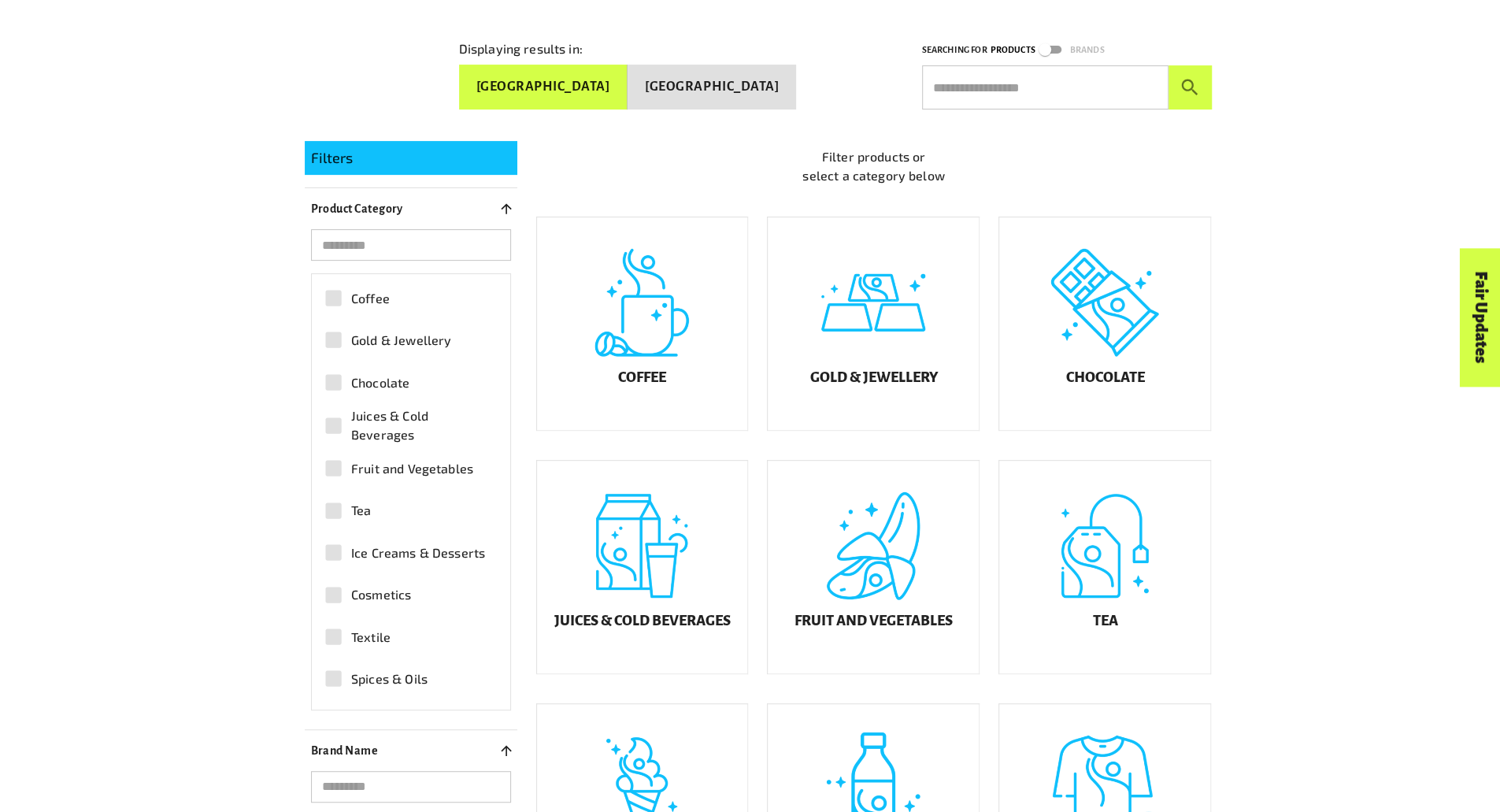
scroll to position [310, 0]
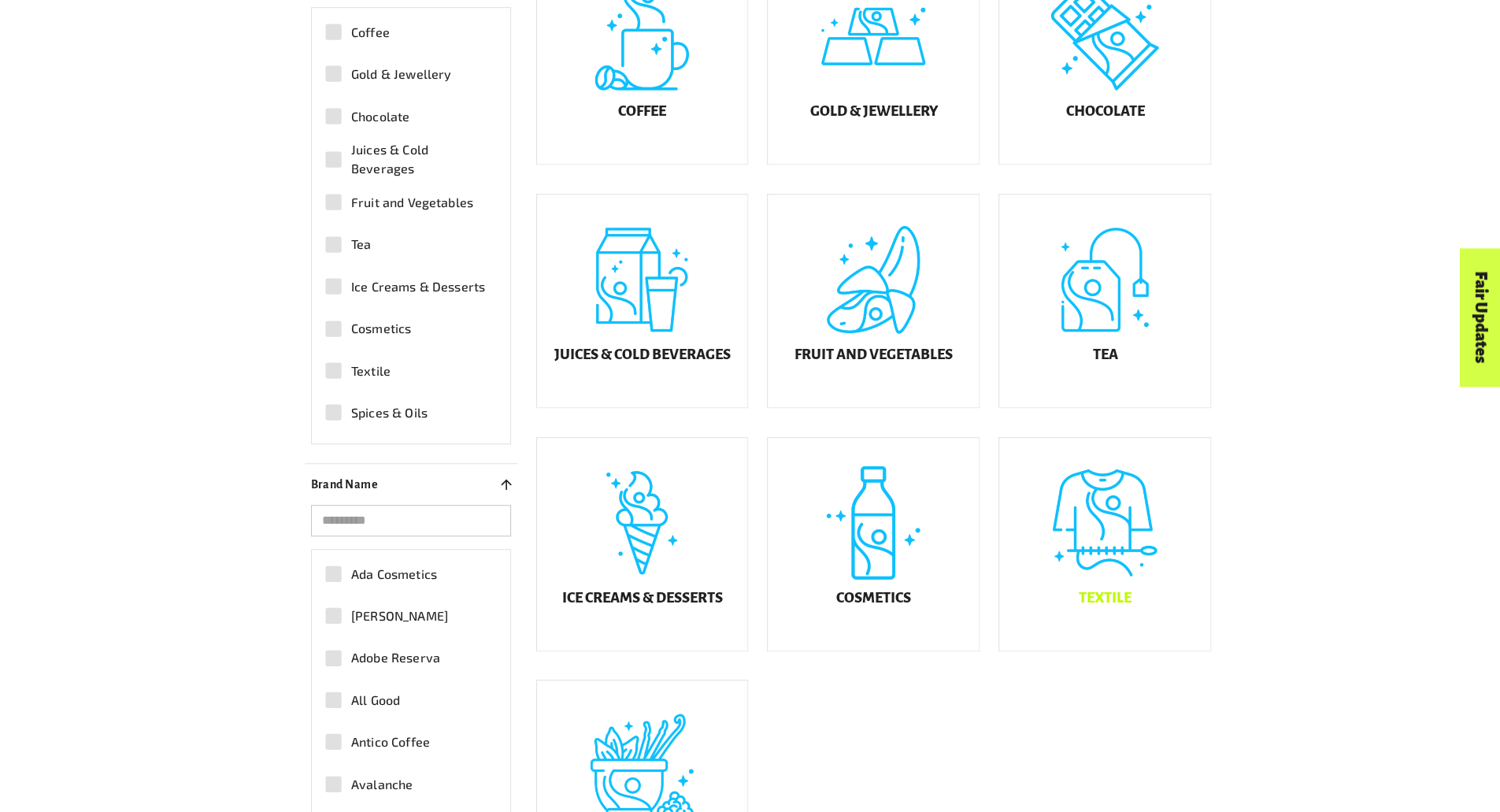
click at [1078, 535] on div "Textile" at bounding box center [1105, 543] width 212 height 212
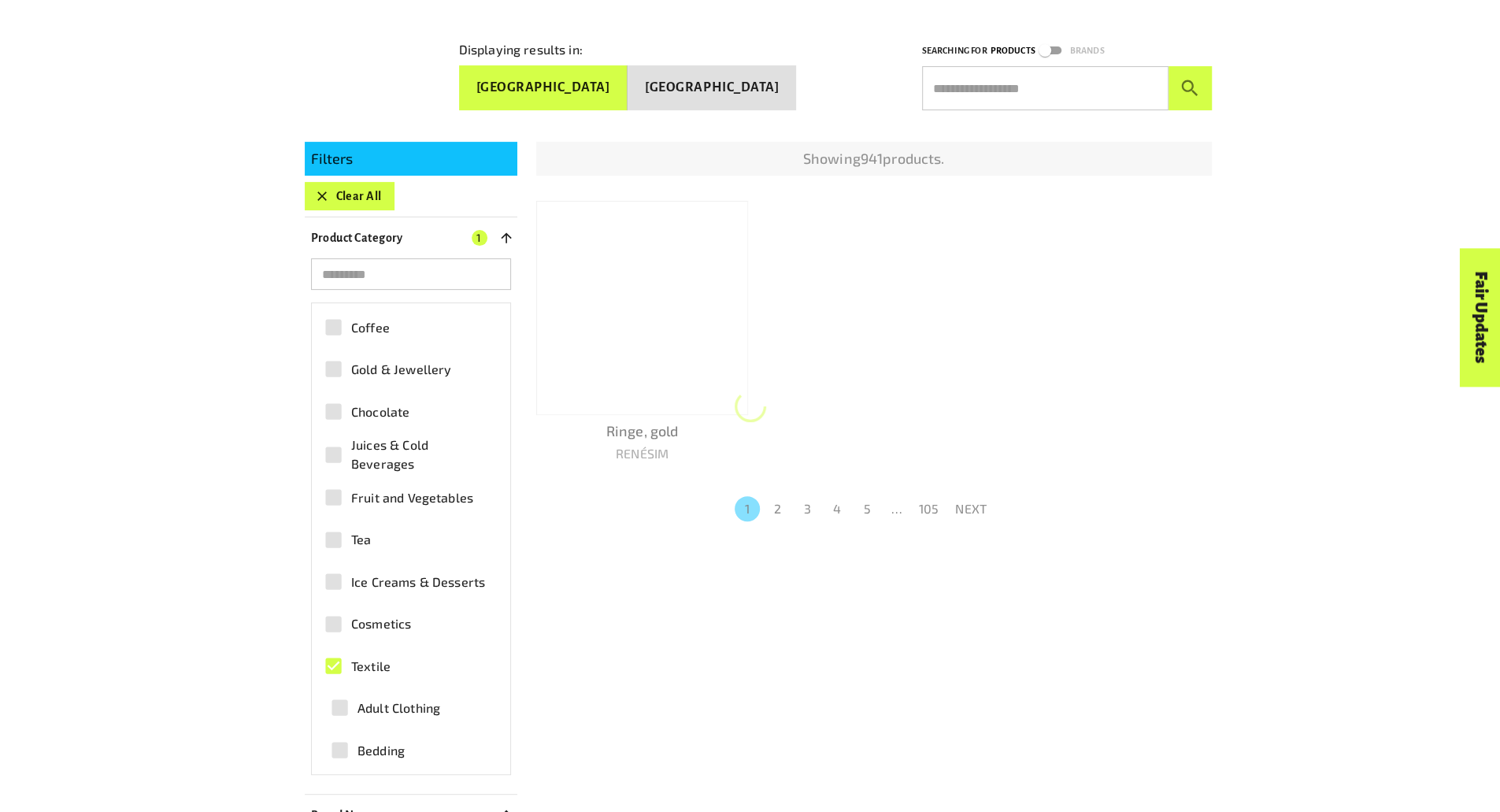
scroll to position [295, 0]
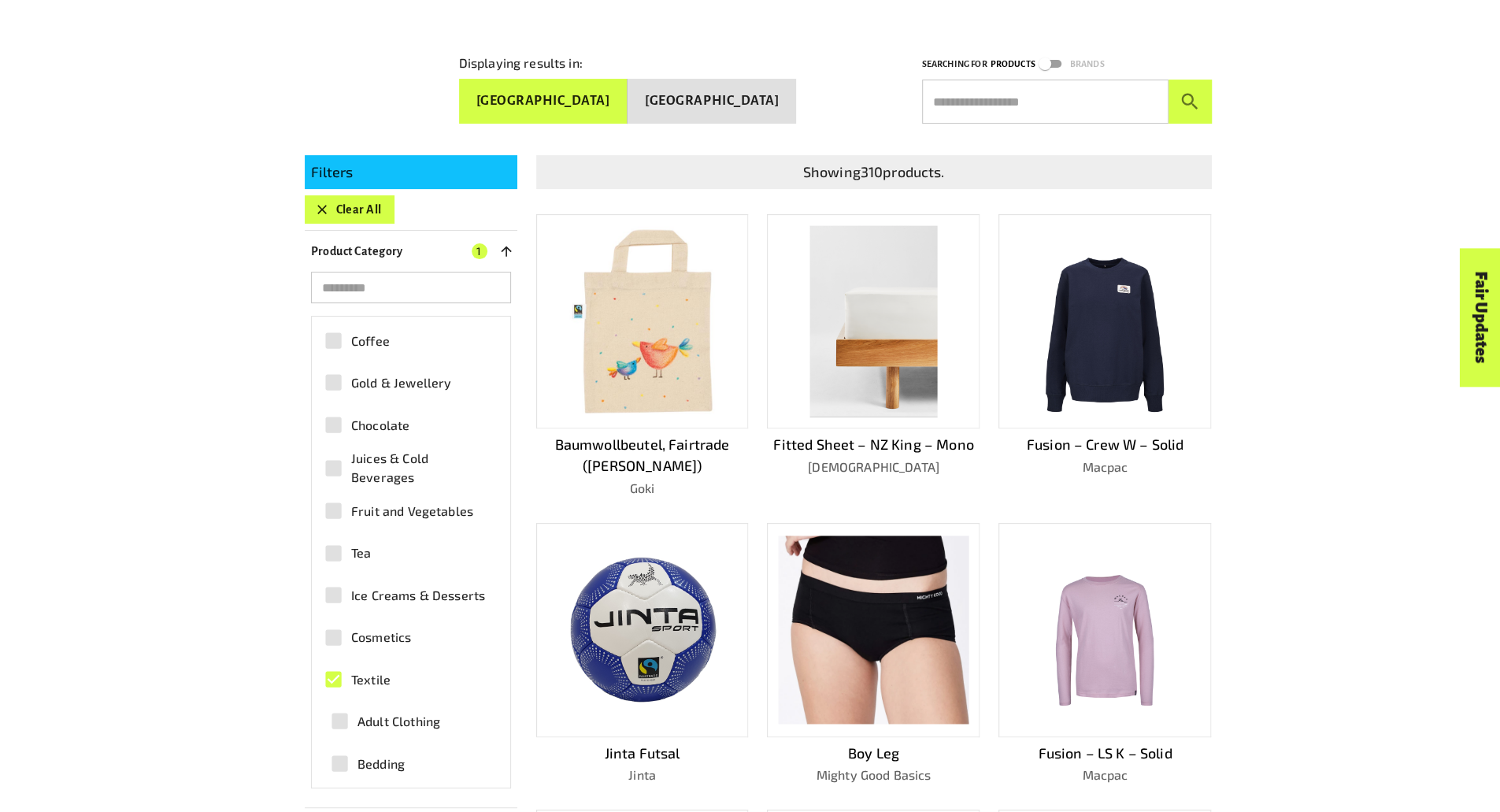
click at [651, 314] on img at bounding box center [642, 321] width 190 height 190
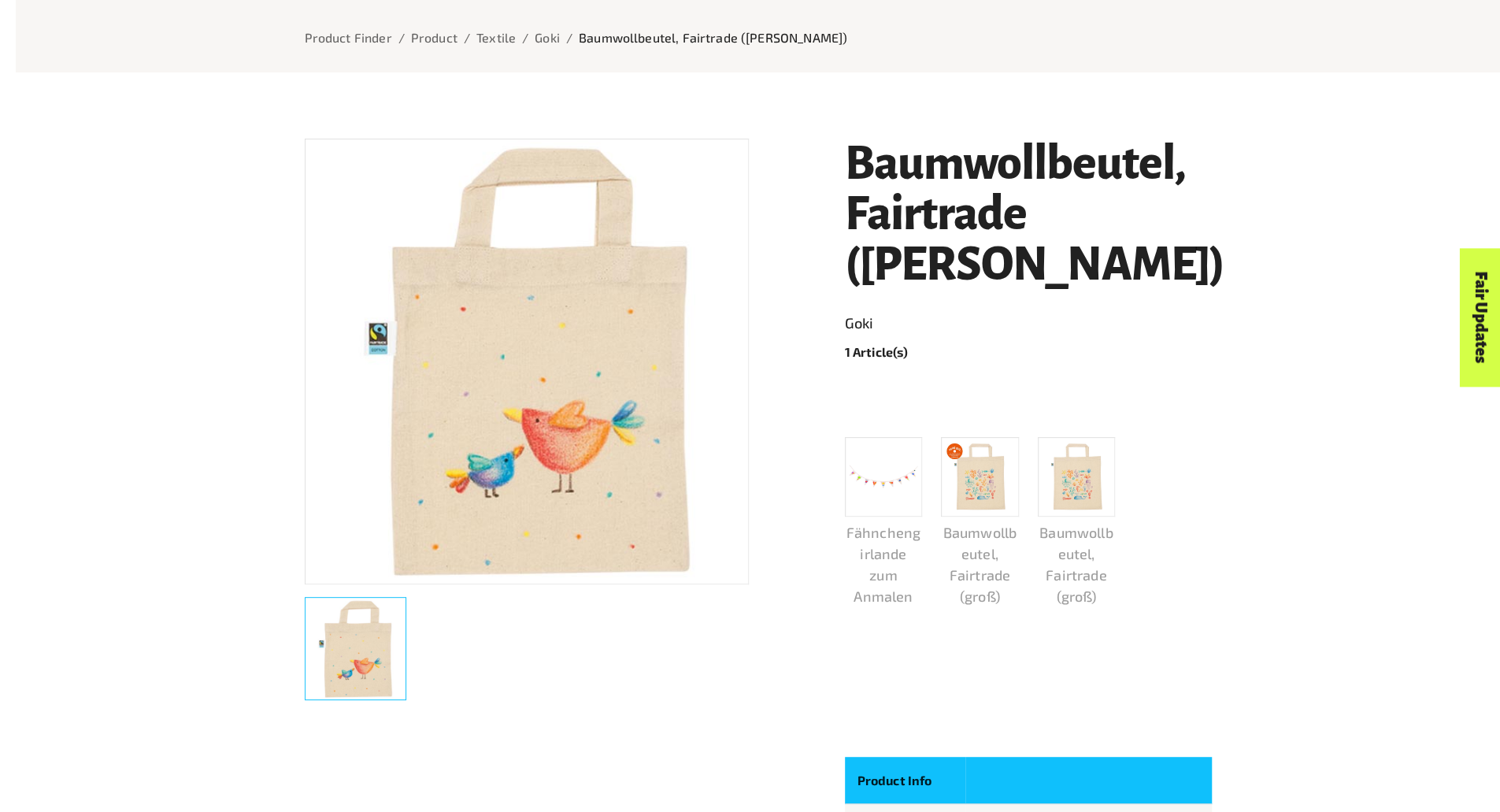
scroll to position [182, 0]
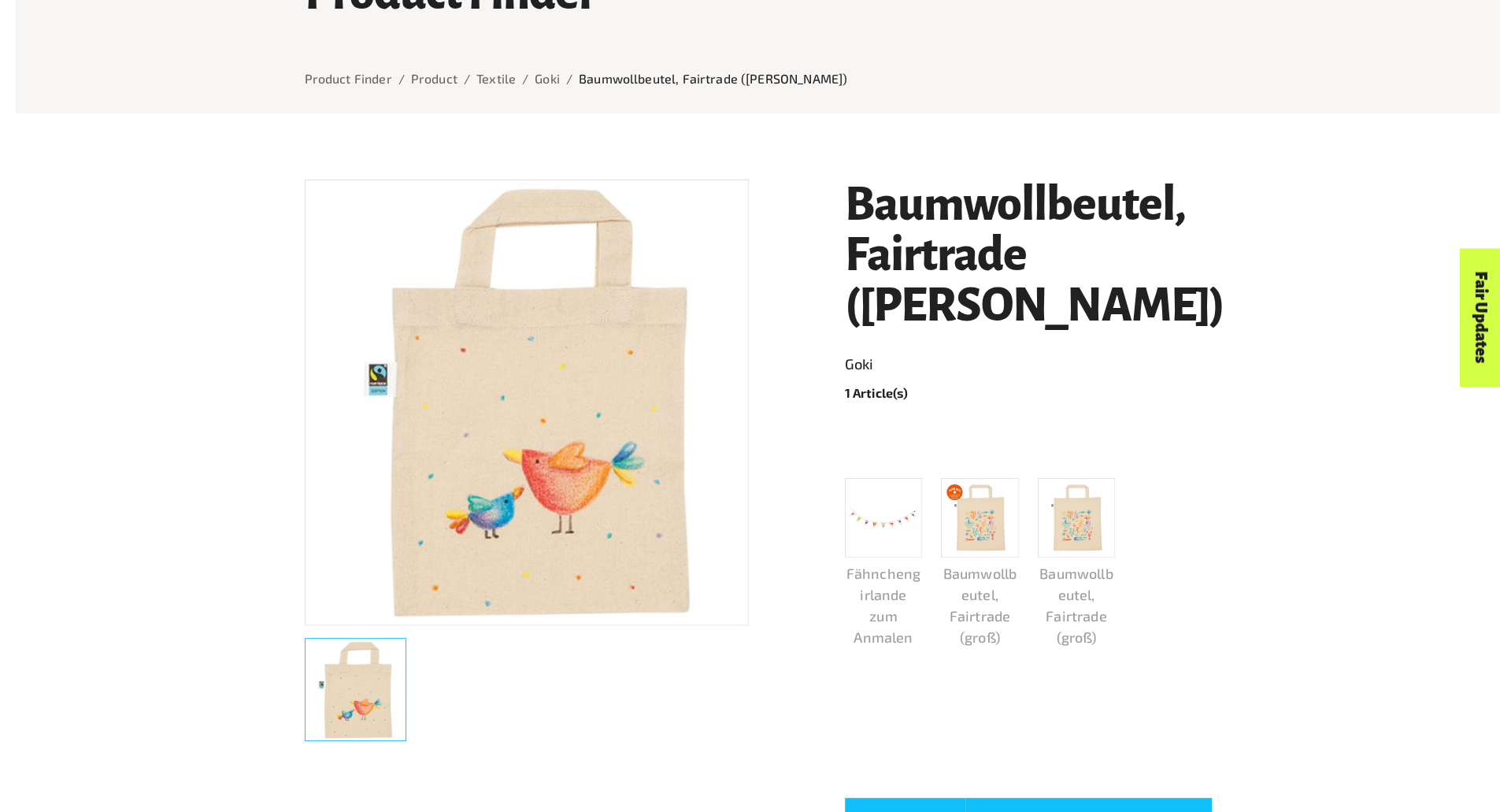
click at [1068, 483] on img at bounding box center [1076, 517] width 69 height 69
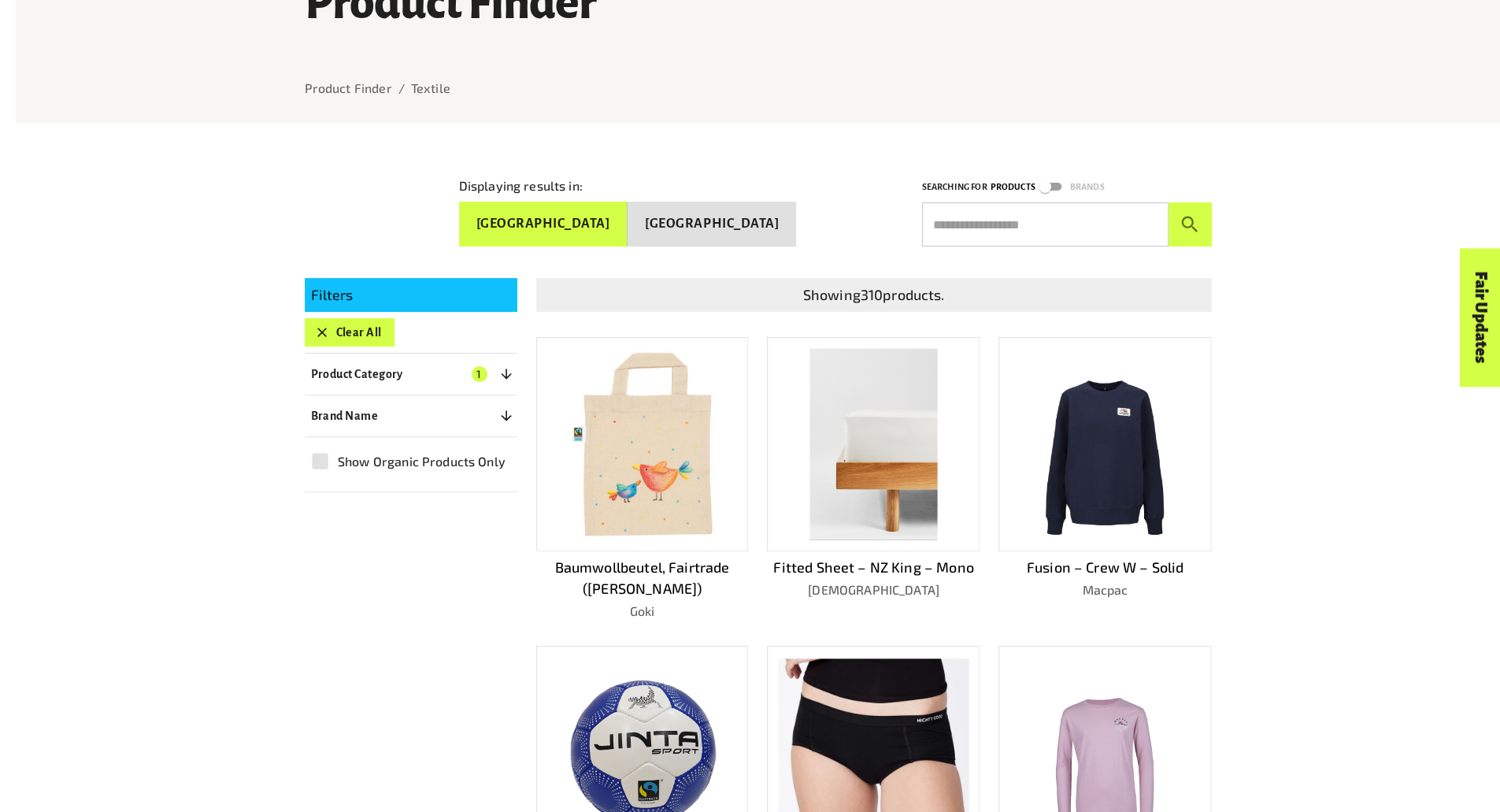
scroll to position [182, 0]
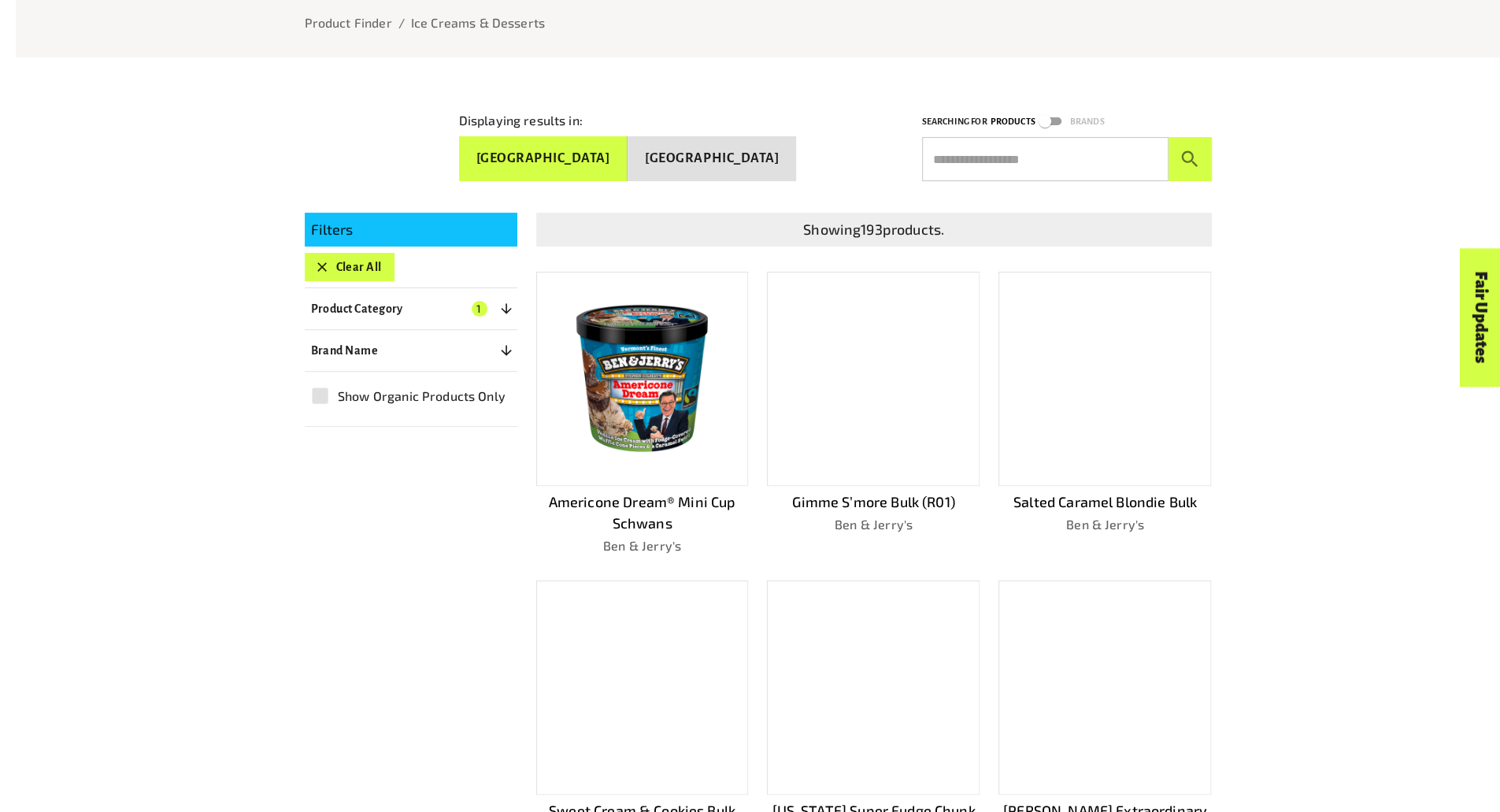
scroll to position [186, 0]
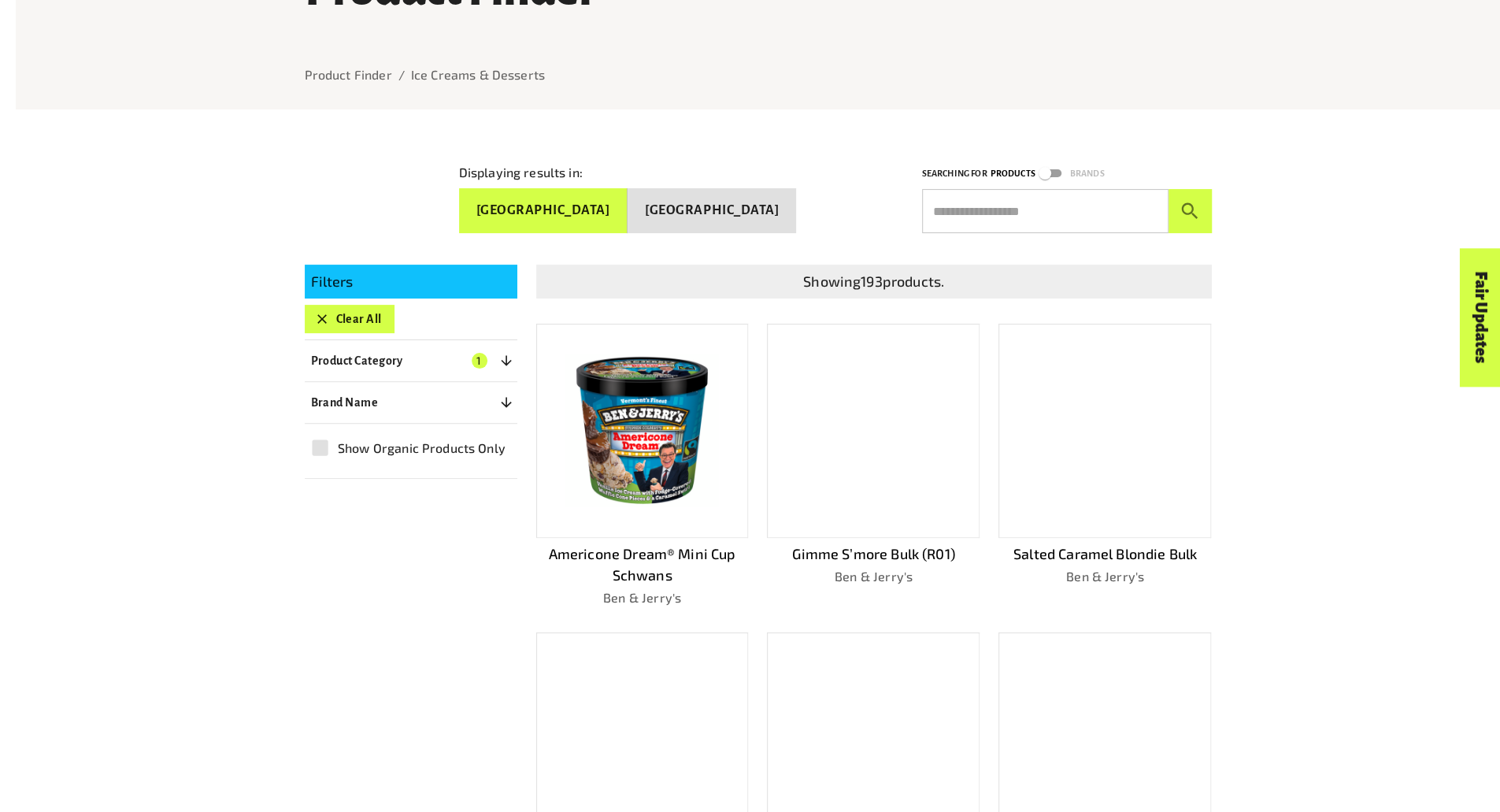
click at [315, 305] on button "Clear All" at bounding box center [349, 318] width 90 height 28
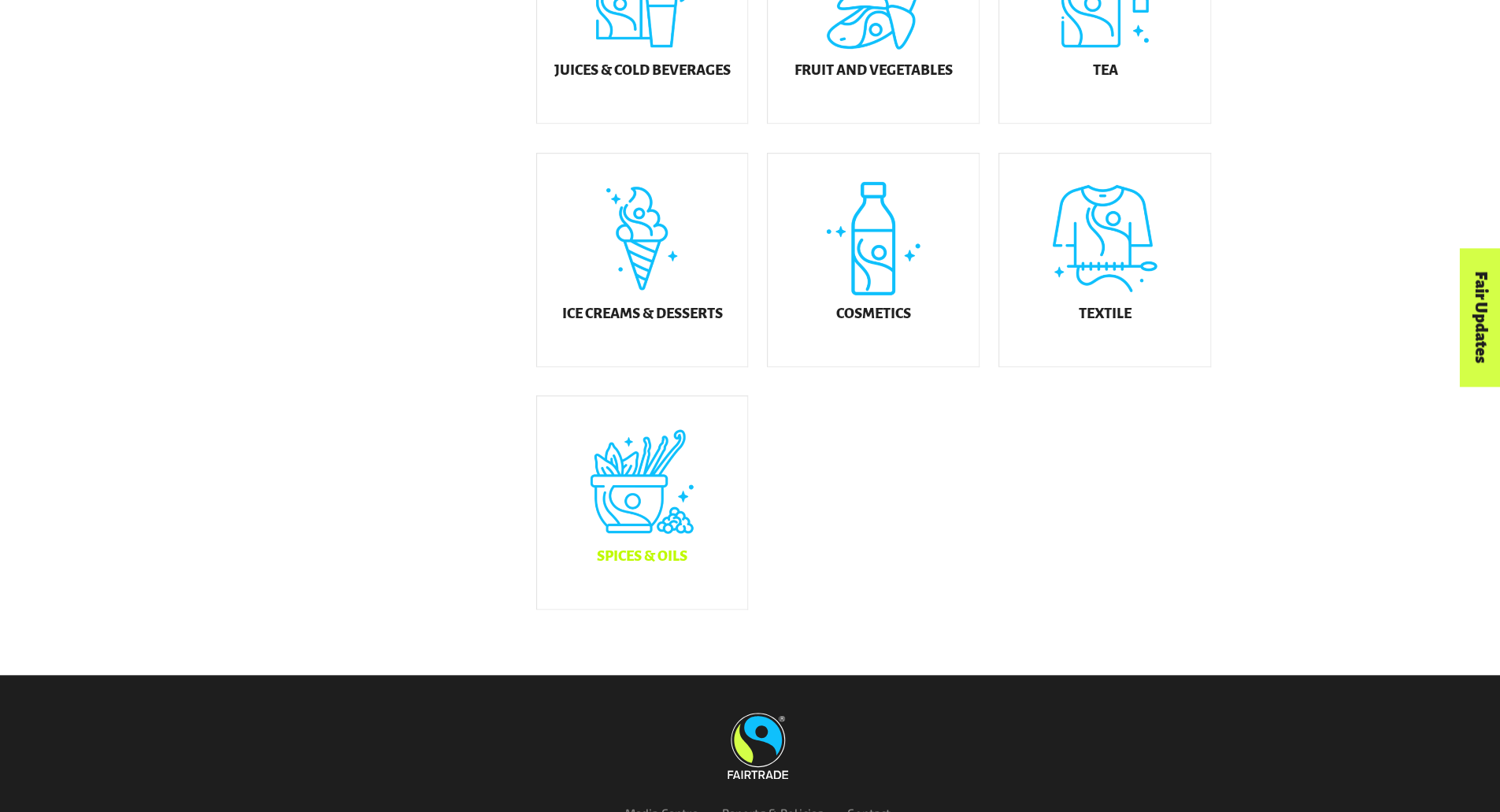
click at [634, 556] on div "Spices & Oils" at bounding box center [643, 502] width 212 height 212
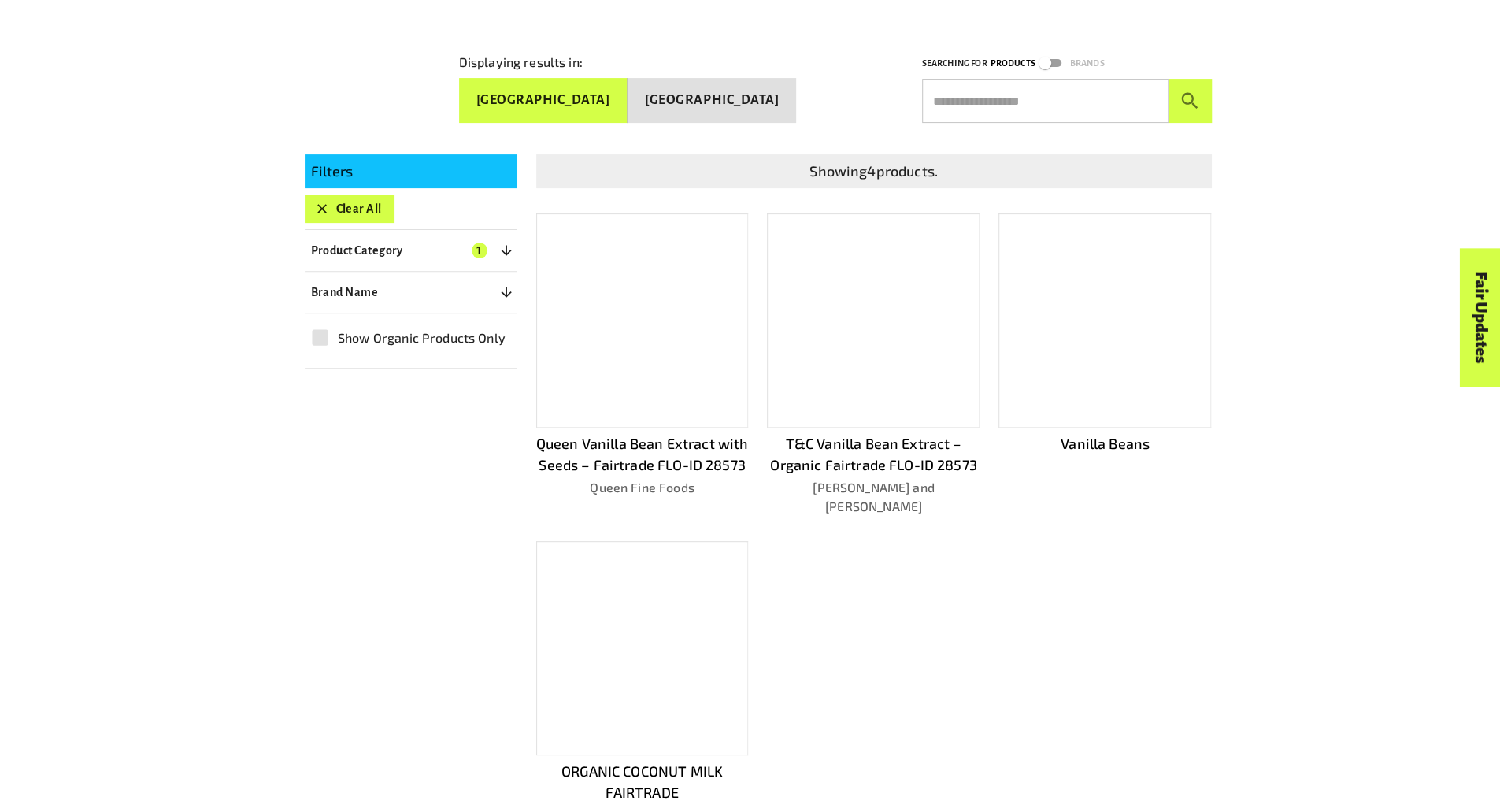
scroll to position [295, 0]
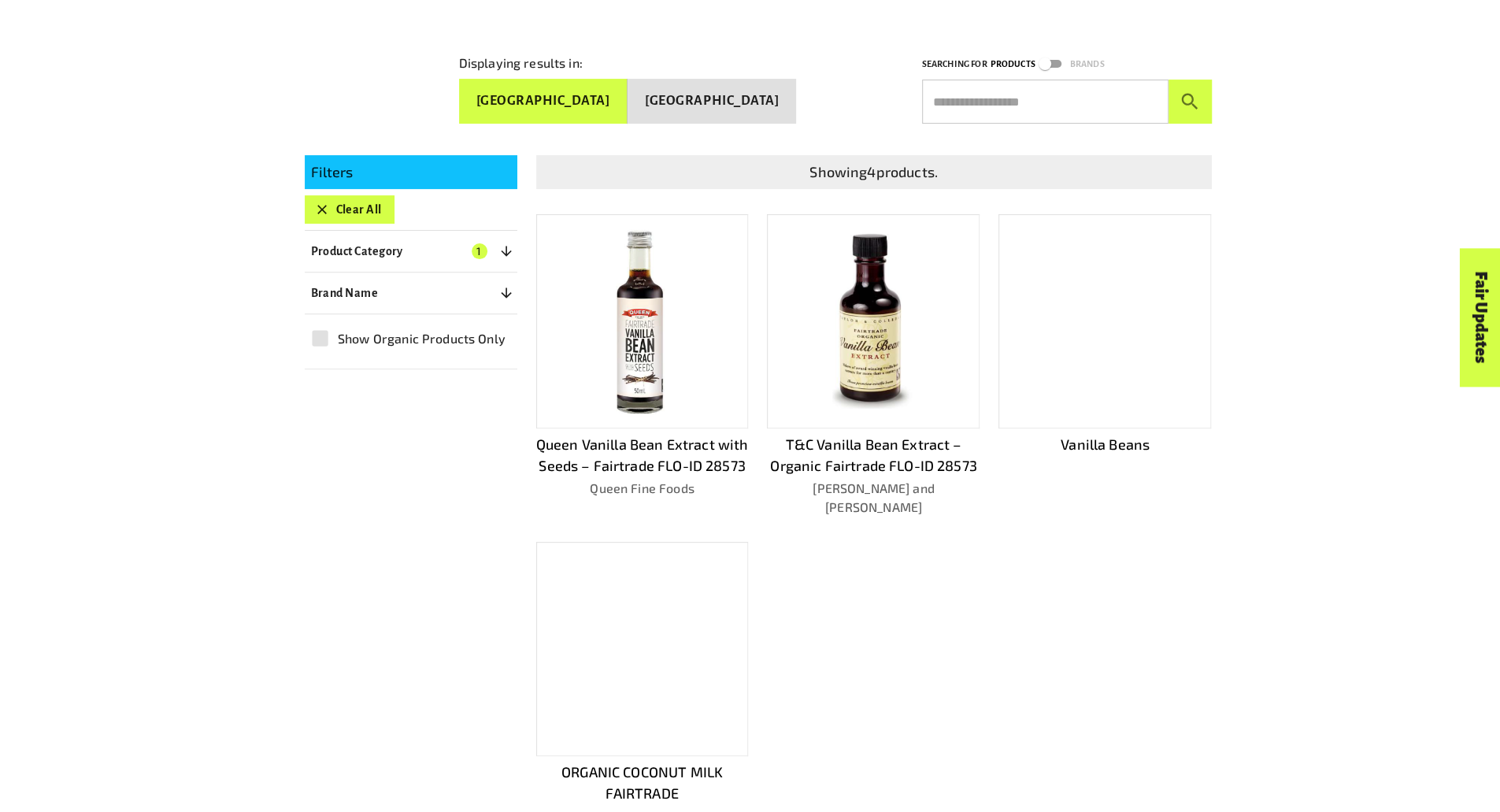
click at [851, 344] on img at bounding box center [873, 320] width 82 height 191
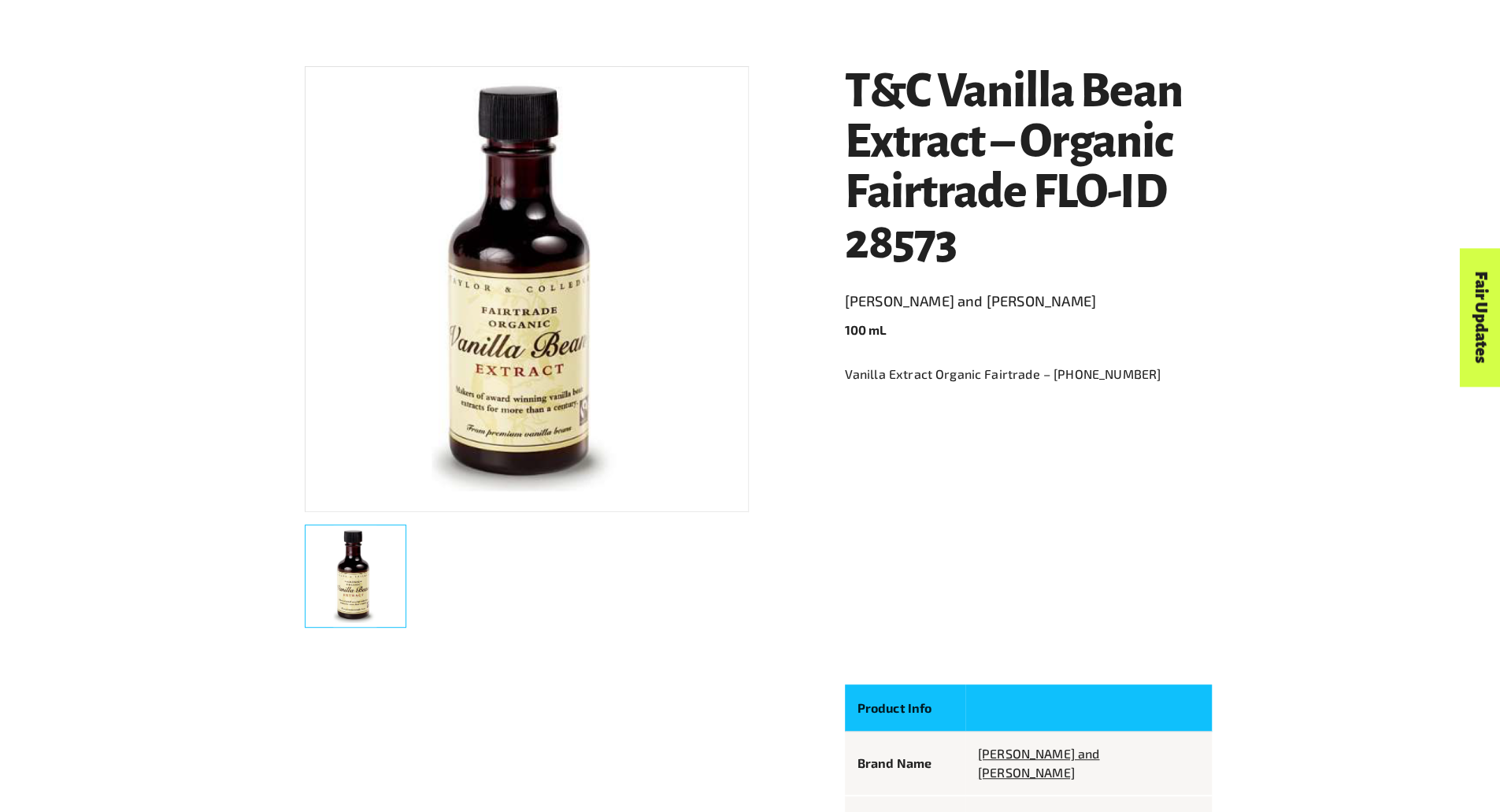
drag, startPoint x: 1023, startPoint y: 539, endPoint x: 773, endPoint y: 639, distance: 269.3
click at [1023, 539] on div "T&C Vanilla Bean Extract – Organic Fairtrade FLO-ID 28573 [PERSON_NAME] and [PE…" at bounding box center [1020, 343] width 386 height 593
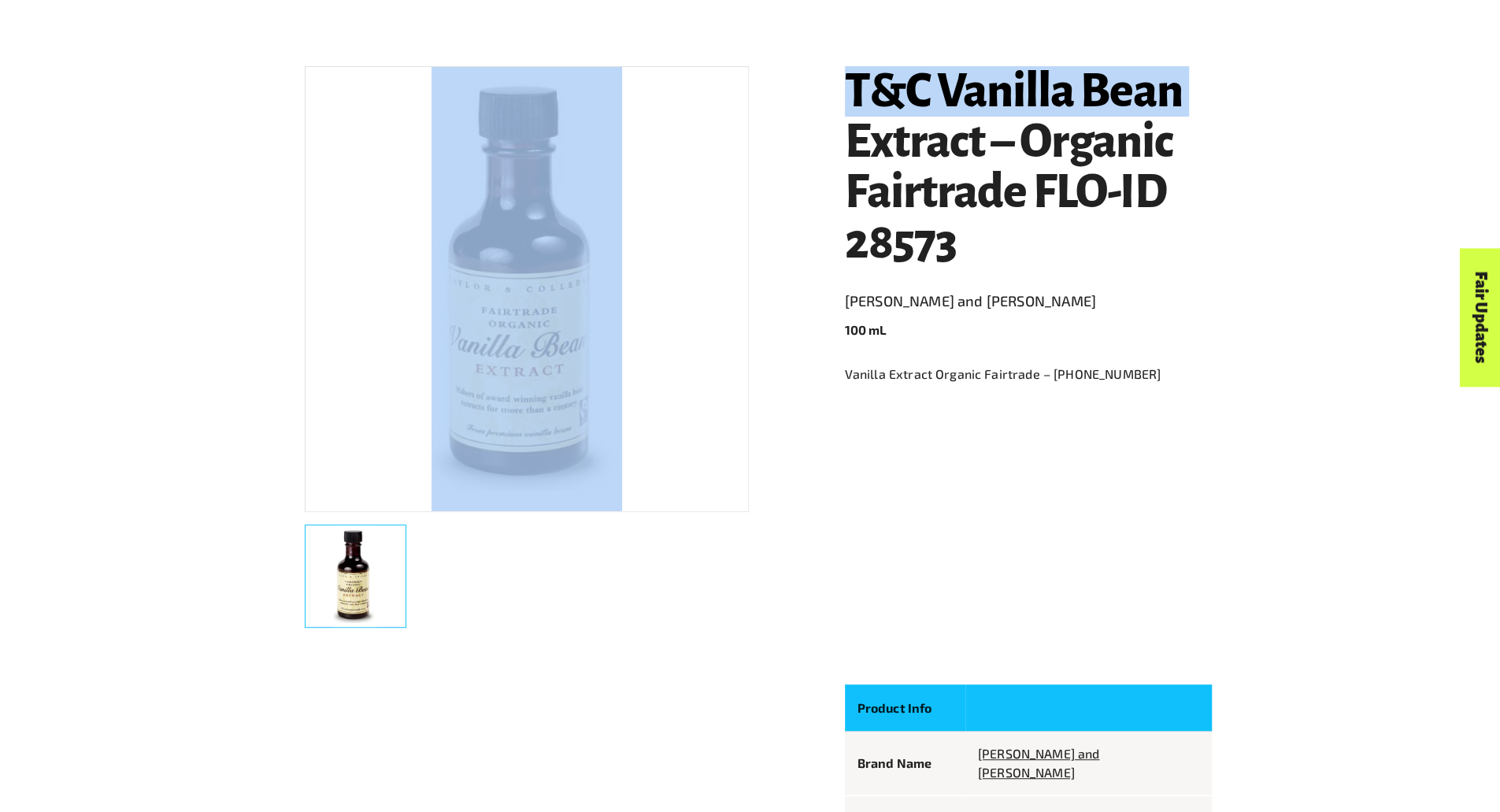
drag, startPoint x: 838, startPoint y: 78, endPoint x: 815, endPoint y: 148, distance: 73.7
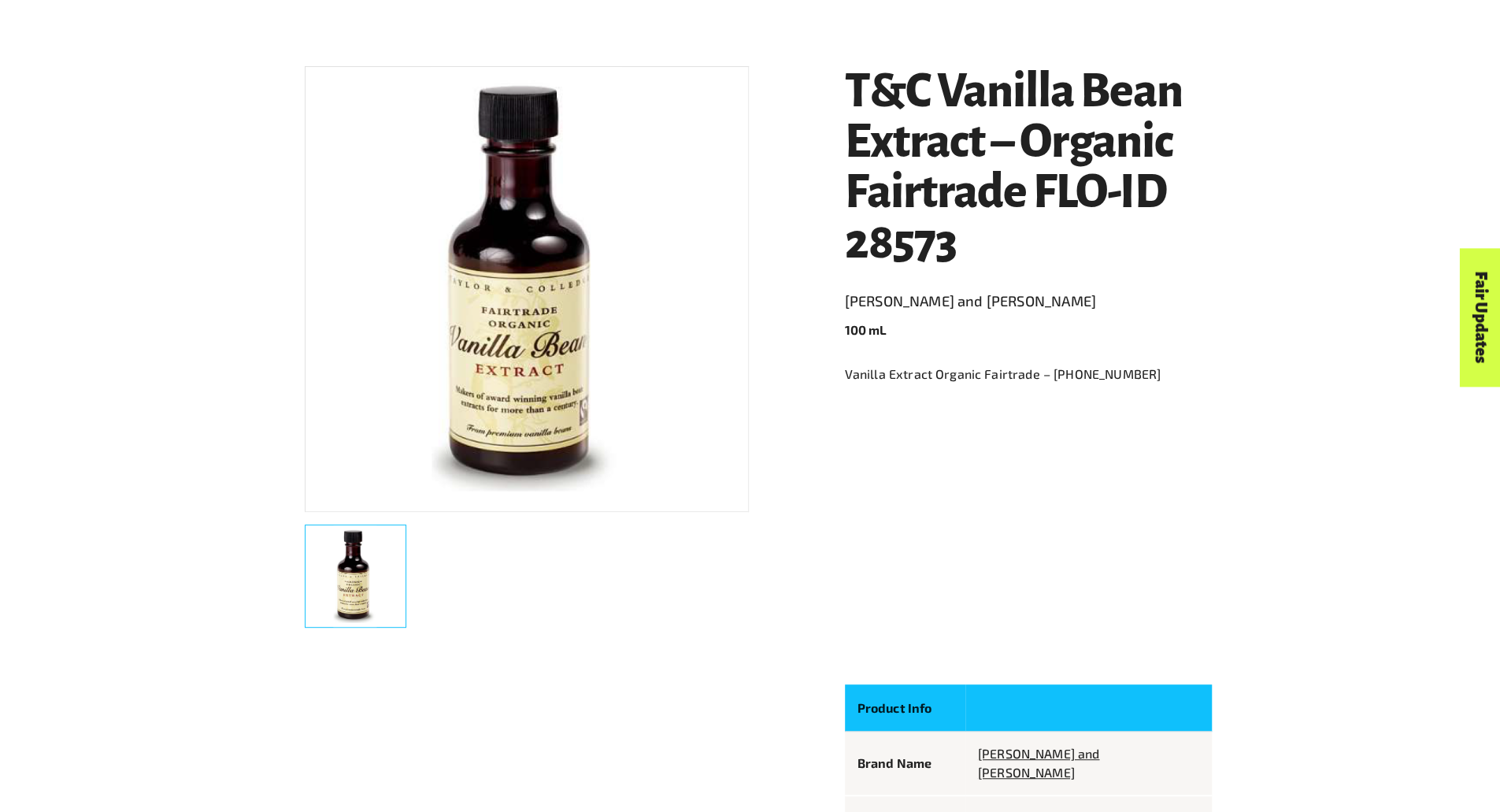
click at [1008, 236] on h1 "T&C Vanilla Bean Extract – Organic Fairtrade FLO-ID 28573" at bounding box center [1028, 167] width 367 height 202
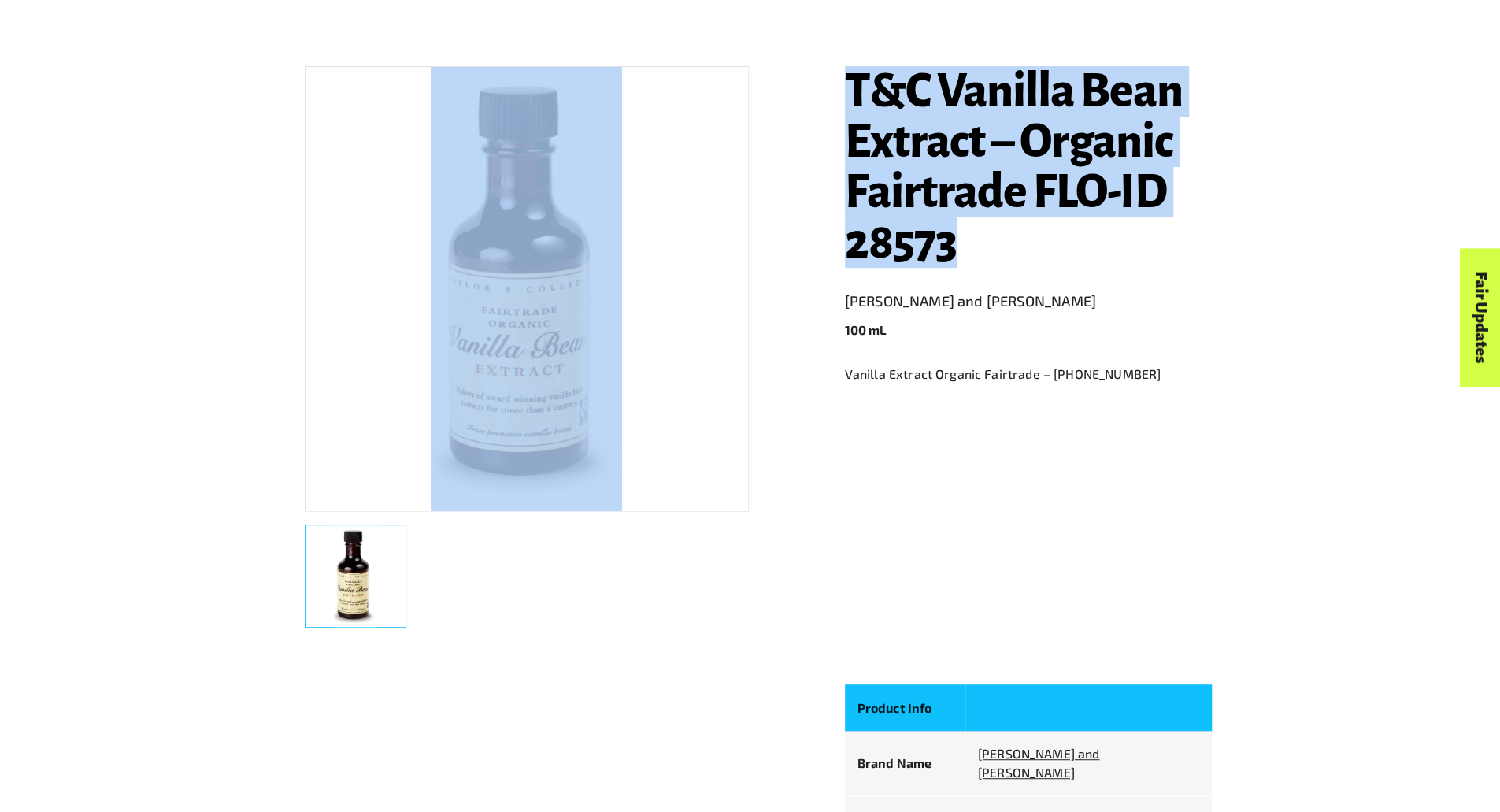
drag, startPoint x: 969, startPoint y: 248, endPoint x: 819, endPoint y: 99, distance: 211.4
copy body "What is Fairtrade How Fairtrade works Where Fairtrade works Fast facts Who we a…"
click at [789, 267] on div "T&C Vanilla Bean Extract – Organic Fairtrade FLO-ID 28573 [PERSON_NAME] and [PE…" at bounding box center [749, 532] width 927 height 1007
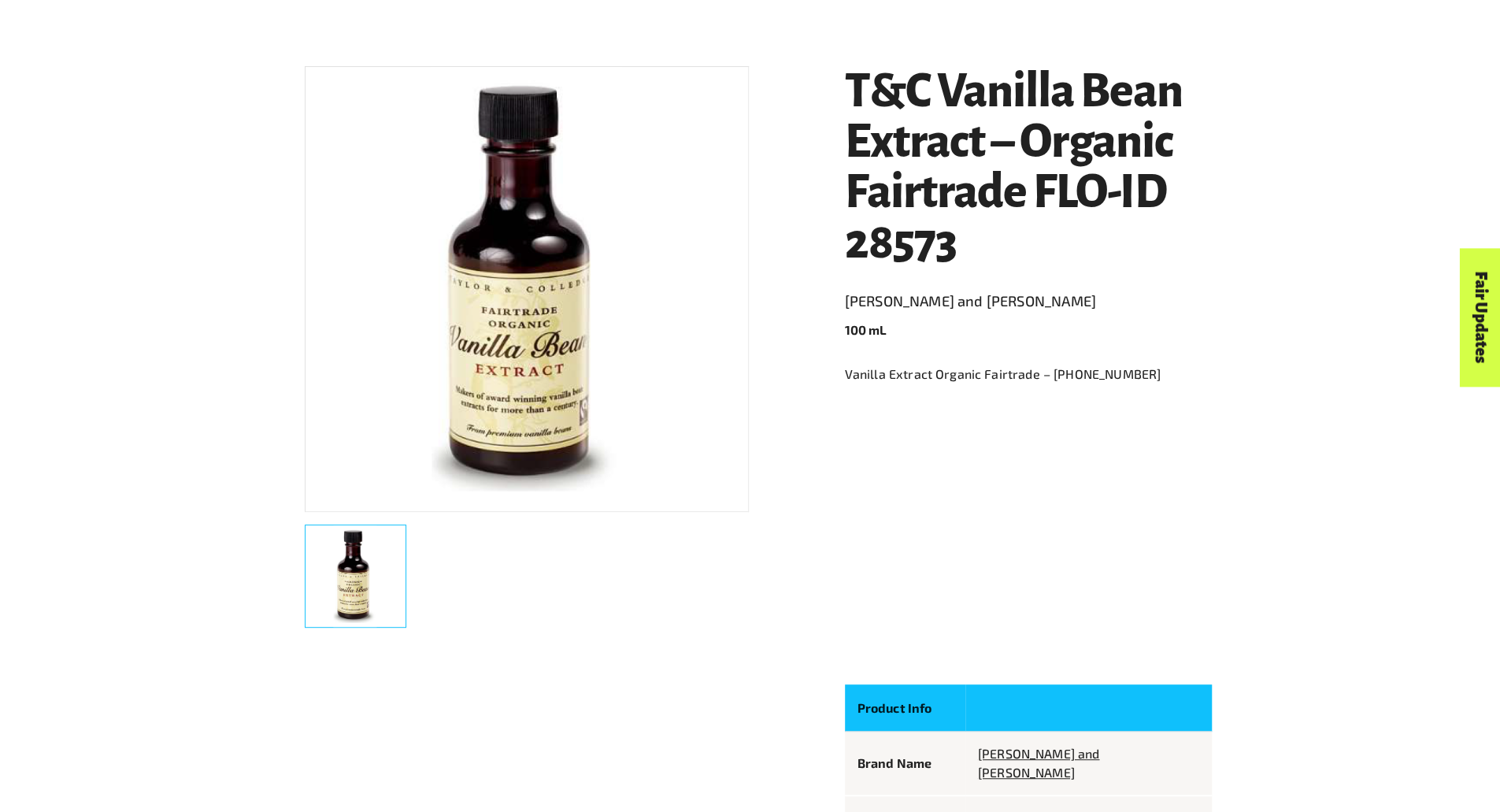
drag, startPoint x: 843, startPoint y: 92, endPoint x: 856, endPoint y: 102, distance: 16.4
click at [856, 102] on div "Menu For business Media Centre Partners Log In What is Fairtrade How Fairtrade …" at bounding box center [750, 52] width 1500 height 106
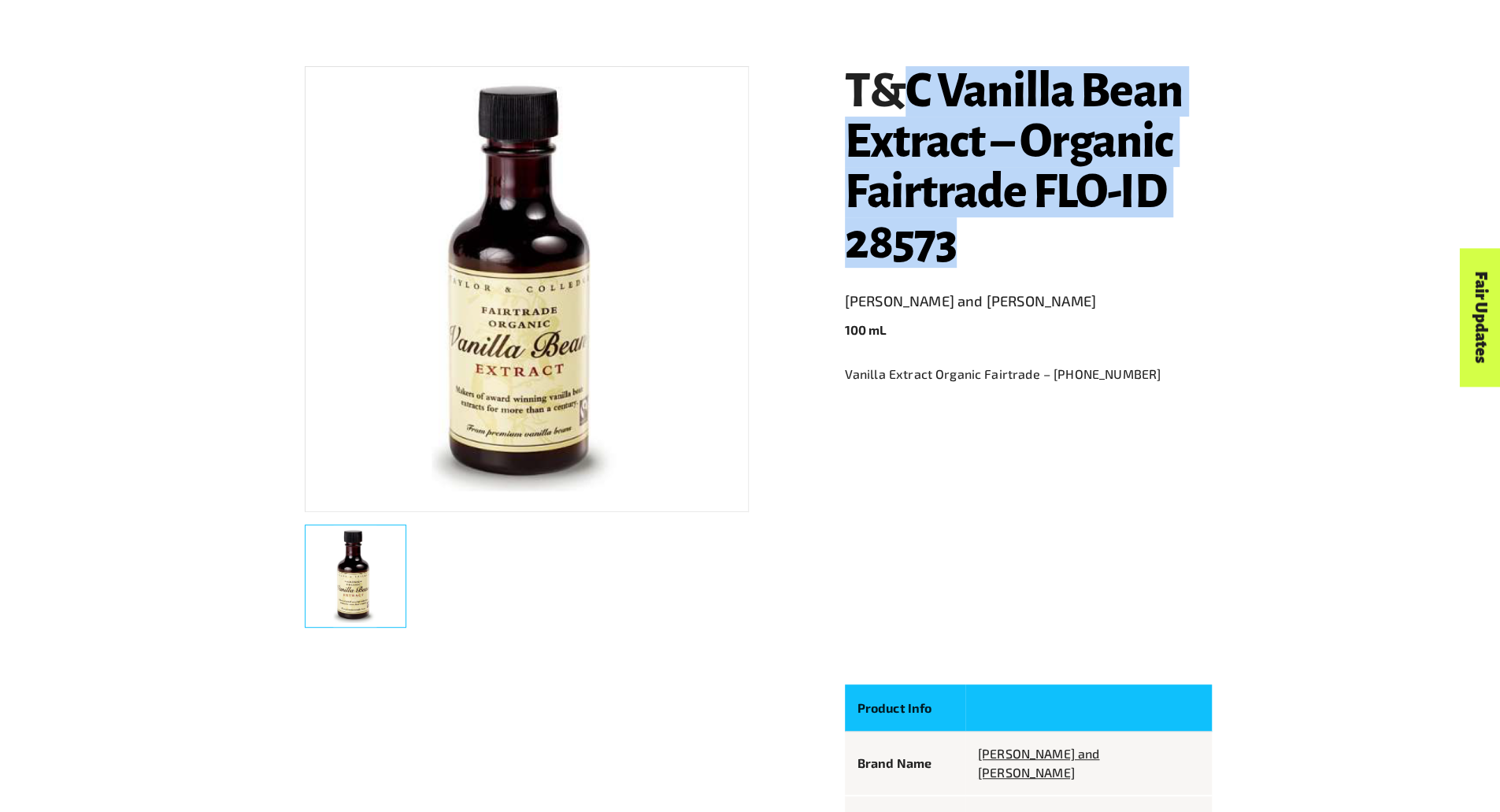
drag, startPoint x: 963, startPoint y: 261, endPoint x: 904, endPoint y: 111, distance: 161.2
click at [904, 111] on h1 "T&C Vanilla Bean Extract – Organic Fairtrade FLO-ID 28573" at bounding box center [1028, 167] width 367 height 202
copy h1 "C Vanilla Bean Extract – Organic Fairtrade FLO-ID 28573"
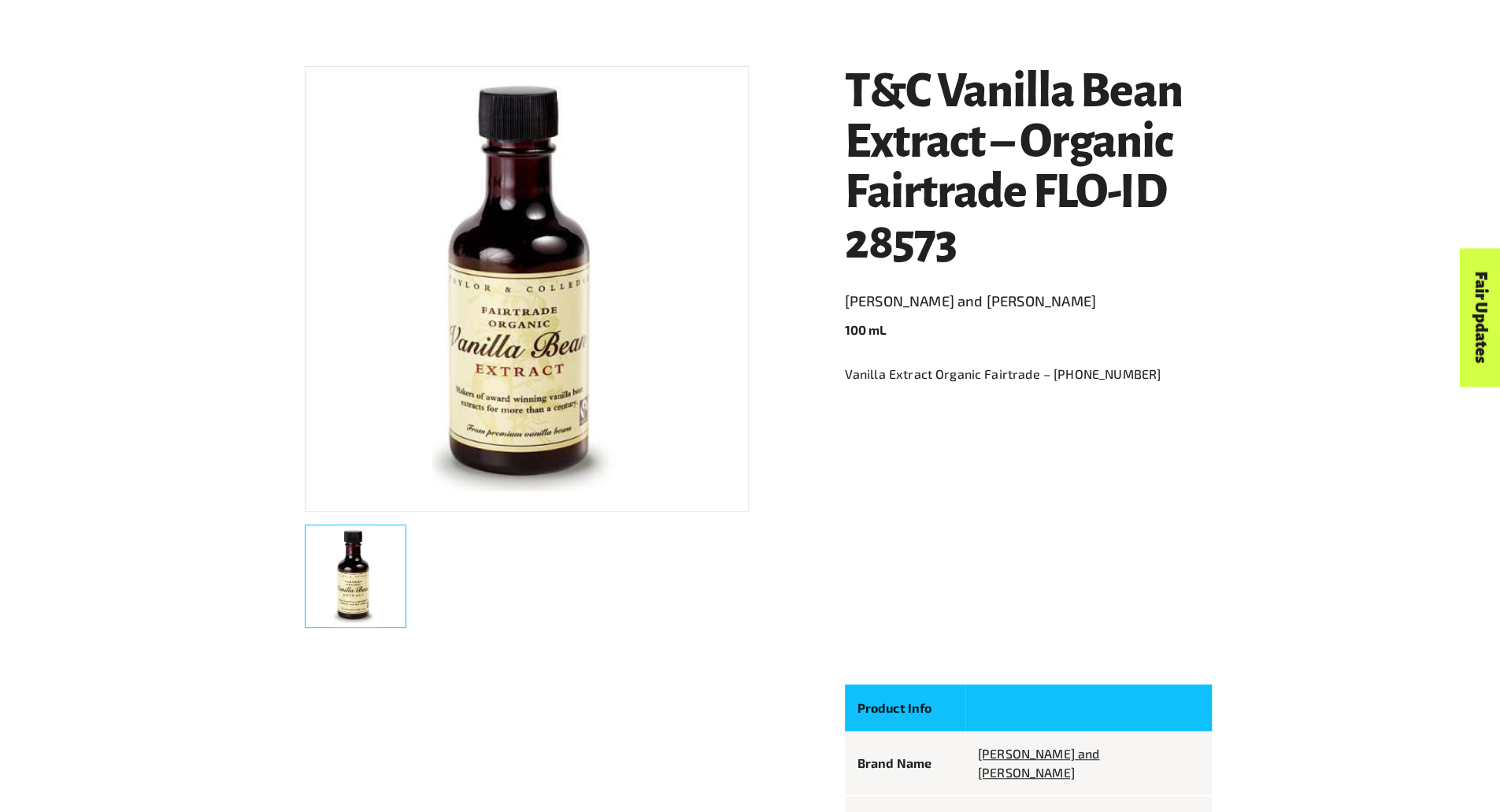
click at [1255, 324] on div "Product Finder Product Finder / Product / Cooking Aids / [PERSON_NAME] and [PER…" at bounding box center [758, 708] width 1484 height 2007
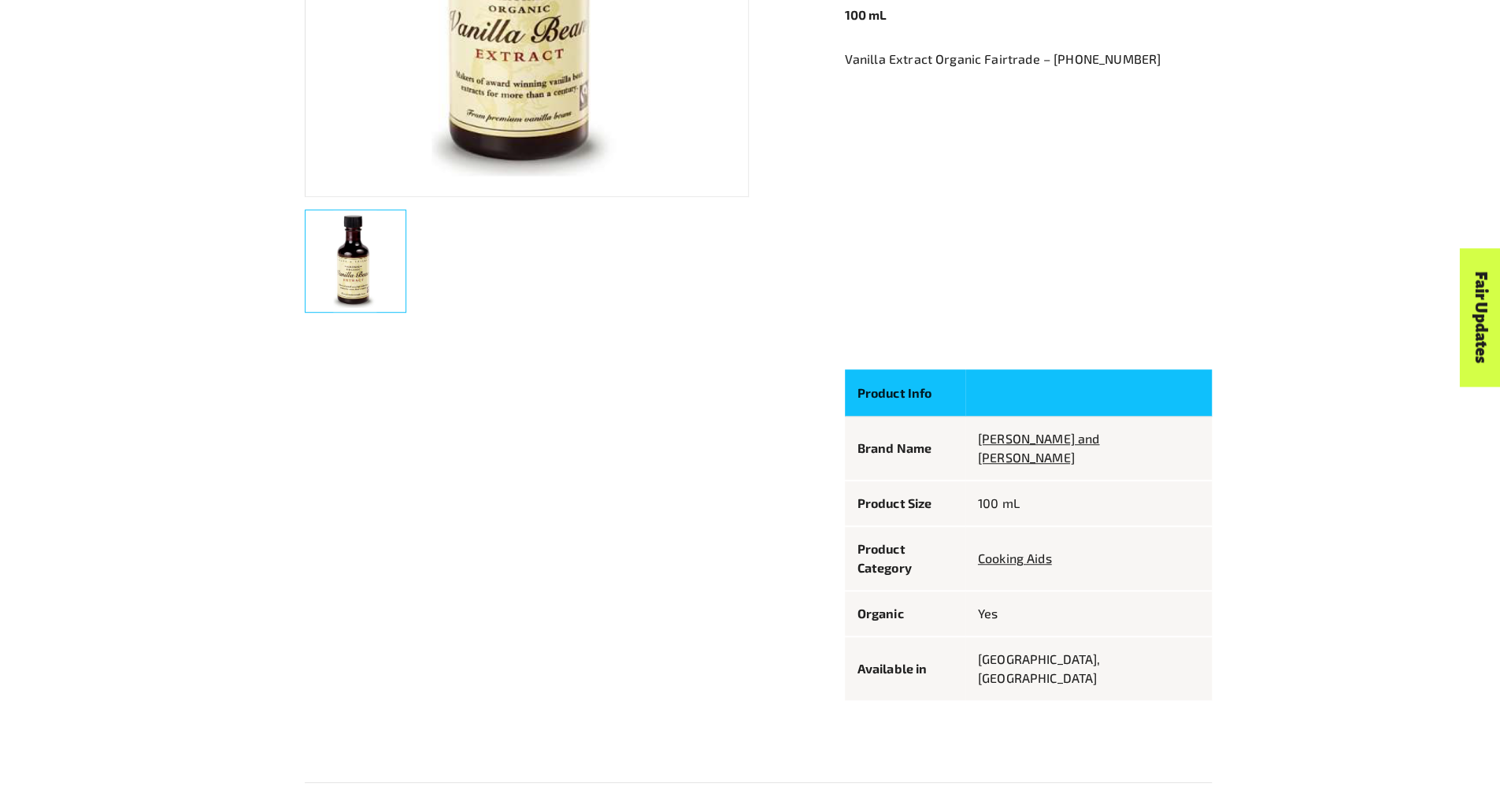
scroll to position [611, 0]
